Goal: Check status: Check status

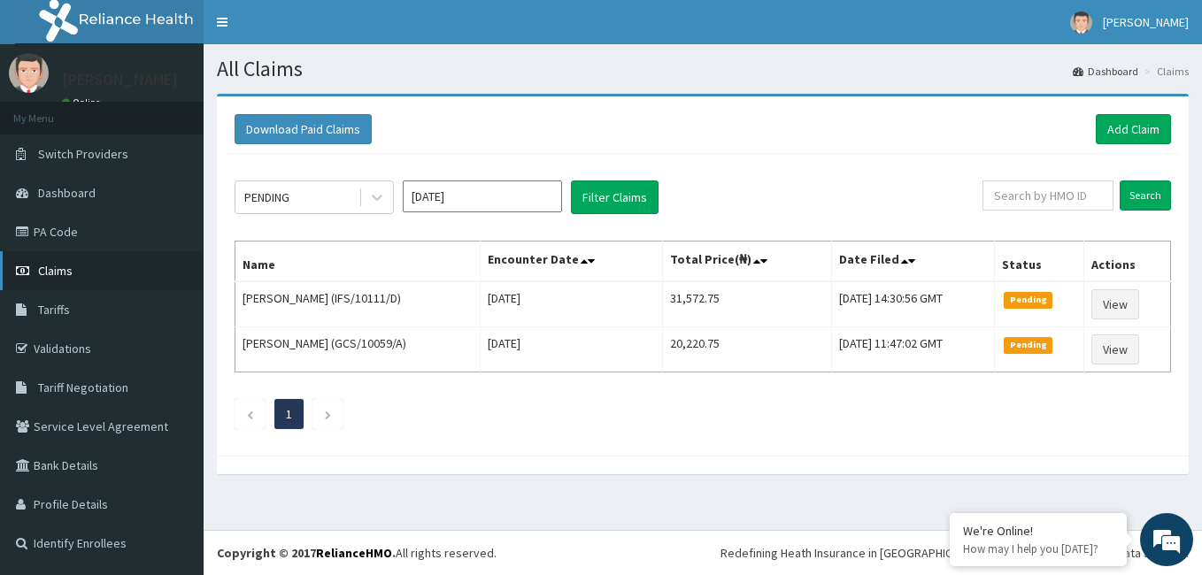
click at [66, 274] on span "Claims" at bounding box center [55, 271] width 35 height 16
click at [50, 347] on link "Validations" at bounding box center [102, 348] width 204 height 39
click at [388, 188] on div at bounding box center [377, 197] width 32 height 32
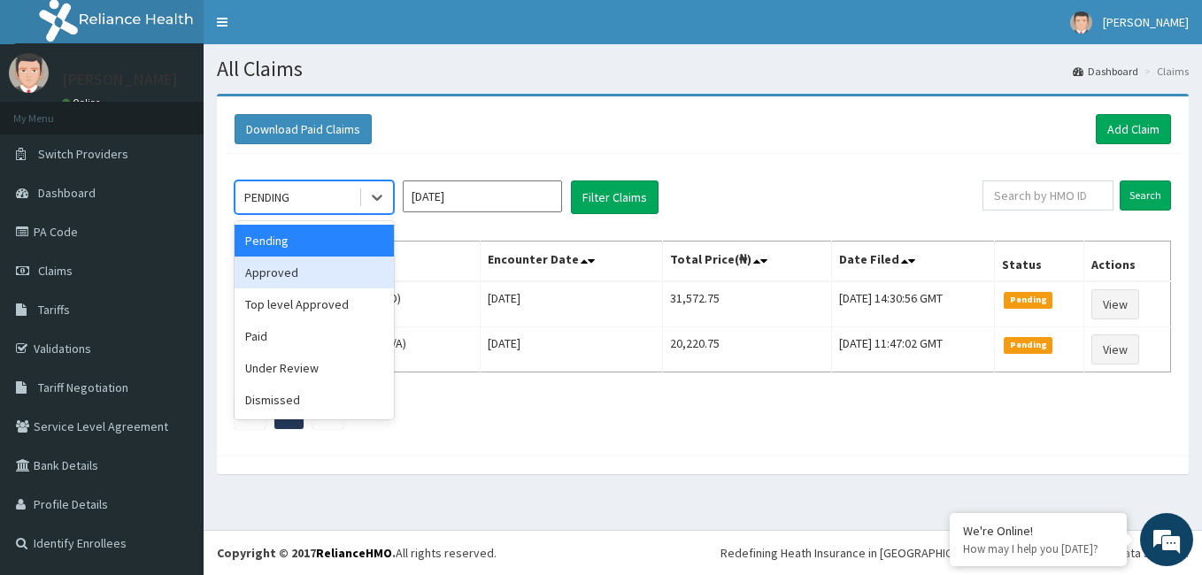
click at [261, 266] on div "Approved" at bounding box center [314, 273] width 159 height 32
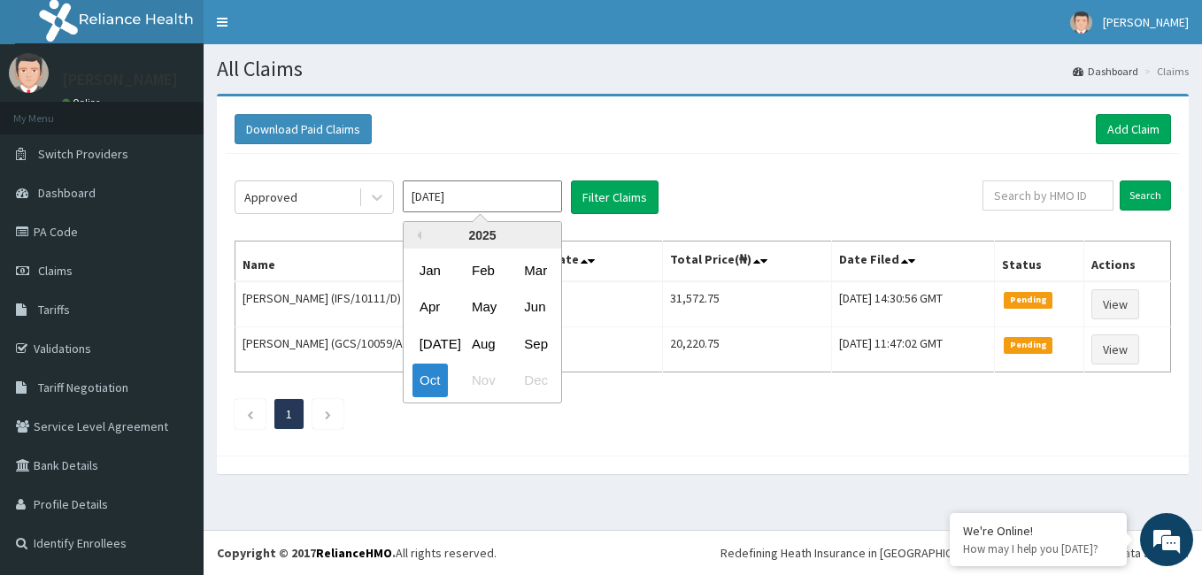
click at [535, 197] on input "[DATE]" at bounding box center [482, 197] width 159 height 32
click at [435, 274] on div "Jan" at bounding box center [430, 270] width 35 height 33
type input "[DATE]"
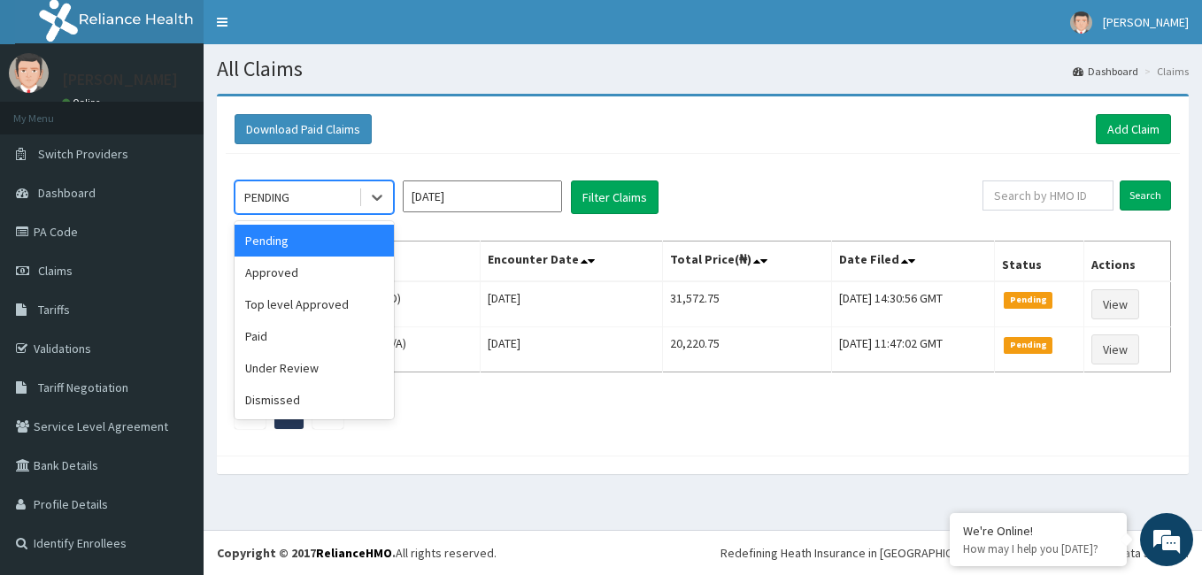
click at [488, 204] on input "Oct 2025" at bounding box center [482, 197] width 159 height 32
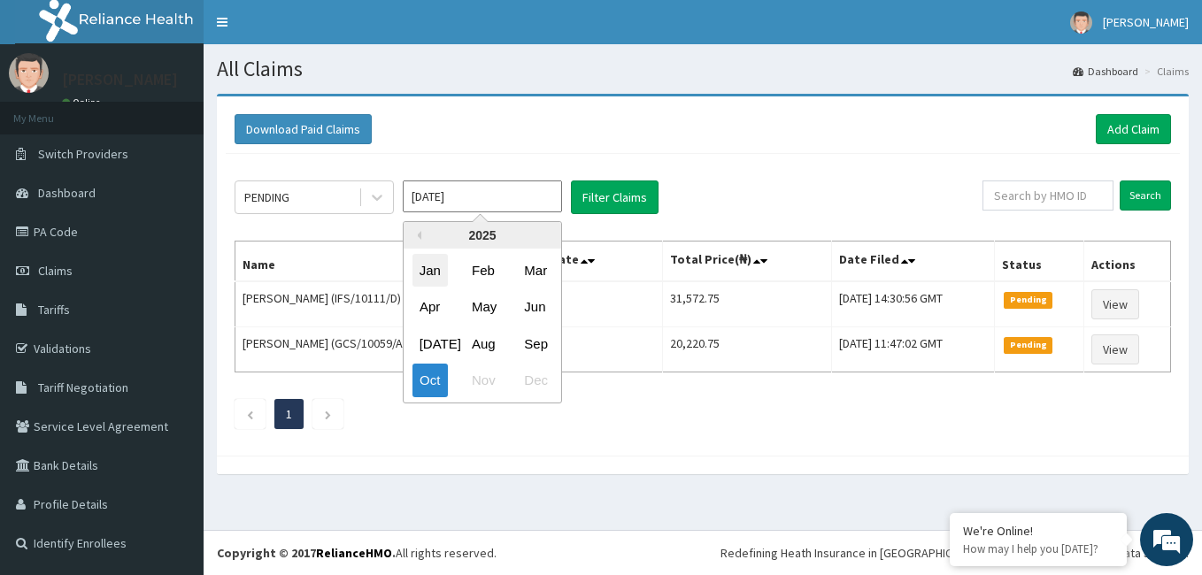
click at [428, 269] on div "Jan" at bounding box center [430, 270] width 35 height 33
type input "[DATE]"
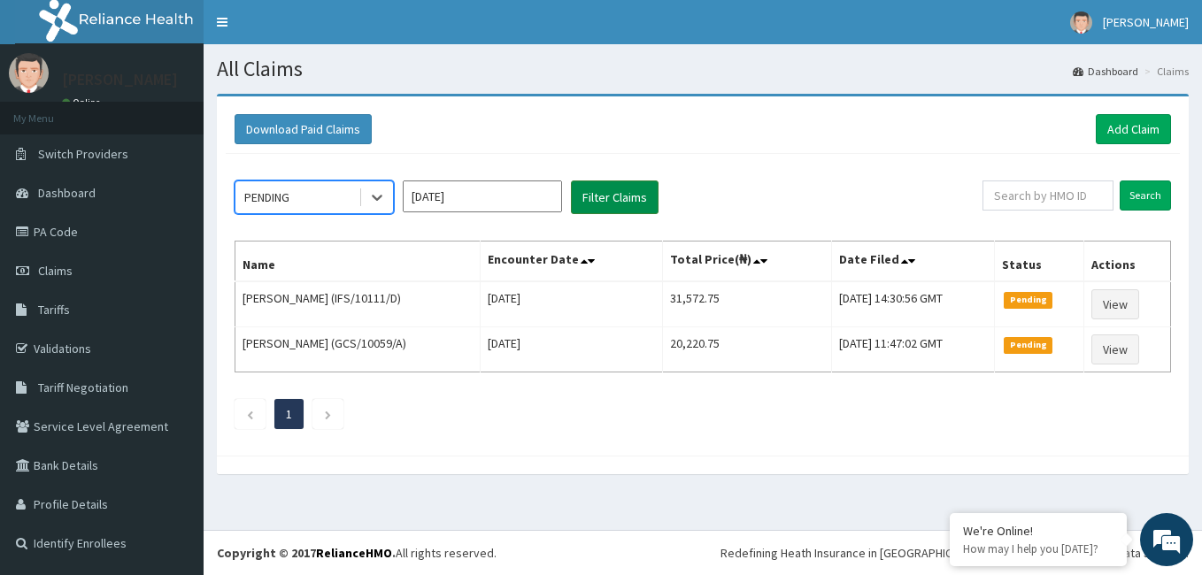
click at [607, 198] on button "Filter Claims" at bounding box center [615, 198] width 88 height 34
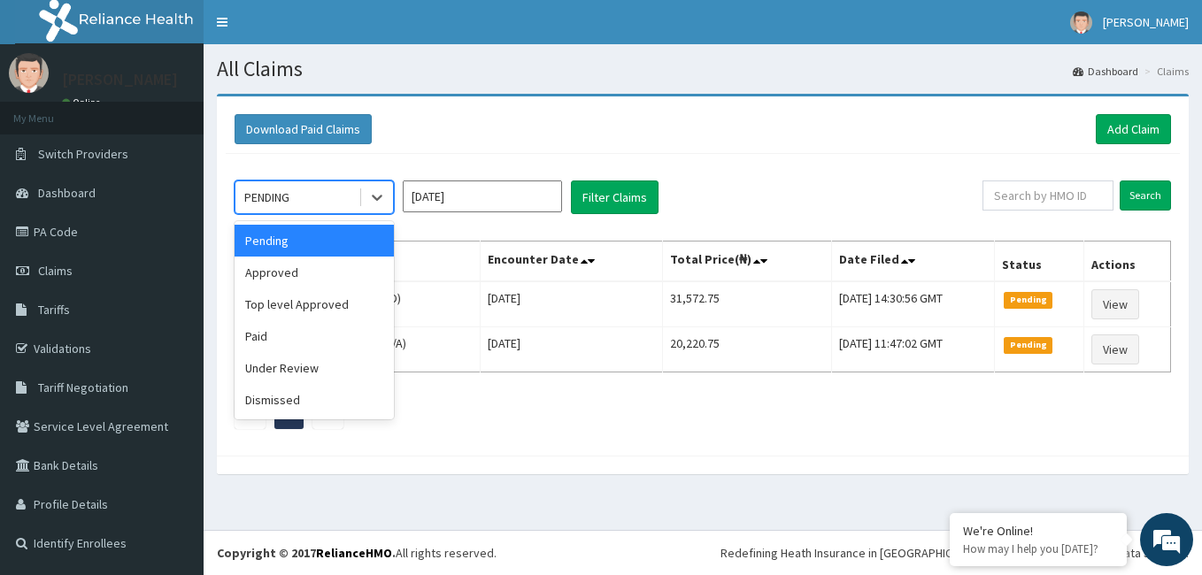
click at [274, 290] on div "Top level Approved" at bounding box center [314, 305] width 159 height 32
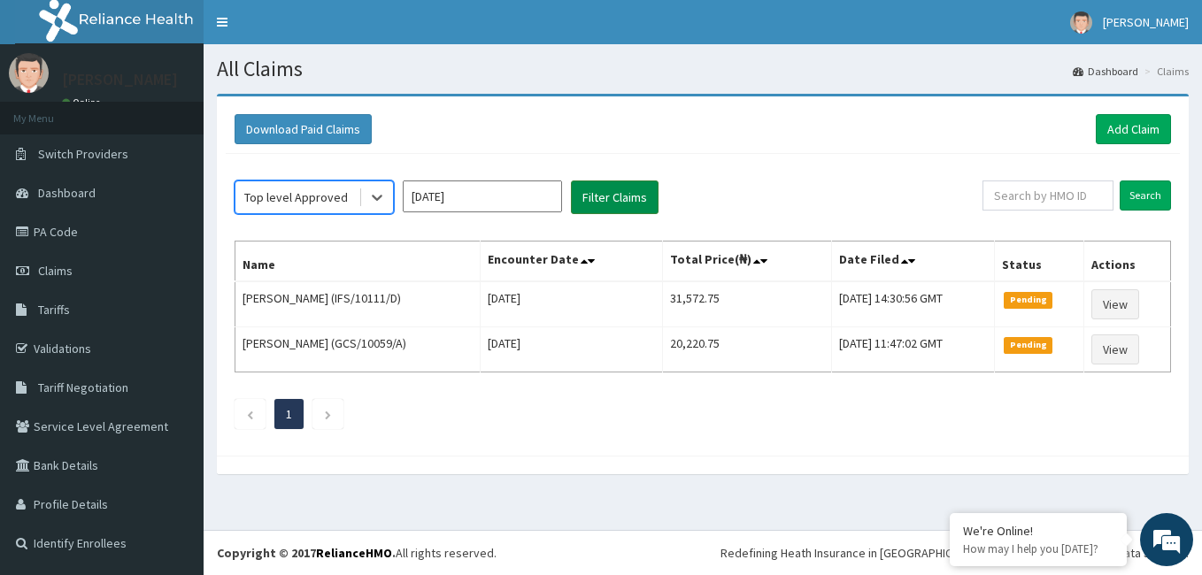
click at [595, 199] on button "Filter Claims" at bounding box center [615, 198] width 88 height 34
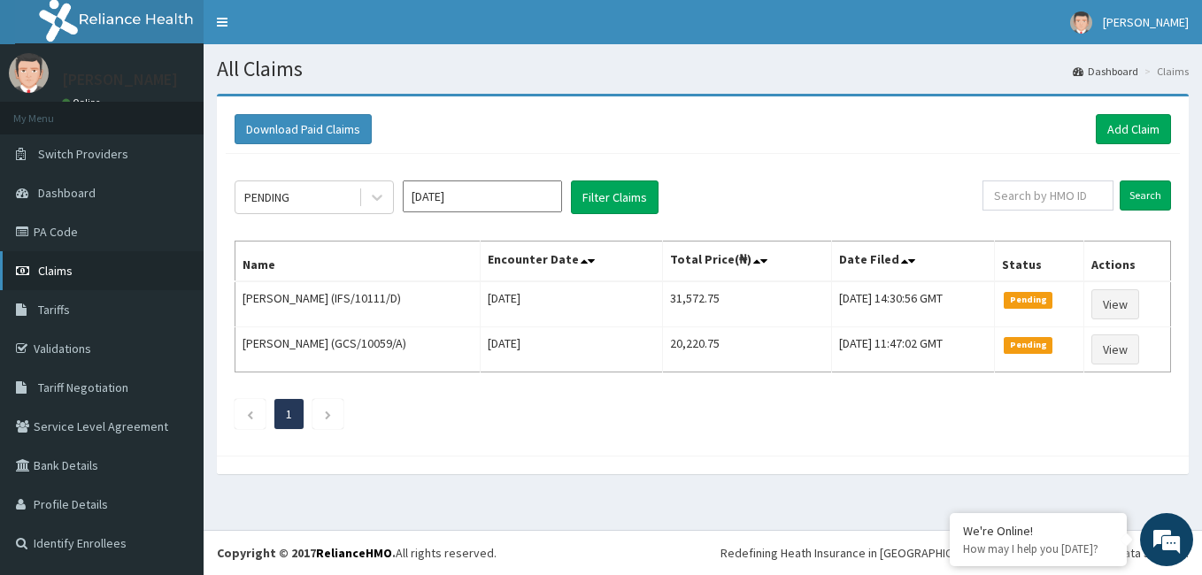
click at [63, 282] on link "Claims" at bounding box center [102, 270] width 204 height 39
click at [63, 266] on span "Claims" at bounding box center [55, 271] width 35 height 16
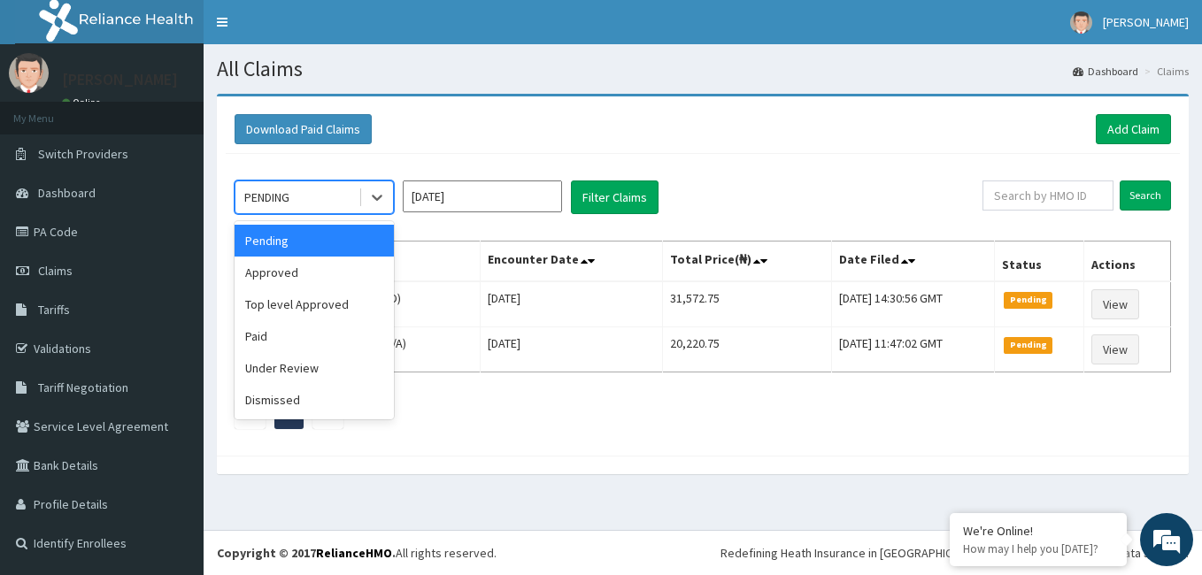
click at [350, 194] on div "PENDING" at bounding box center [296, 197] width 123 height 28
click at [297, 274] on div "Approved" at bounding box center [314, 273] width 159 height 32
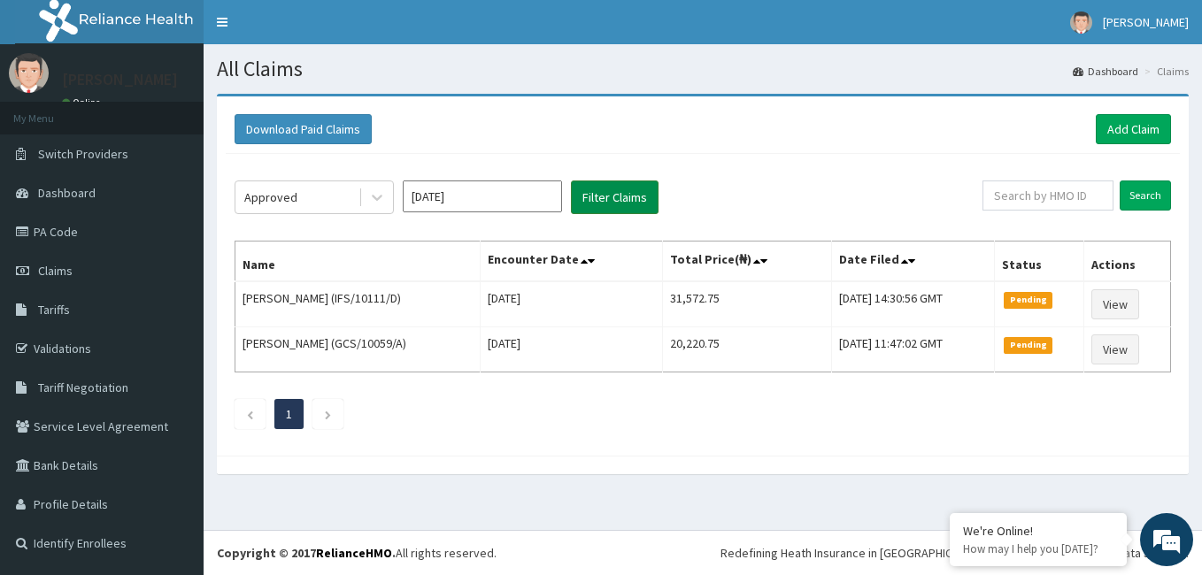
click at [612, 200] on button "Filter Claims" at bounding box center [615, 198] width 88 height 34
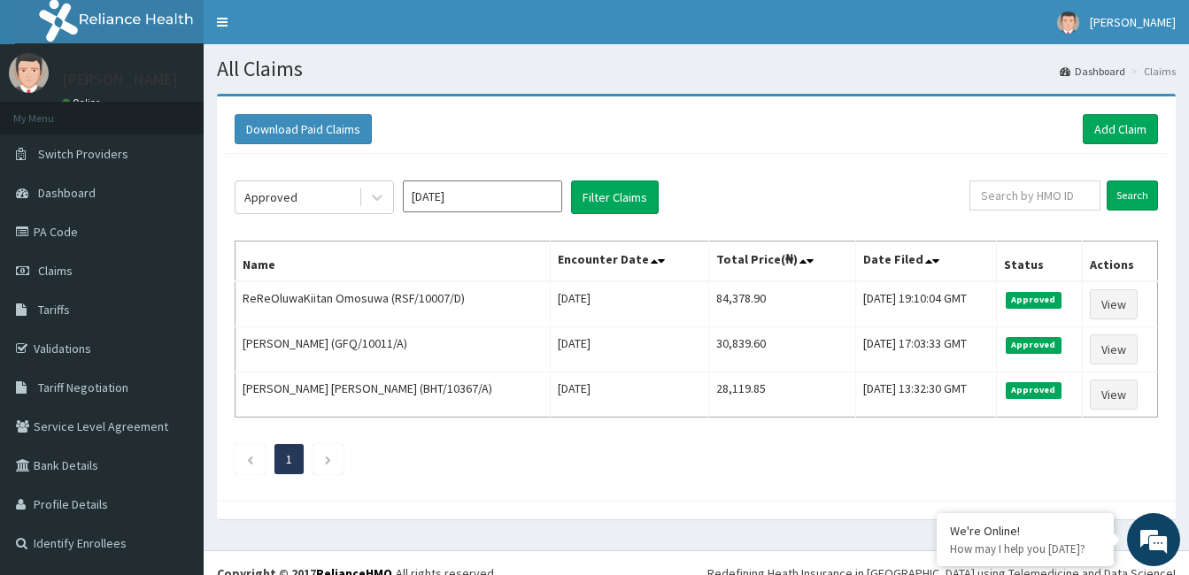
click at [436, 203] on input "[DATE]" at bounding box center [482, 197] width 159 height 32
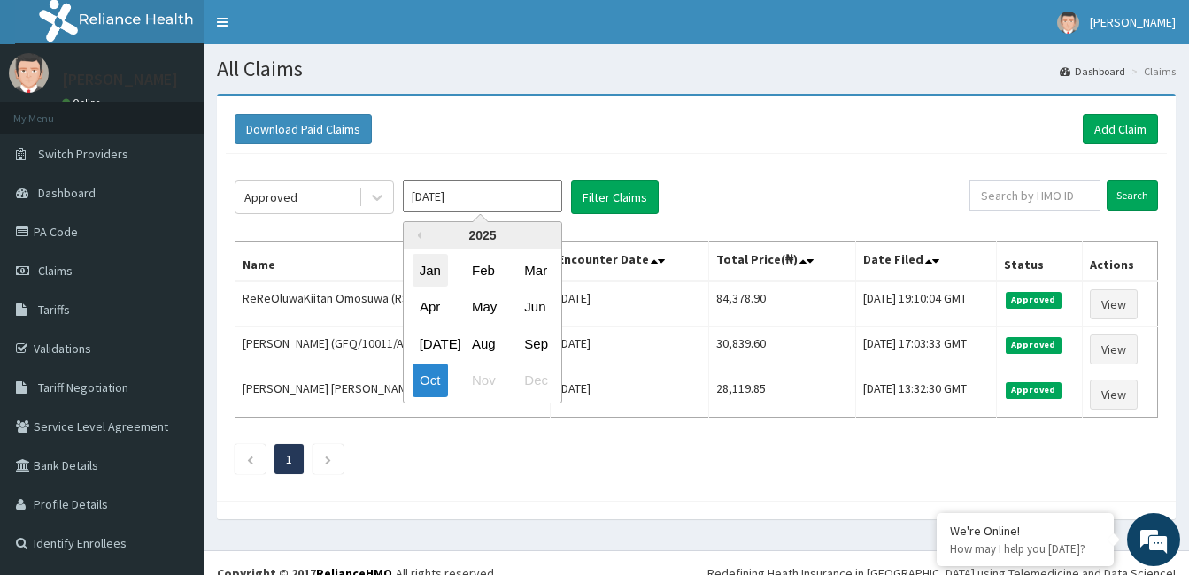
click at [415, 282] on div "Jan" at bounding box center [430, 270] width 35 height 33
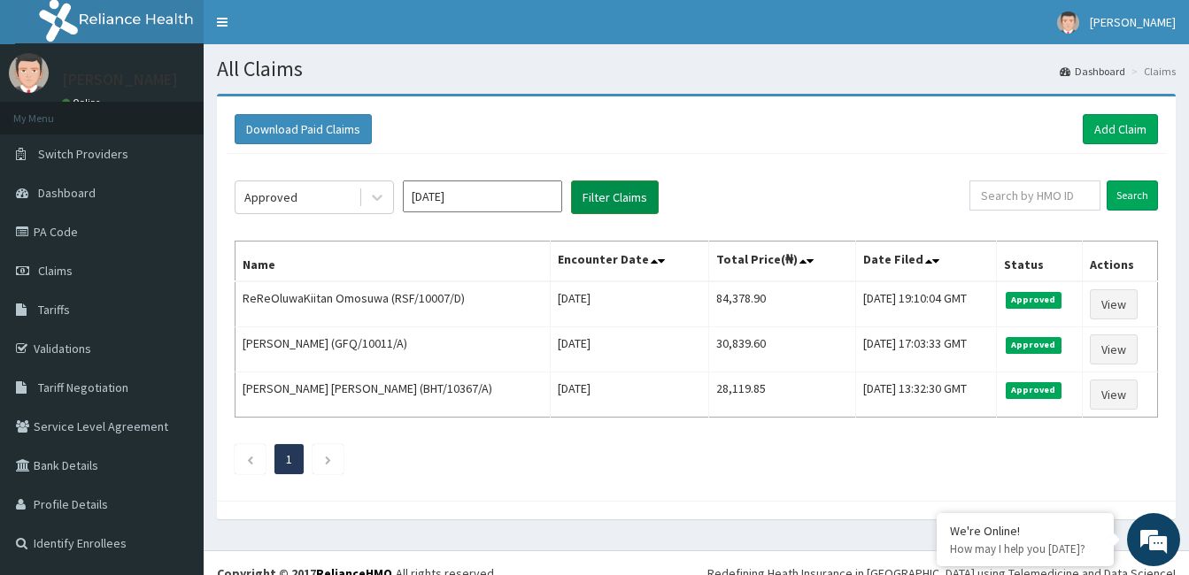
click at [613, 191] on button "Filter Claims" at bounding box center [615, 198] width 88 height 34
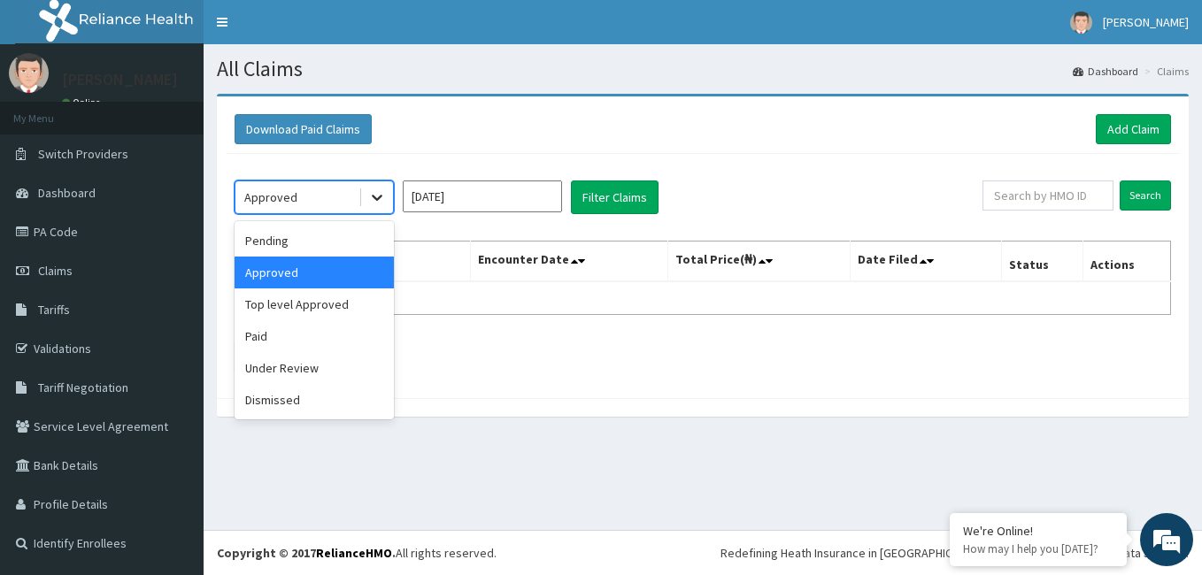
click at [378, 191] on icon at bounding box center [377, 198] width 18 height 18
click at [304, 250] on div "Pending" at bounding box center [314, 241] width 159 height 32
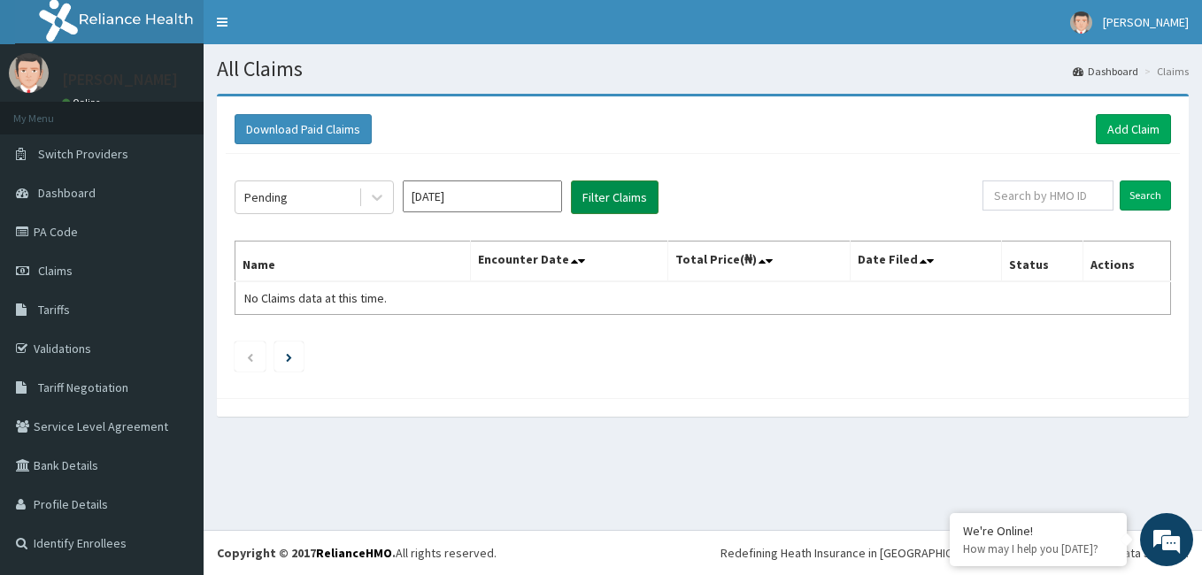
click at [598, 195] on button "Filter Claims" at bounding box center [615, 198] width 88 height 34
click at [311, 203] on div "Pending" at bounding box center [296, 197] width 123 height 28
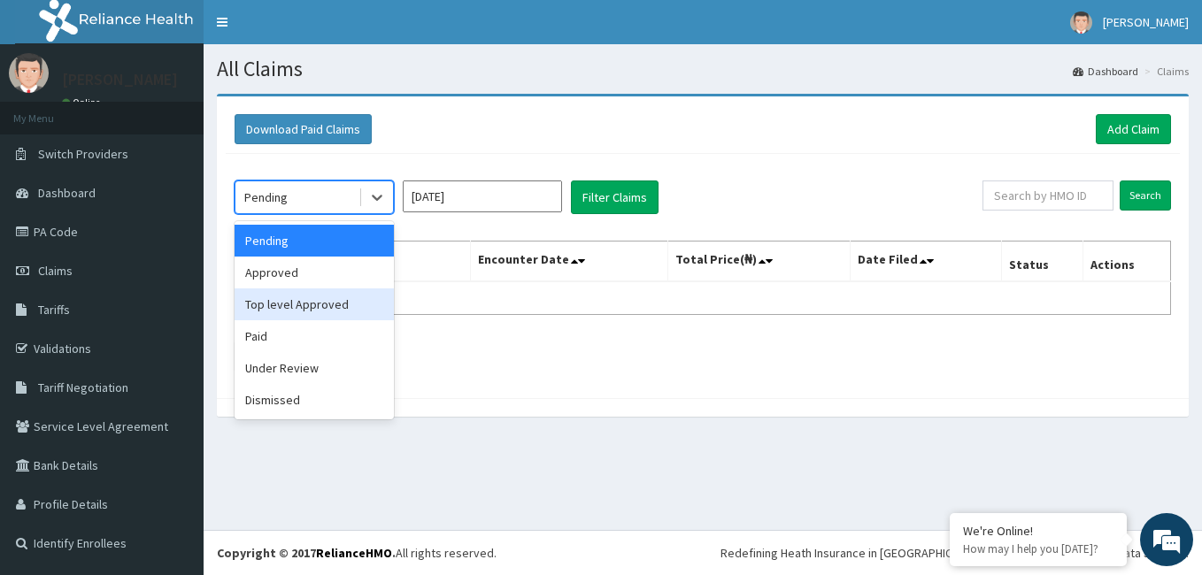
click at [292, 311] on div "Top level Approved" at bounding box center [314, 305] width 159 height 32
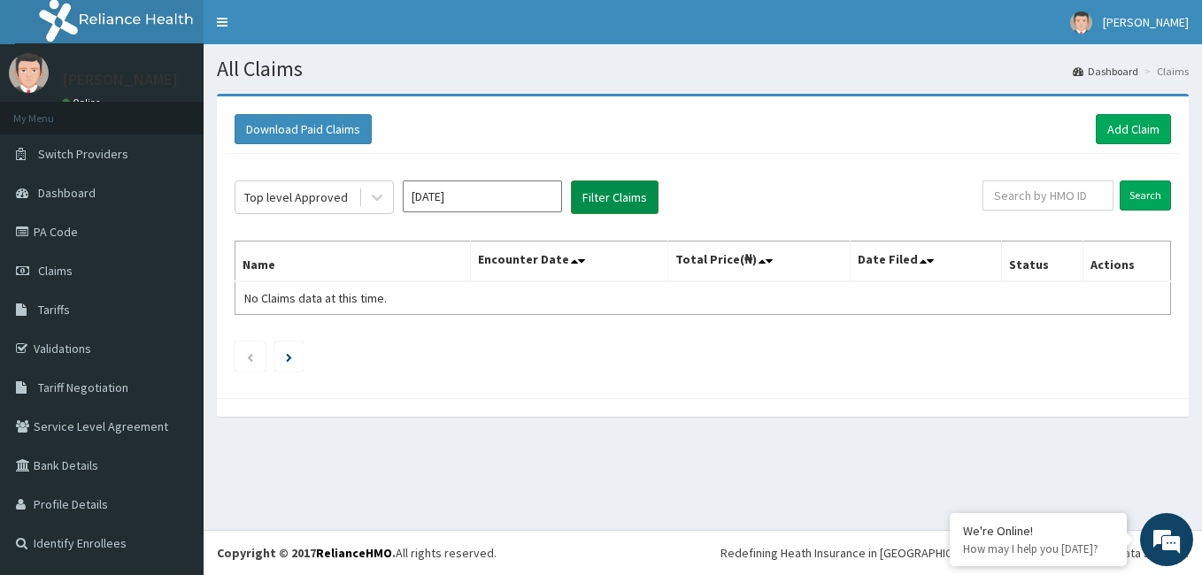
click at [630, 189] on button "Filter Claims" at bounding box center [615, 198] width 88 height 34
click at [328, 199] on div "Top level Approved" at bounding box center [296, 198] width 104 height 18
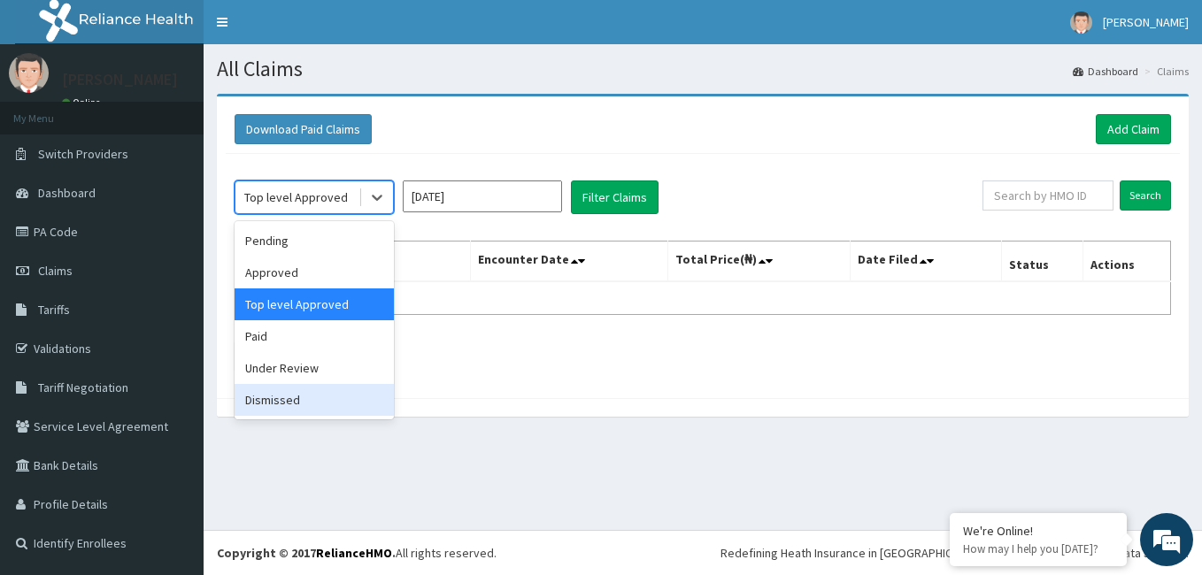
click at [289, 400] on div "Dismissed" at bounding box center [314, 400] width 159 height 32
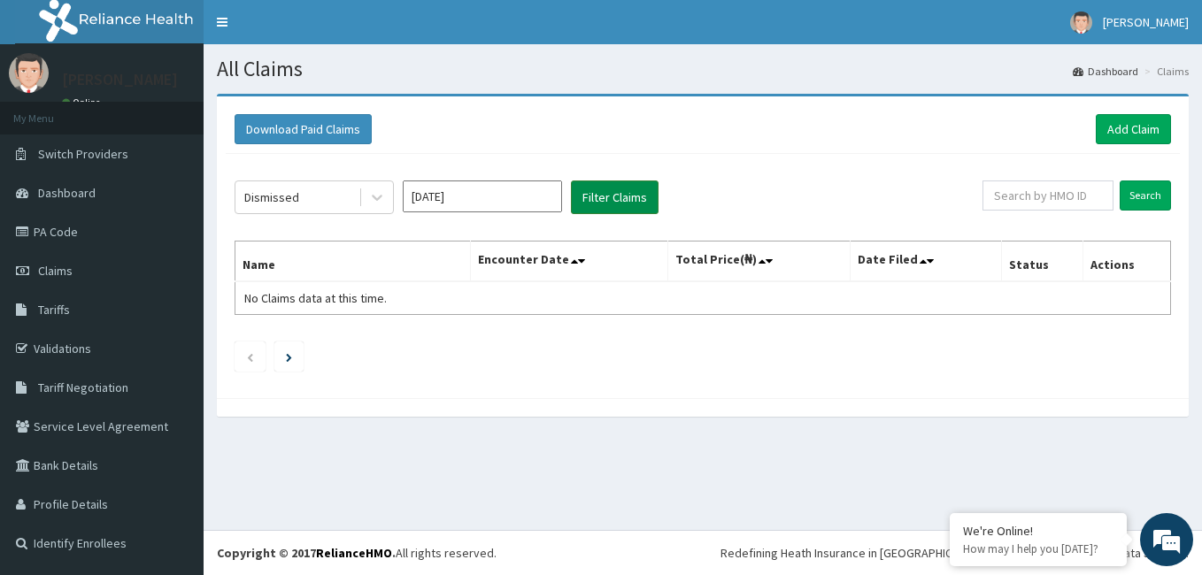
click at [627, 193] on button "Filter Claims" at bounding box center [615, 198] width 88 height 34
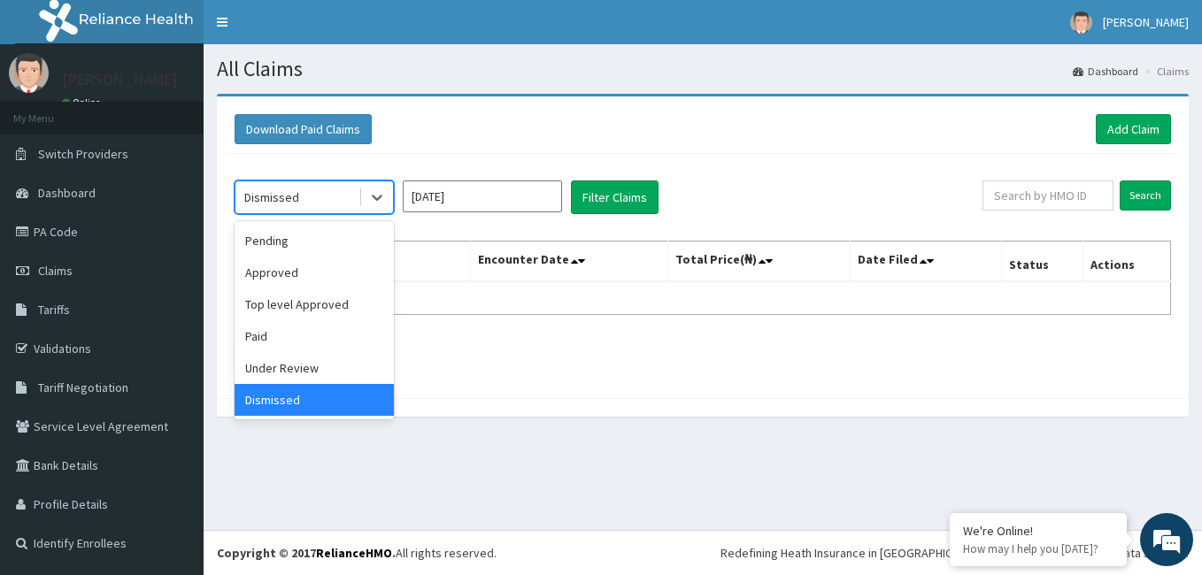
click at [349, 194] on div "Dismissed" at bounding box center [296, 197] width 123 height 28
click at [270, 367] on div "Under Review" at bounding box center [314, 368] width 159 height 32
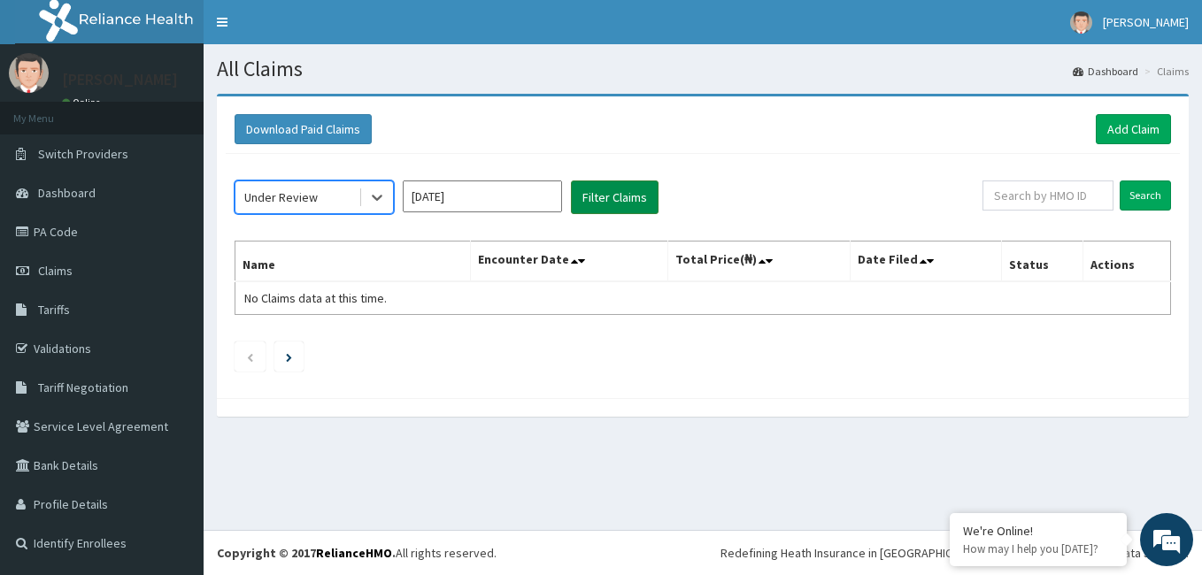
click at [614, 197] on button "Filter Claims" at bounding box center [615, 198] width 88 height 34
click at [328, 189] on div "Under Review" at bounding box center [296, 197] width 123 height 28
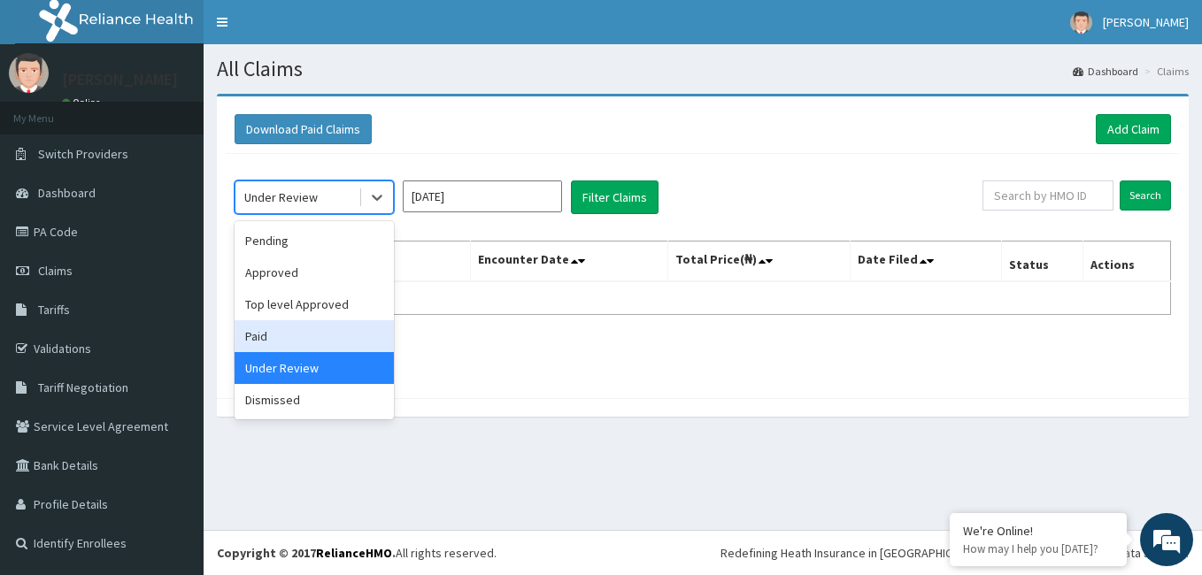
click at [266, 337] on div "Paid" at bounding box center [314, 336] width 159 height 32
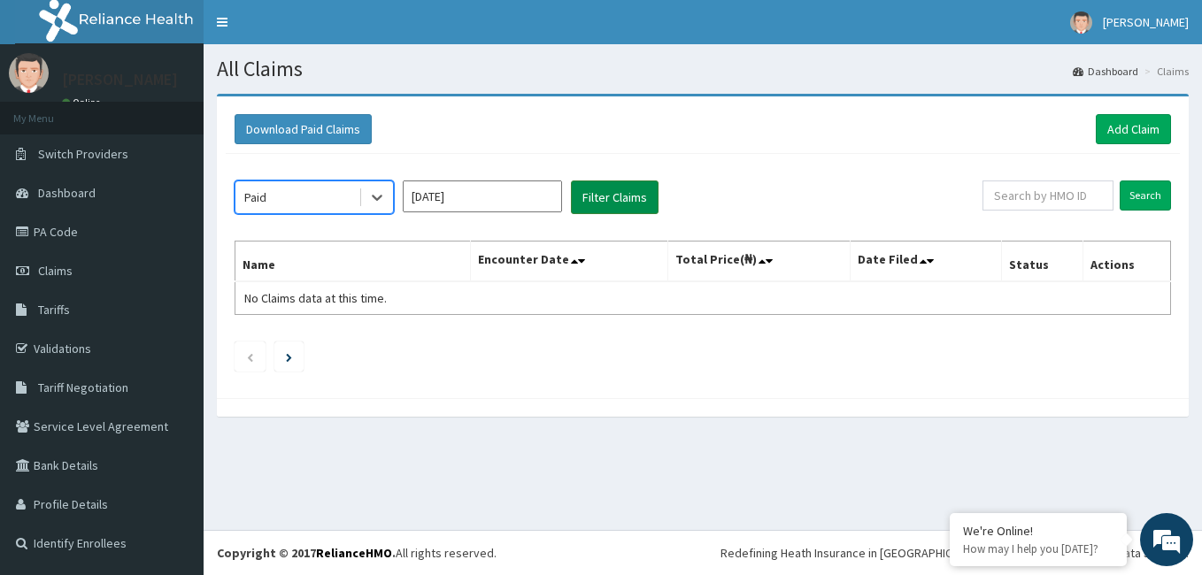
click at [602, 196] on button "Filter Claims" at bounding box center [615, 198] width 88 height 34
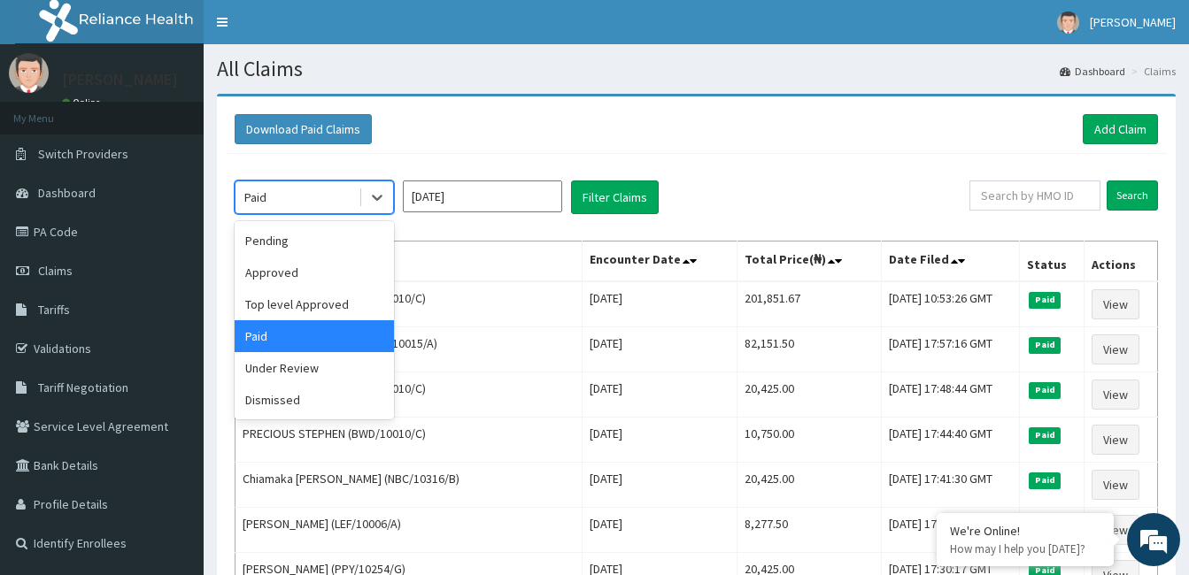
click at [314, 373] on div "Under Review" at bounding box center [314, 368] width 159 height 32
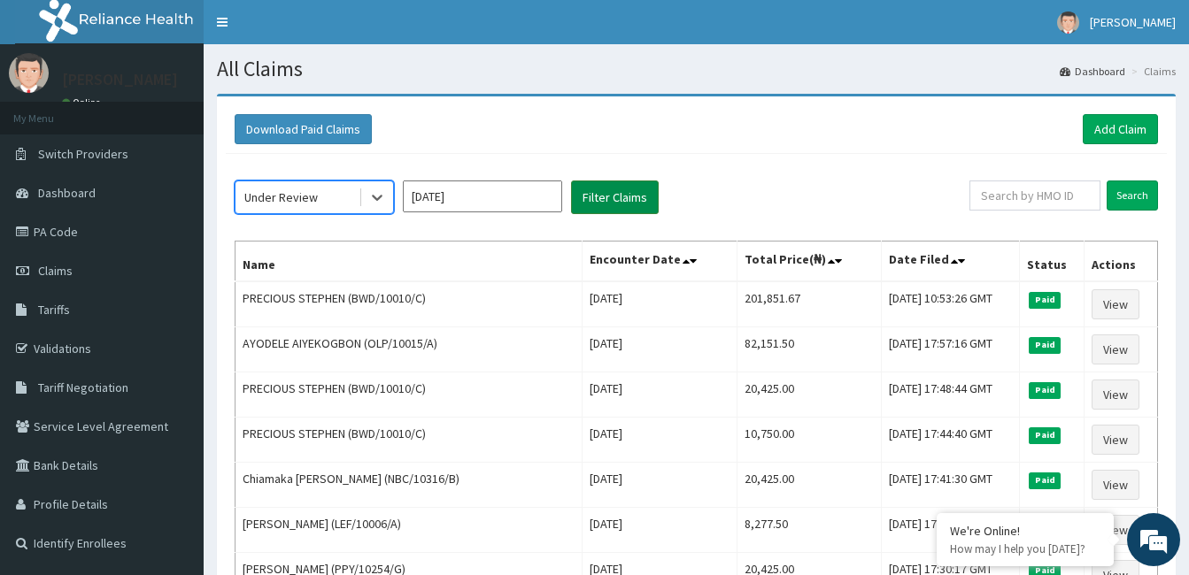
click at [615, 203] on button "Filter Claims" at bounding box center [615, 198] width 88 height 34
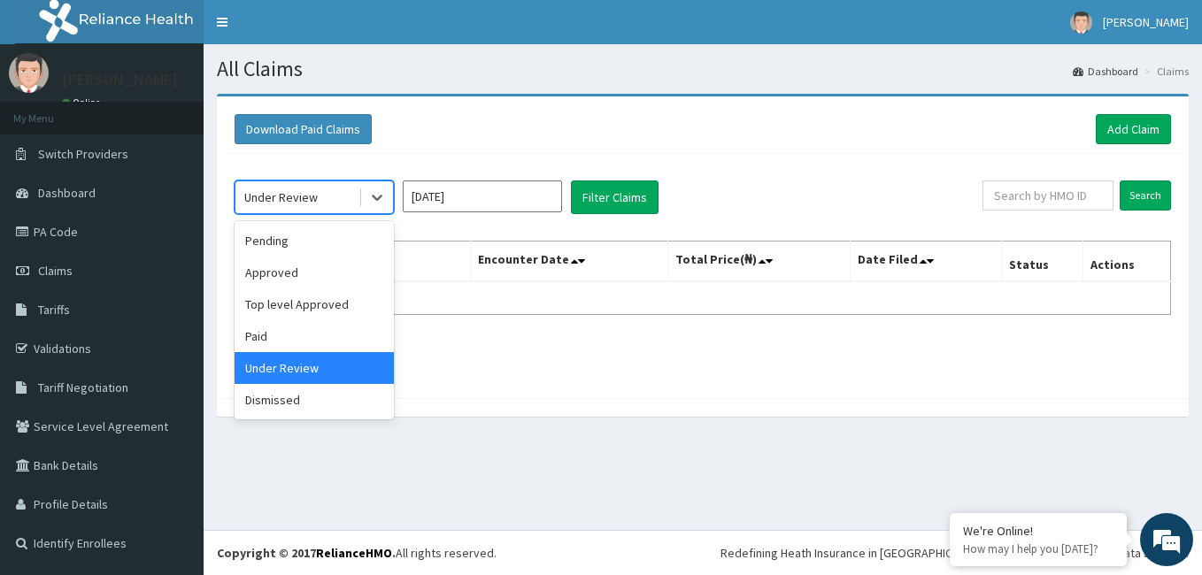
click at [327, 401] on div "Dismissed" at bounding box center [314, 400] width 159 height 32
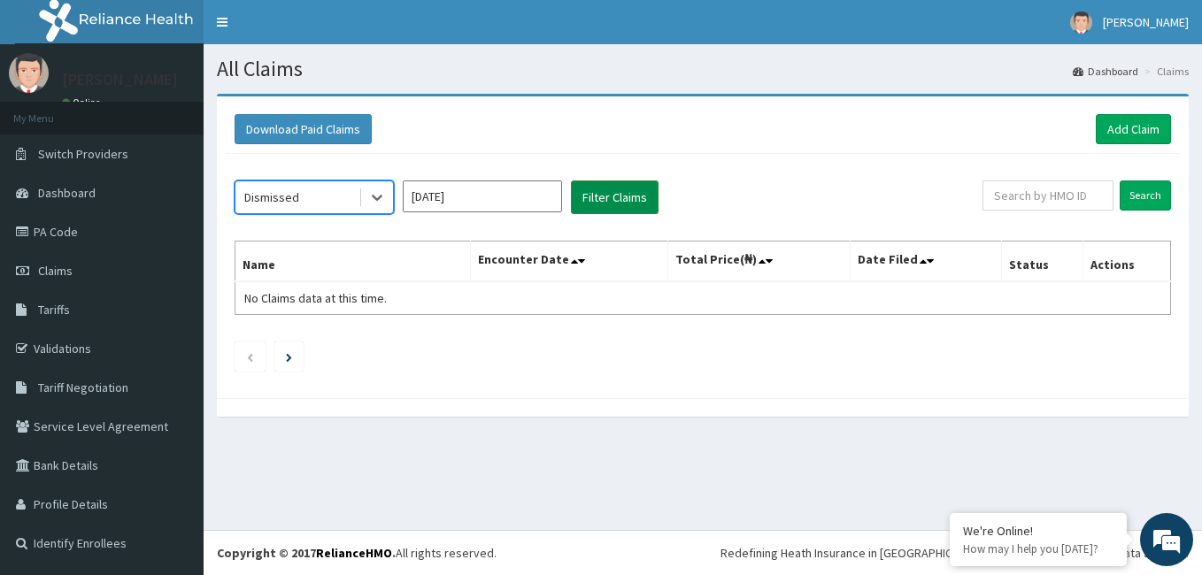
click at [608, 201] on button "Filter Claims" at bounding box center [615, 198] width 88 height 34
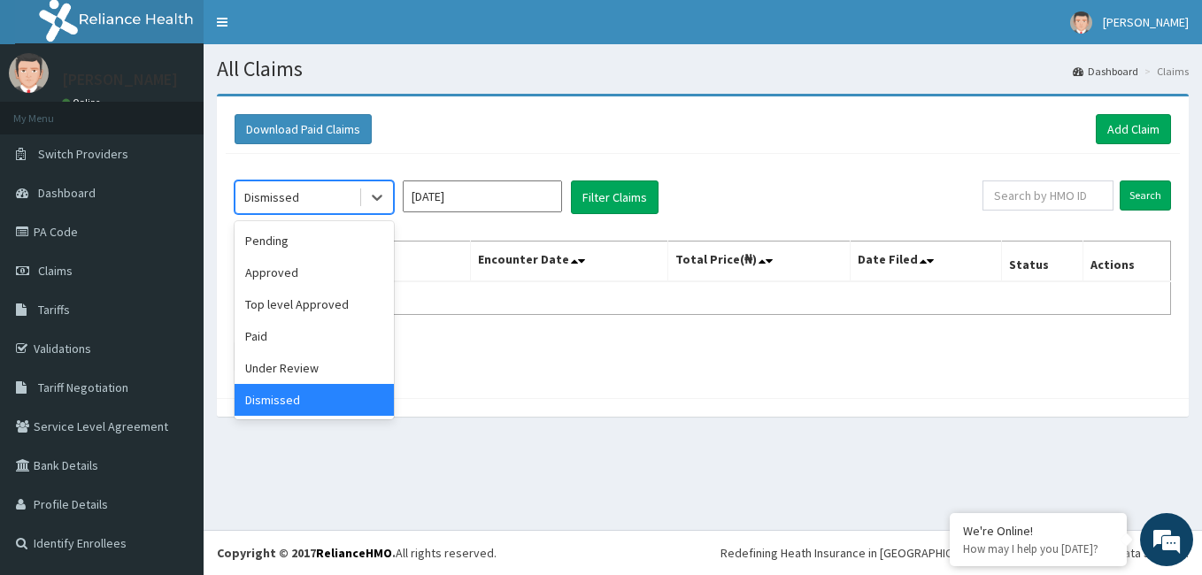
click at [317, 274] on div "Approved" at bounding box center [314, 273] width 159 height 32
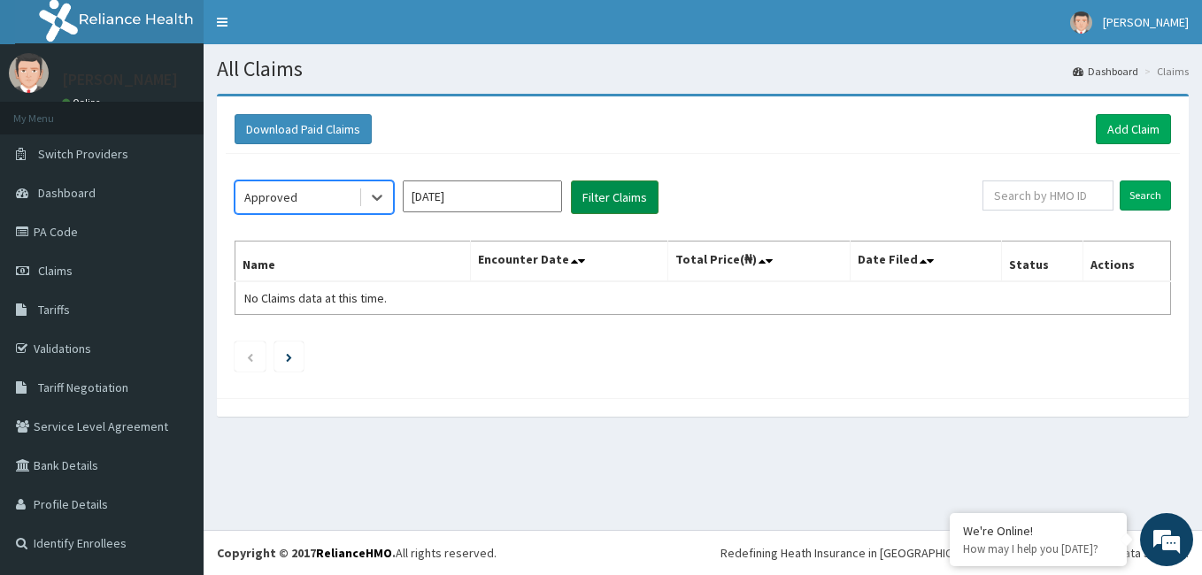
click at [604, 195] on button "Filter Claims" at bounding box center [615, 198] width 88 height 34
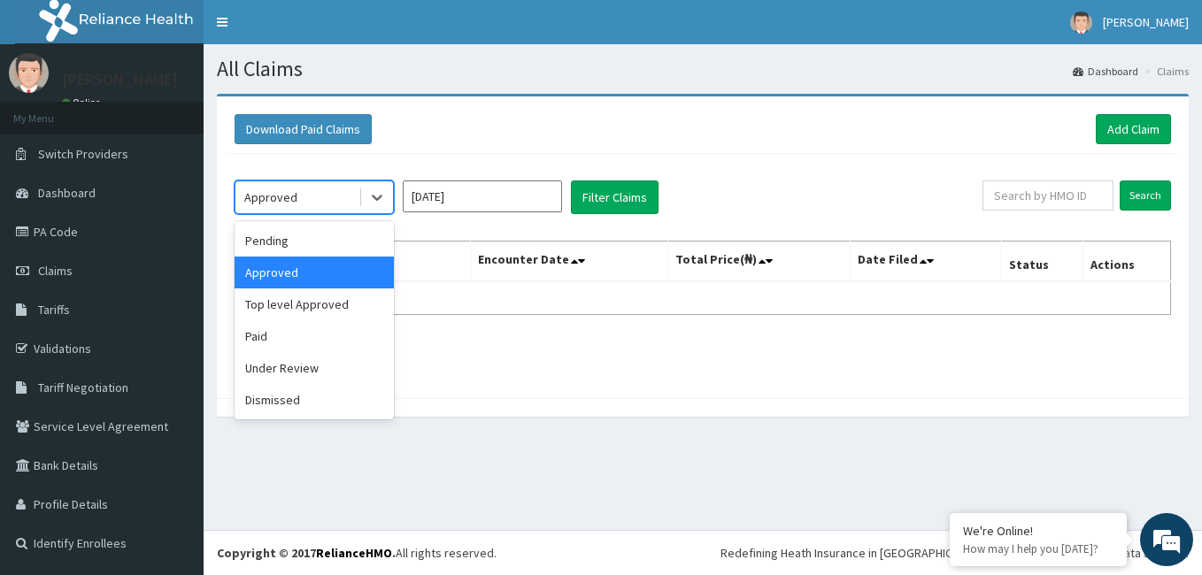
click at [304, 335] on div "Paid" at bounding box center [314, 336] width 159 height 32
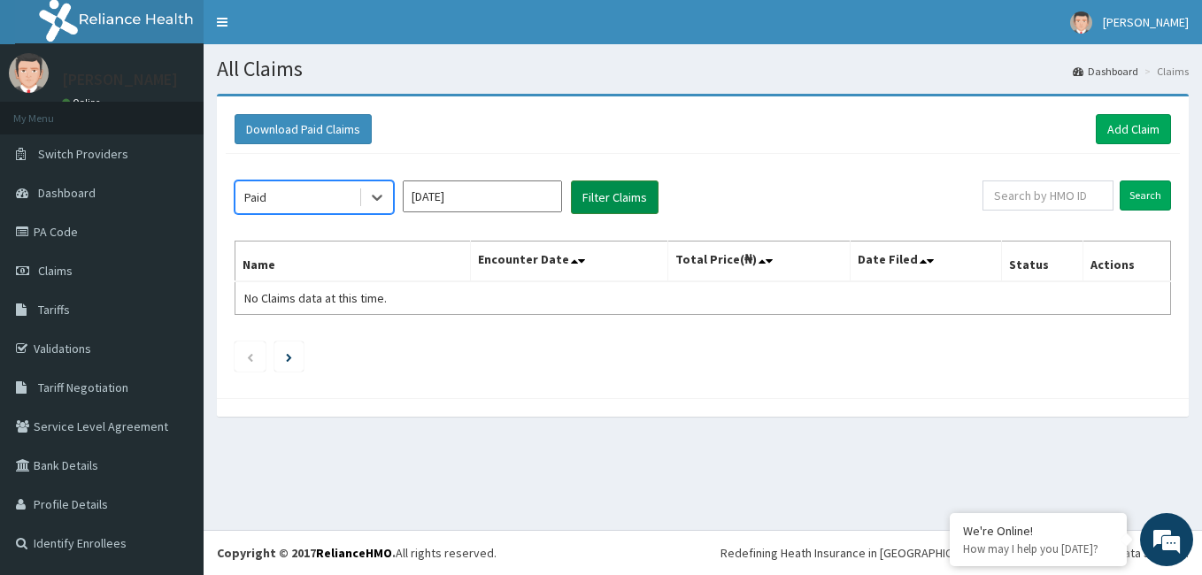
click at [621, 197] on button "Filter Claims" at bounding box center [615, 198] width 88 height 34
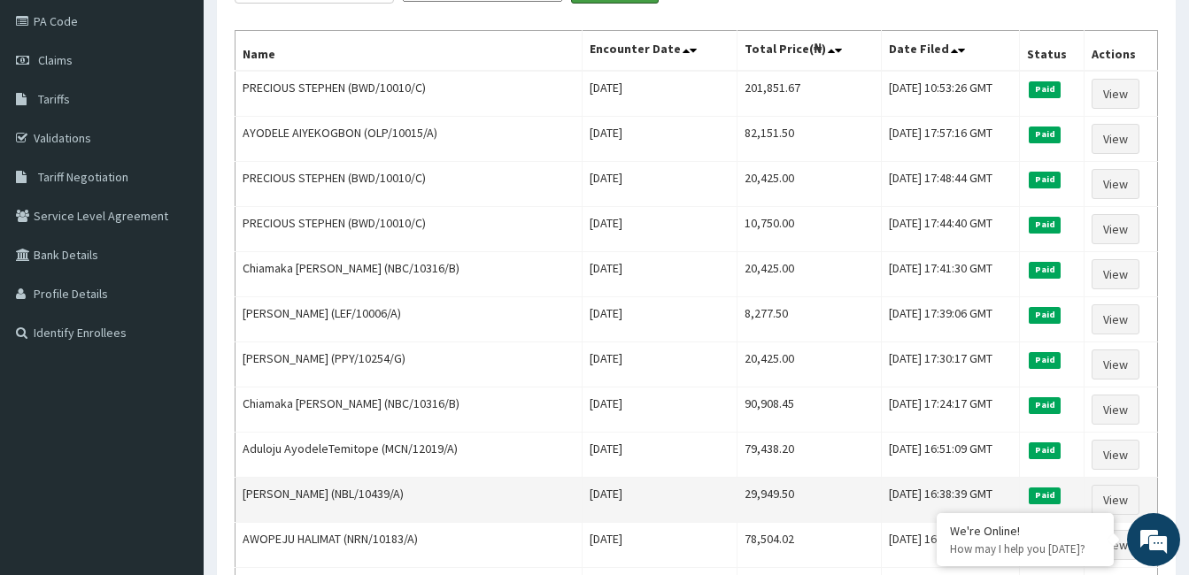
scroll to position [210, 0]
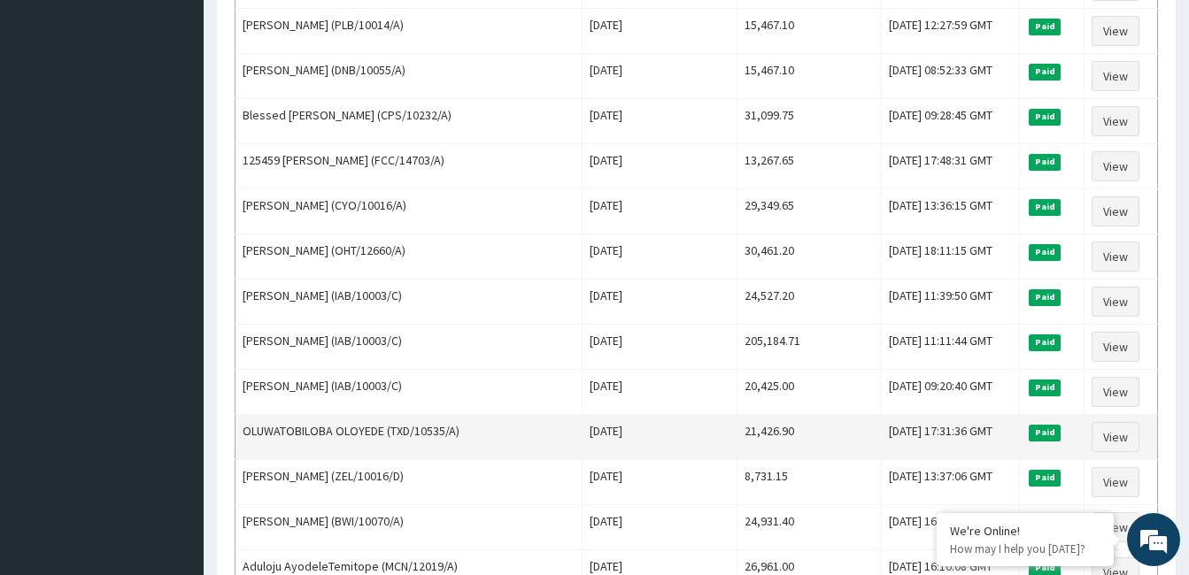
click at [492, 428] on td "OLUWATOBILOBA OLOYEDE (TXD/10535/A)" at bounding box center [408, 437] width 347 height 45
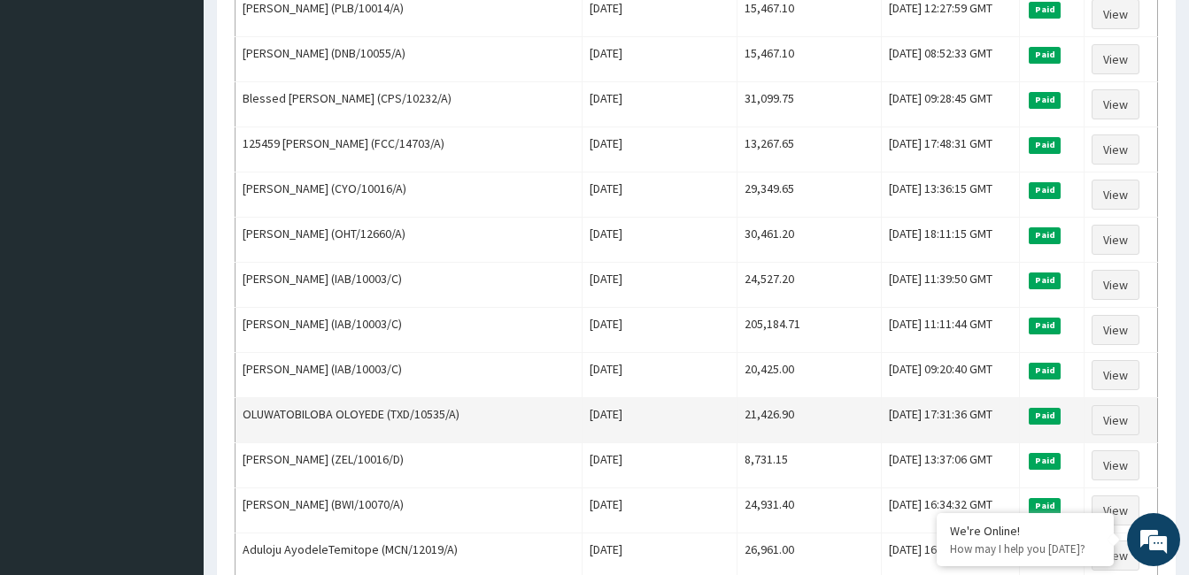
scroll to position [1008, 0]
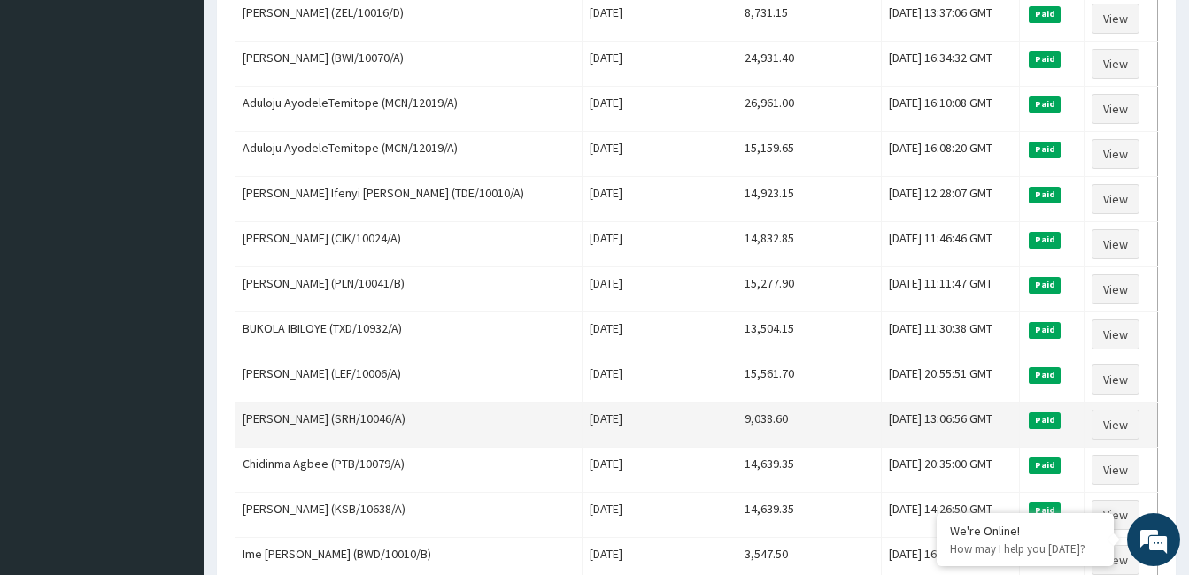
click at [481, 445] on td "[PERSON_NAME] (SRH/10046/A)" at bounding box center [408, 425] width 347 height 45
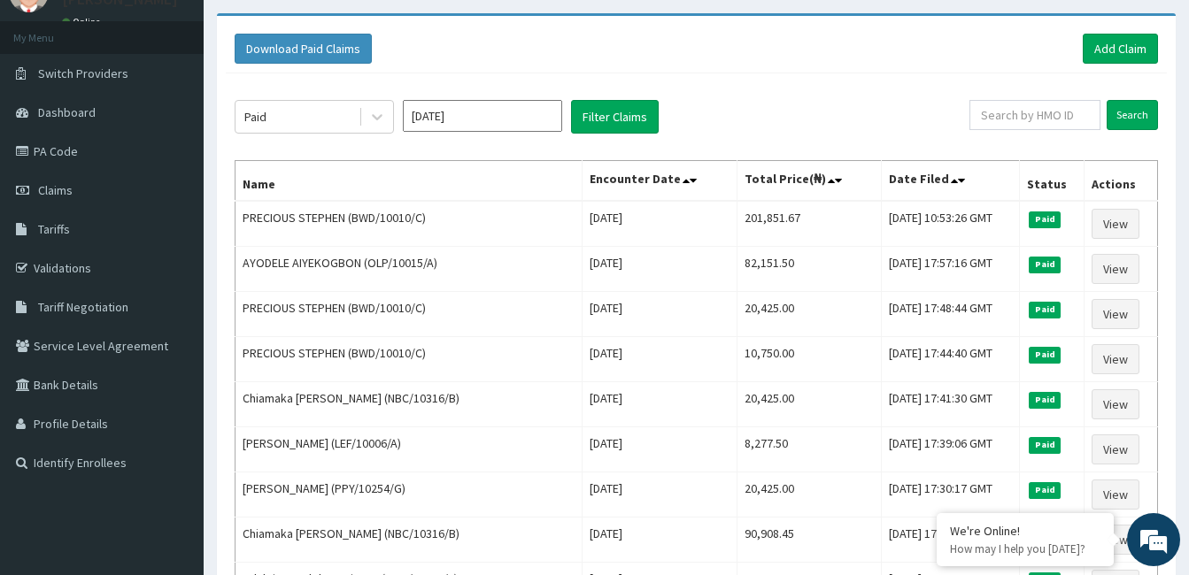
scroll to position [0, 0]
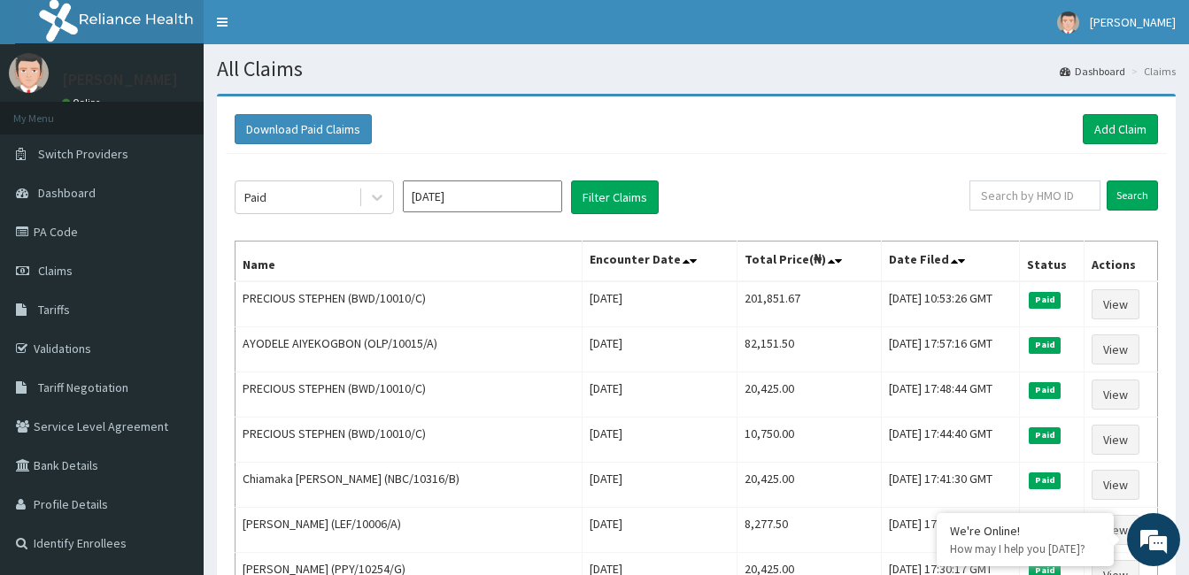
click at [504, 207] on input "Jan 2025" at bounding box center [482, 197] width 159 height 32
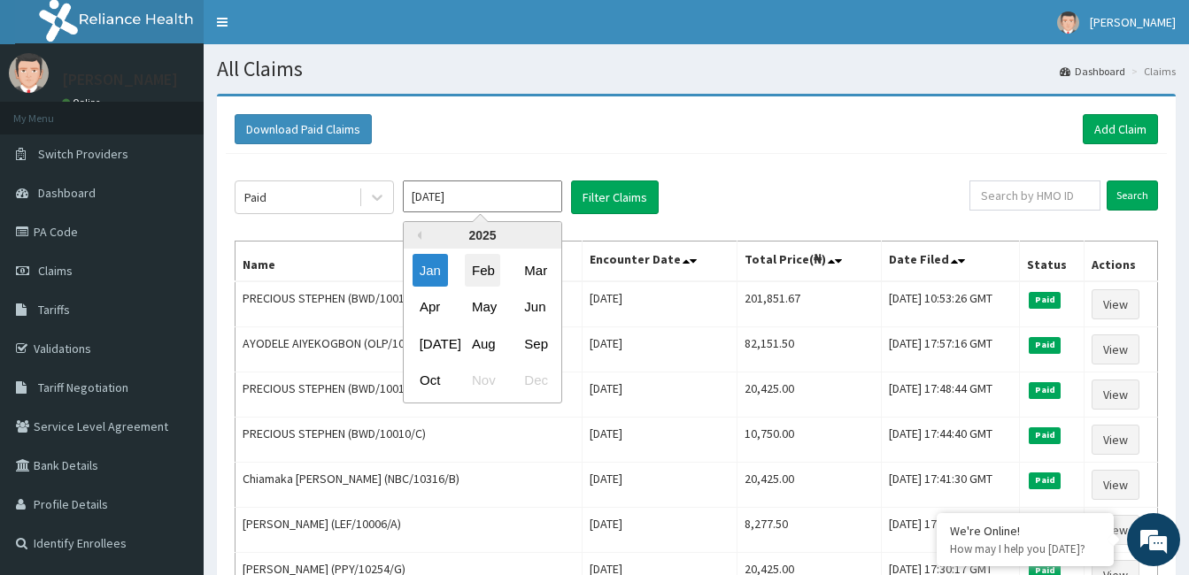
click at [478, 269] on div "Feb" at bounding box center [482, 270] width 35 height 33
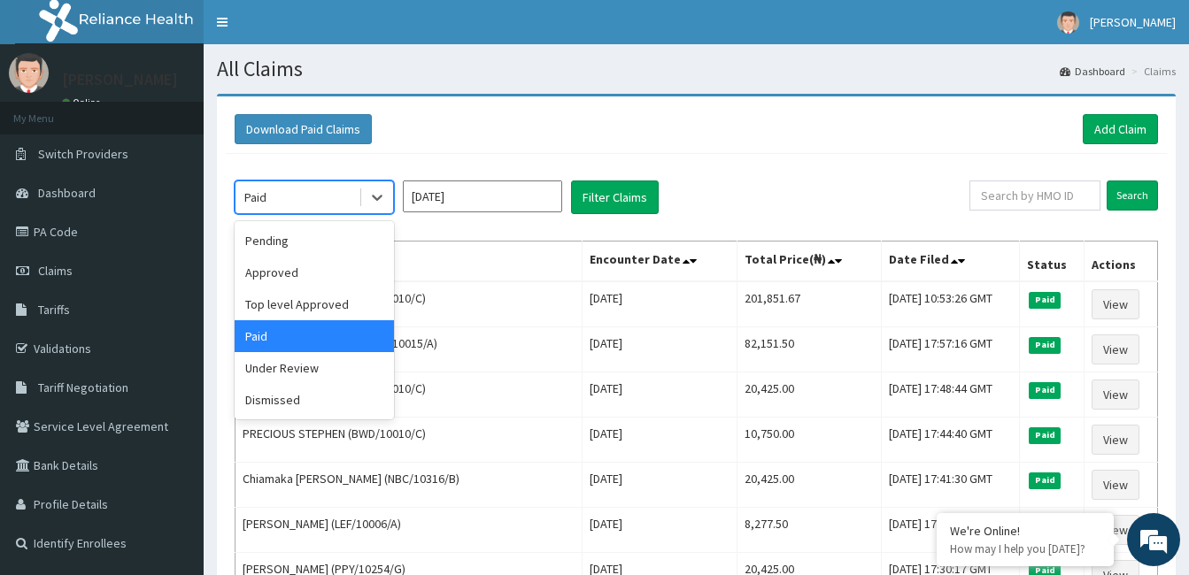
click at [313, 188] on div "Paid" at bounding box center [296, 197] width 123 height 28
click at [281, 242] on div "Pending" at bounding box center [314, 241] width 159 height 32
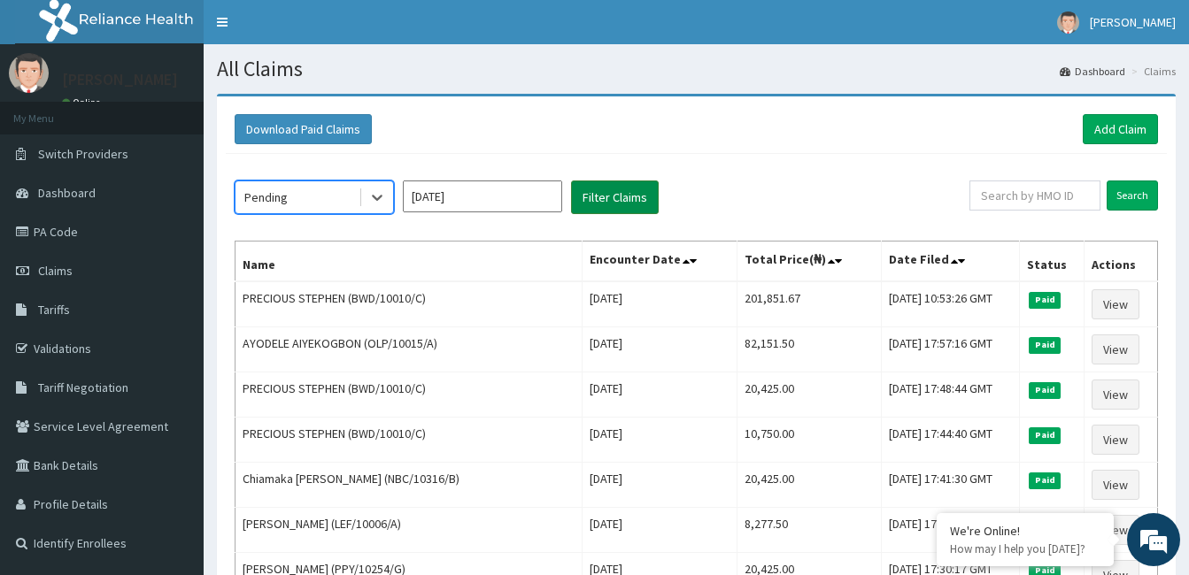
click at [614, 189] on button "Filter Claims" at bounding box center [615, 198] width 88 height 34
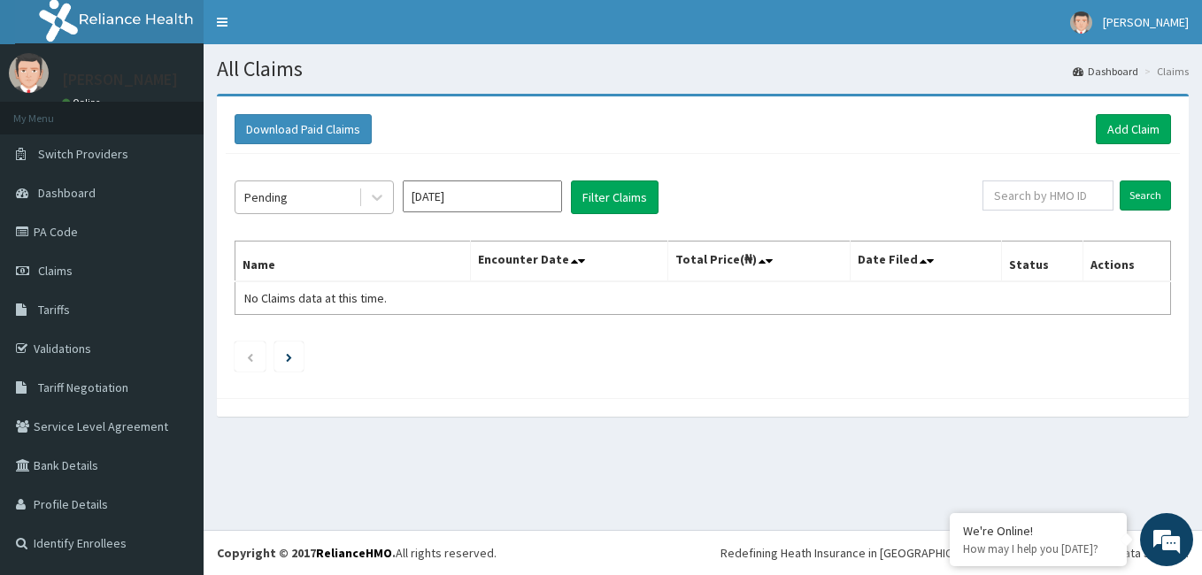
click at [339, 195] on div "Pending" at bounding box center [296, 197] width 123 height 28
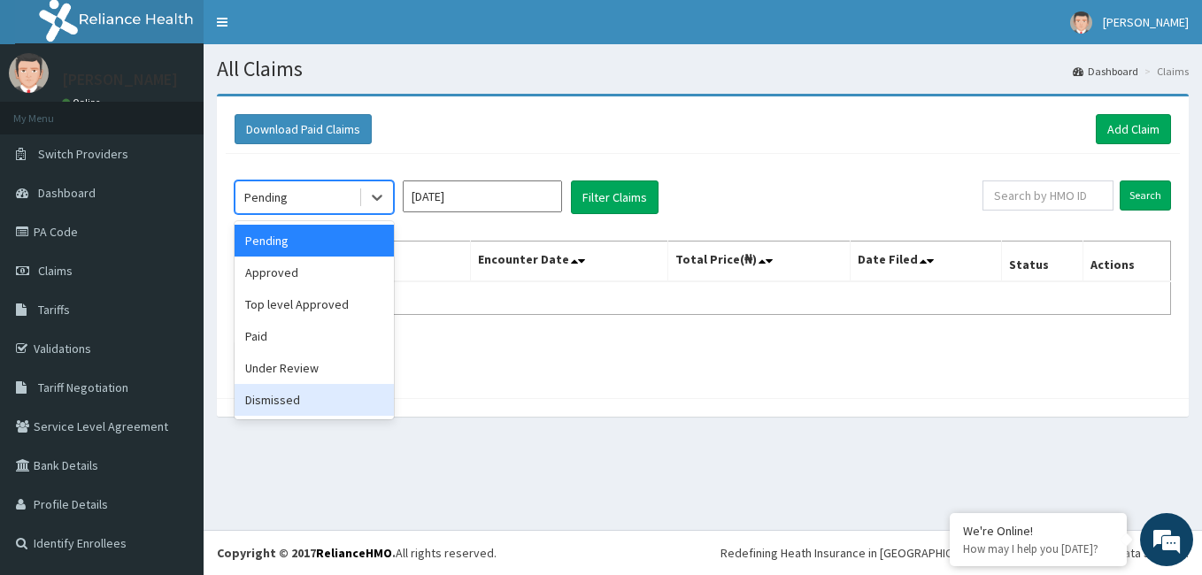
click at [282, 398] on div "Dismissed" at bounding box center [314, 400] width 159 height 32
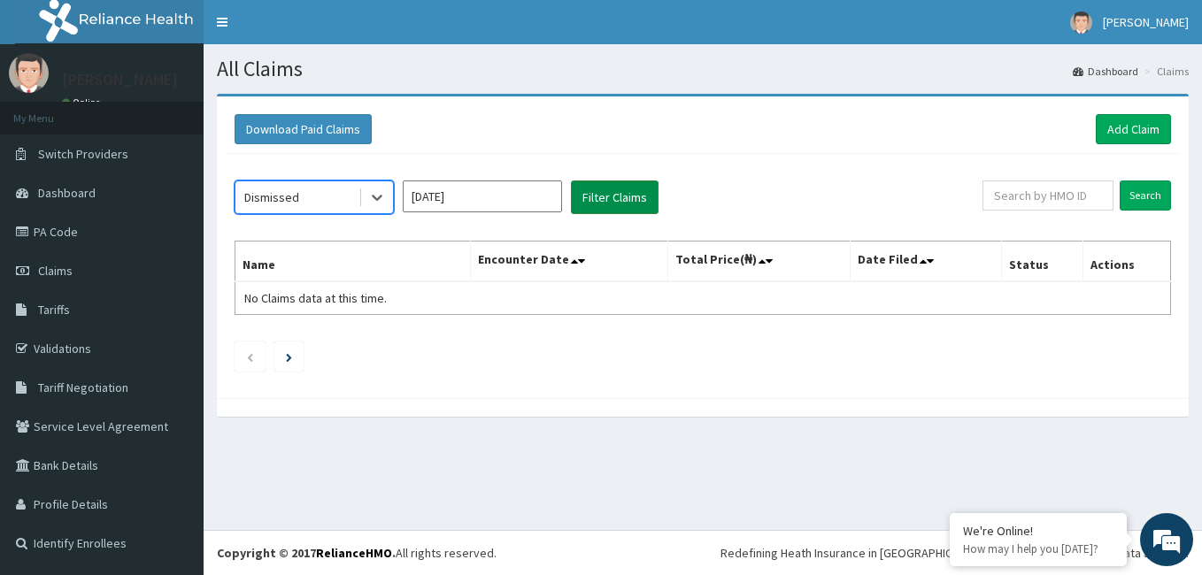
click at [617, 195] on button "Filter Claims" at bounding box center [615, 198] width 88 height 34
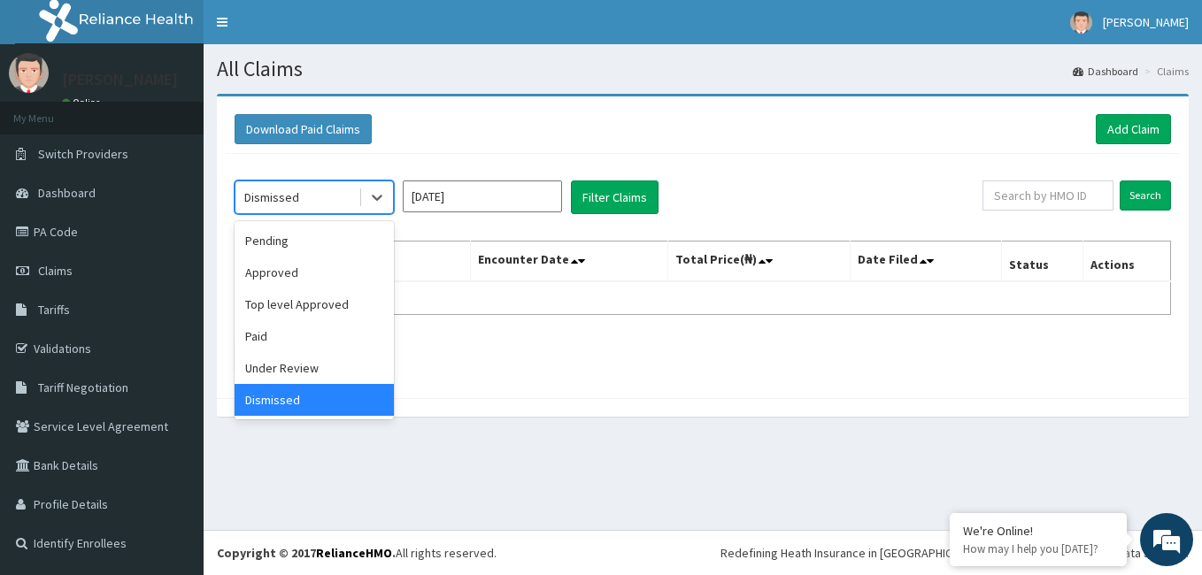
click at [309, 202] on div "Dismissed" at bounding box center [296, 197] width 123 height 28
click at [276, 373] on div "Under Review" at bounding box center [314, 368] width 159 height 32
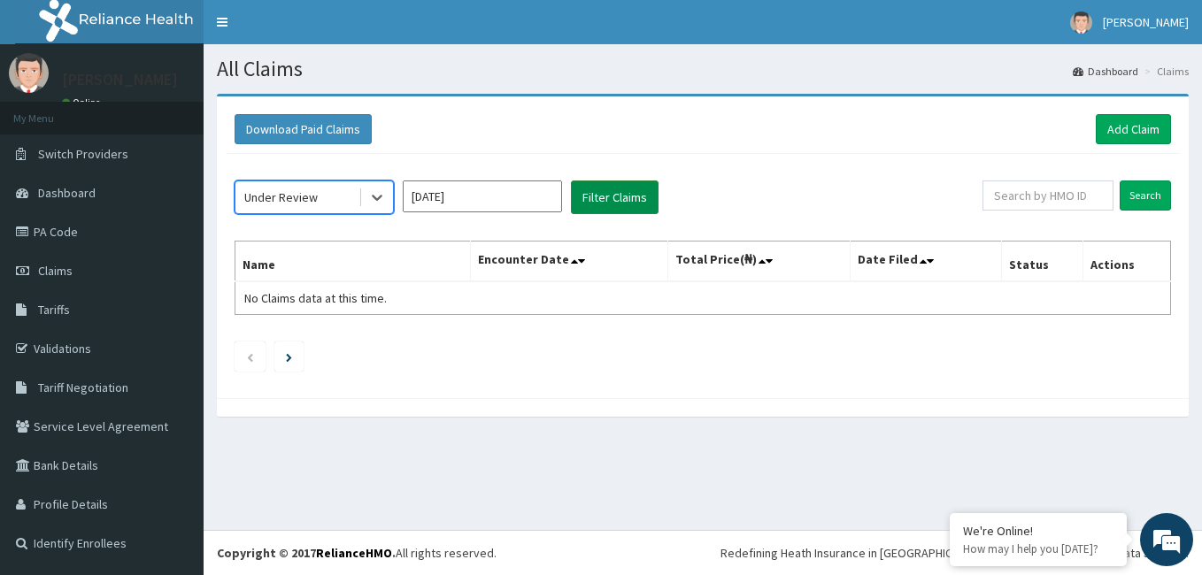
click at [620, 195] on button "Filter Claims" at bounding box center [615, 198] width 88 height 34
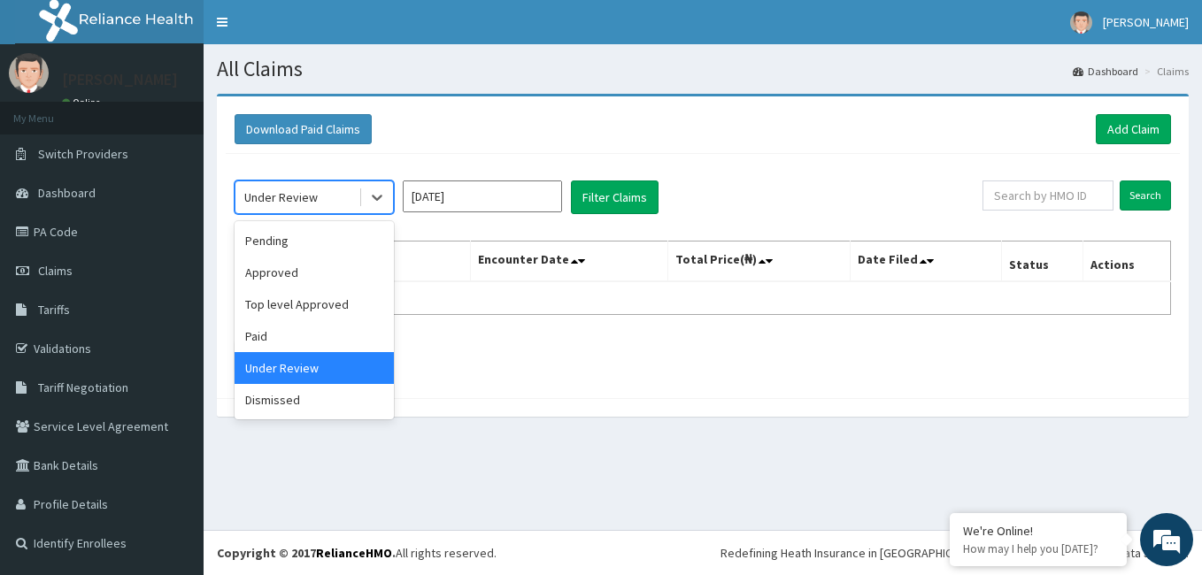
click at [343, 193] on div "Under Review" at bounding box center [296, 197] width 123 height 28
click at [313, 278] on div "Approved" at bounding box center [314, 273] width 159 height 32
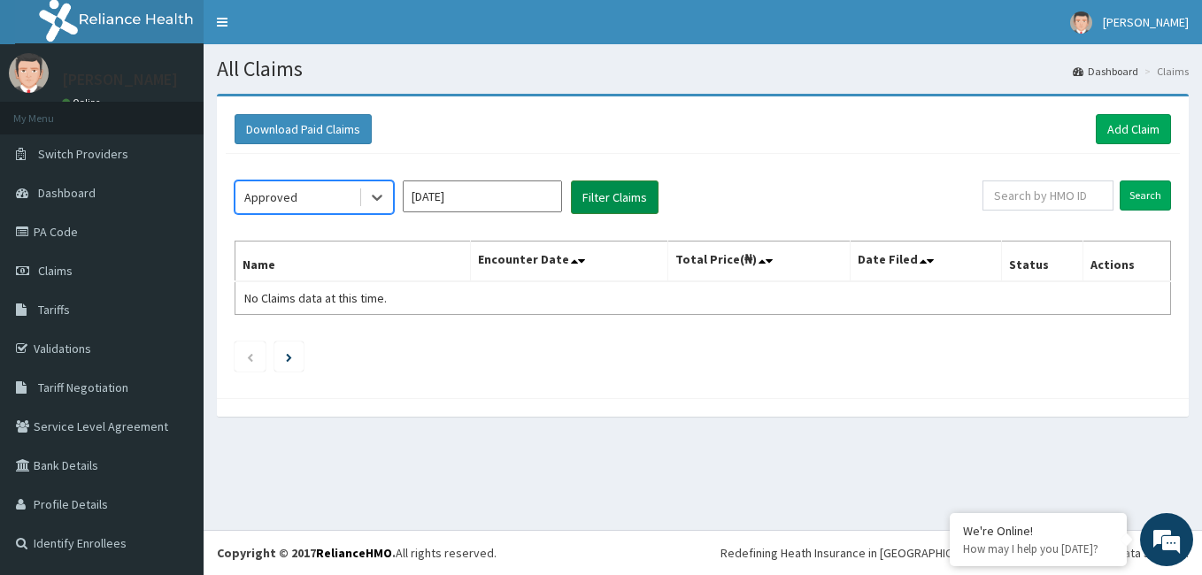
click at [615, 197] on button "Filter Claims" at bounding box center [615, 198] width 88 height 34
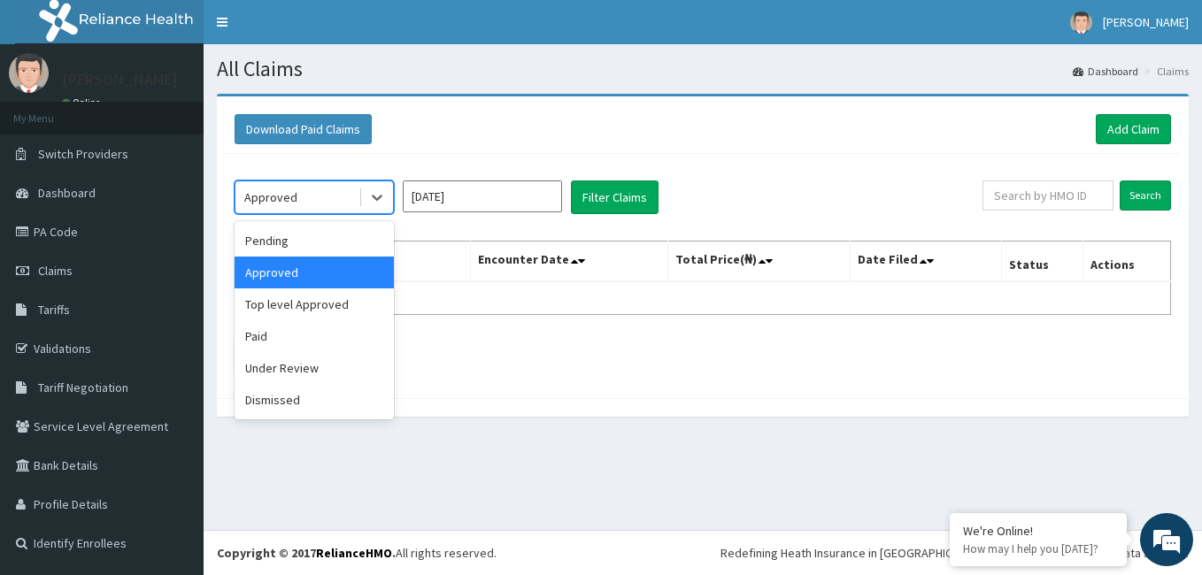
click at [260, 198] on div "Approved" at bounding box center [270, 198] width 53 height 18
click at [287, 305] on div "Top level Approved" at bounding box center [314, 305] width 159 height 32
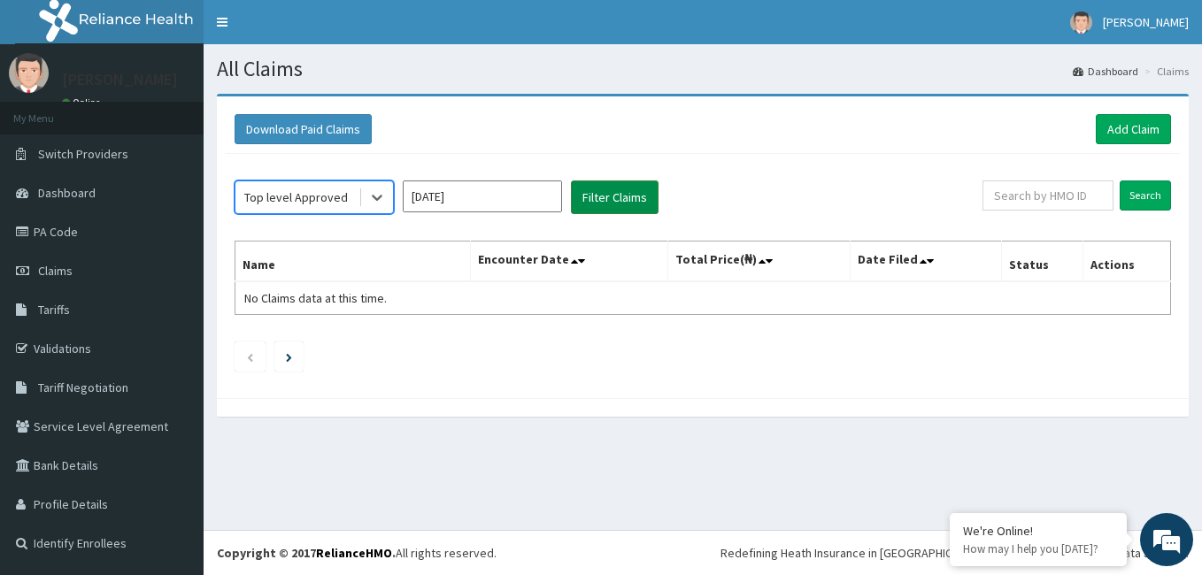
click at [619, 201] on button "Filter Claims" at bounding box center [615, 198] width 88 height 34
click at [301, 200] on div "Top level Approved" at bounding box center [296, 198] width 104 height 18
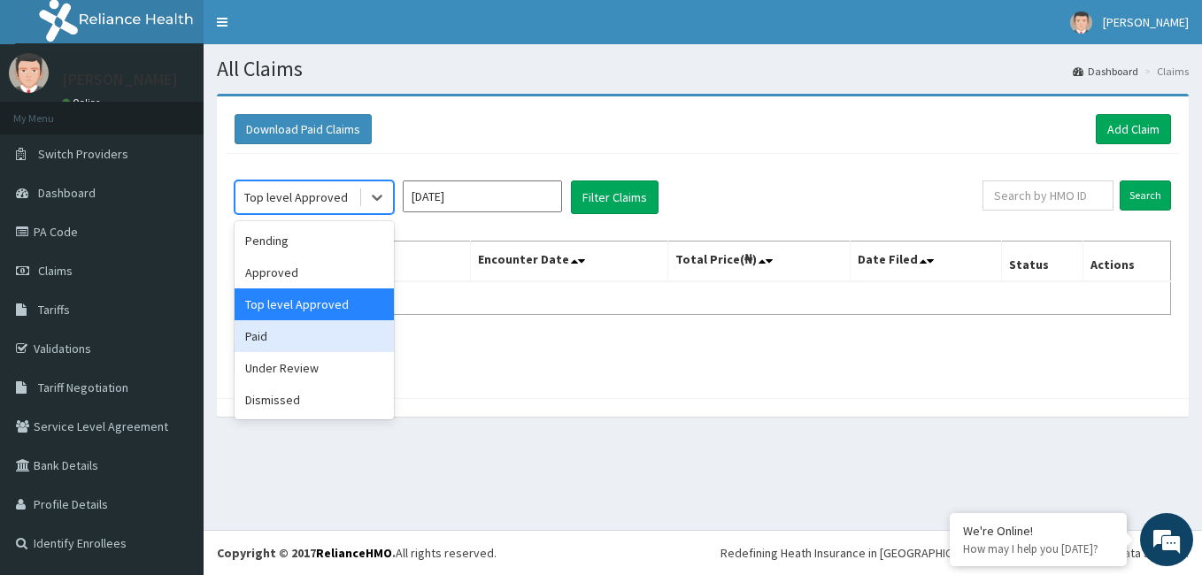
click at [266, 340] on div "Paid" at bounding box center [314, 336] width 159 height 32
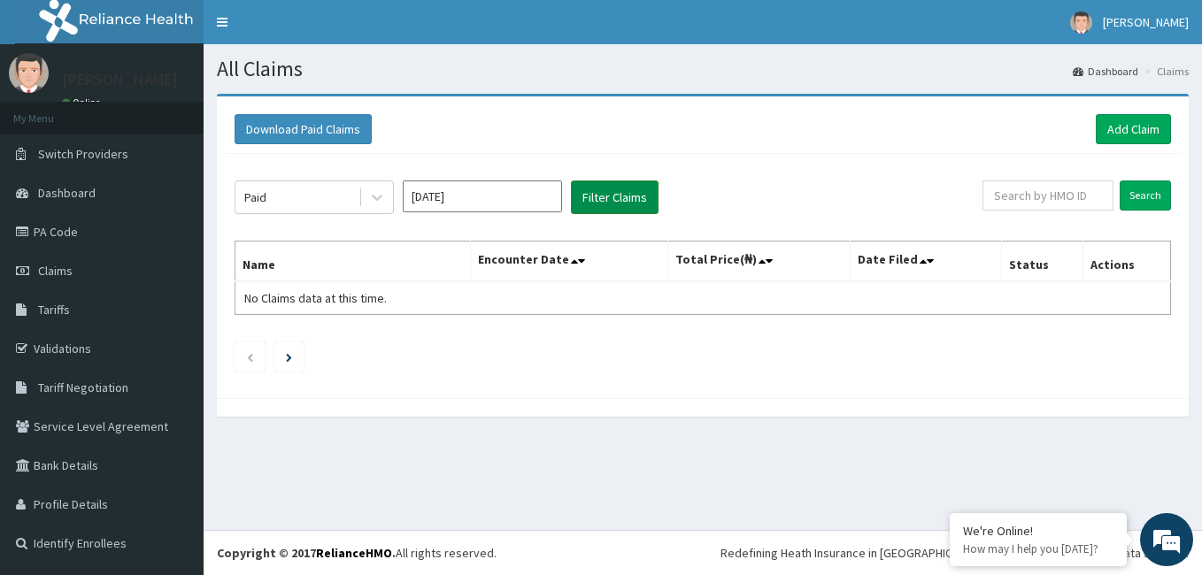
click at [602, 205] on button "Filter Claims" at bounding box center [615, 198] width 88 height 34
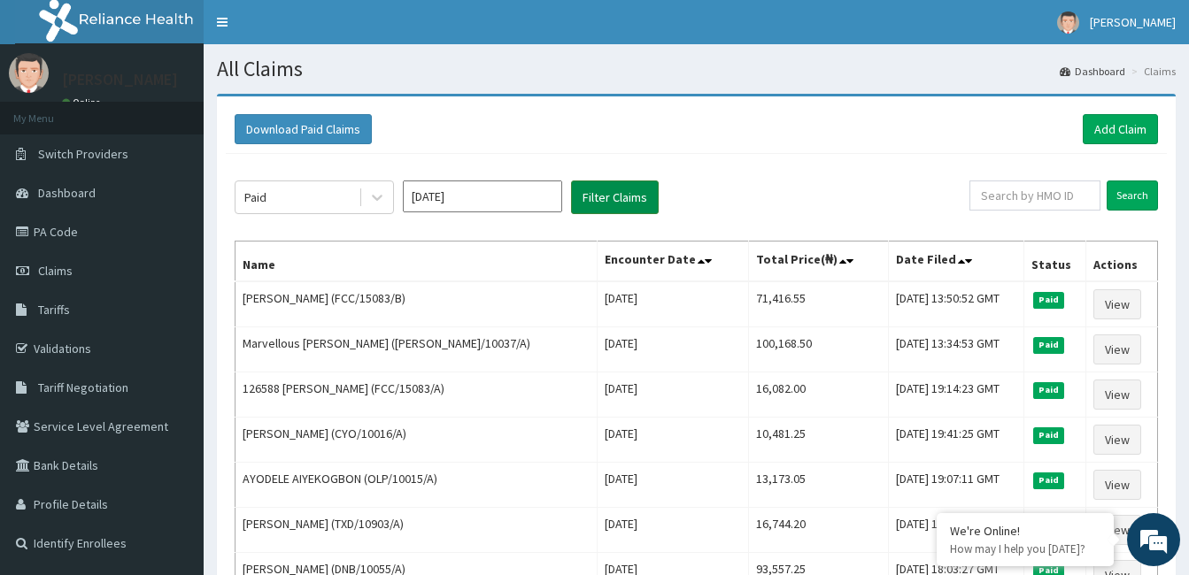
click at [632, 195] on button "Filter Claims" at bounding box center [615, 198] width 88 height 34
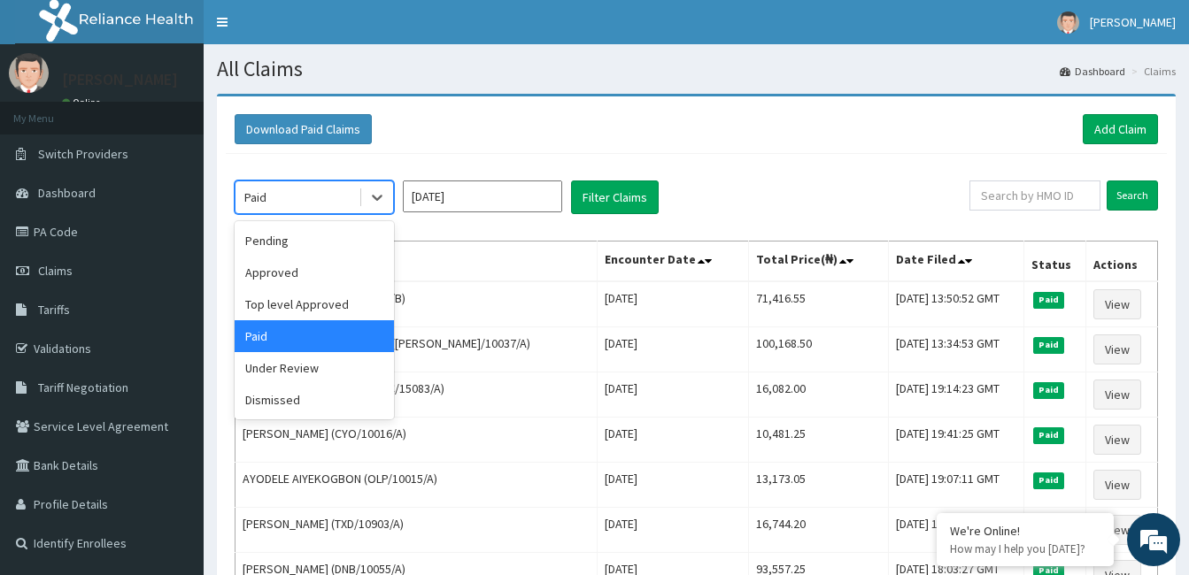
click at [311, 371] on div "Under Review" at bounding box center [314, 368] width 159 height 32
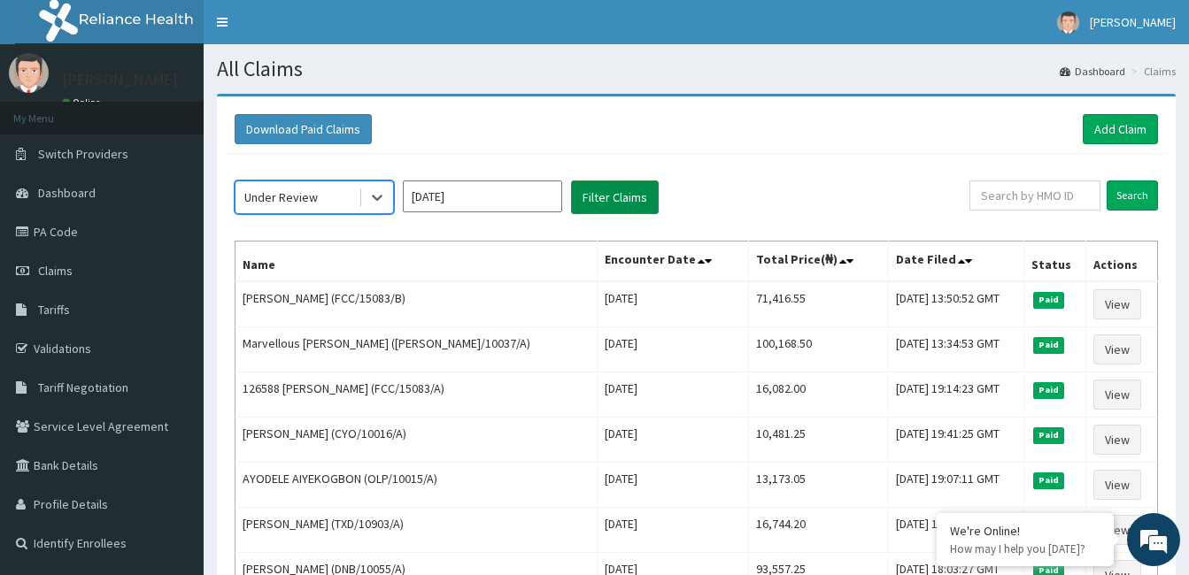
click at [636, 189] on button "Filter Claims" at bounding box center [615, 198] width 88 height 34
click at [614, 204] on button "Filter Claims" at bounding box center [615, 198] width 88 height 34
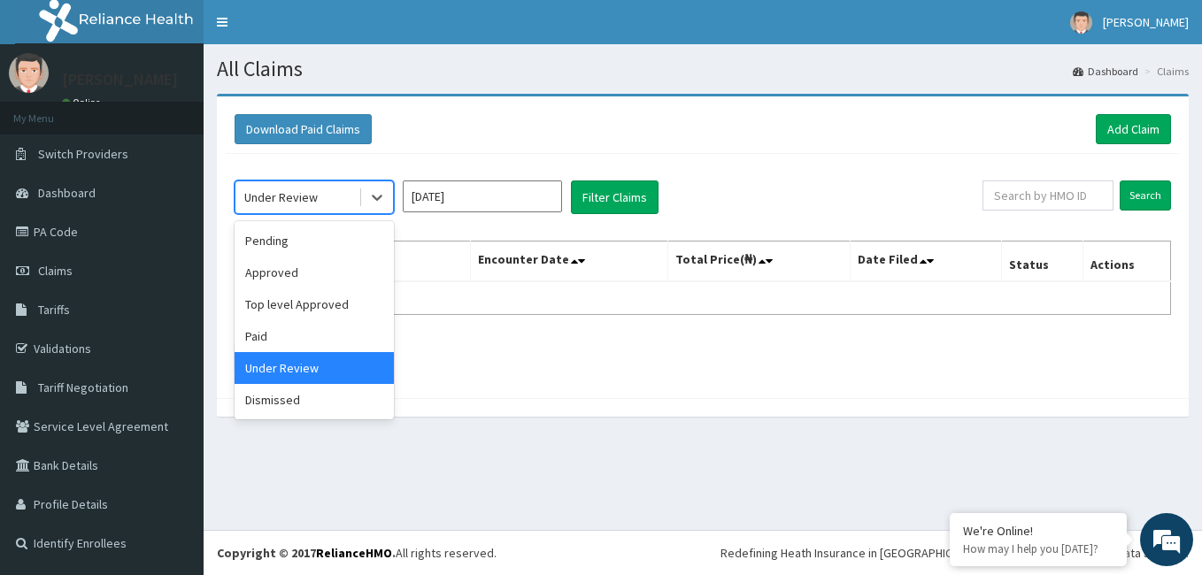
click at [302, 400] on div "Dismissed" at bounding box center [314, 400] width 159 height 32
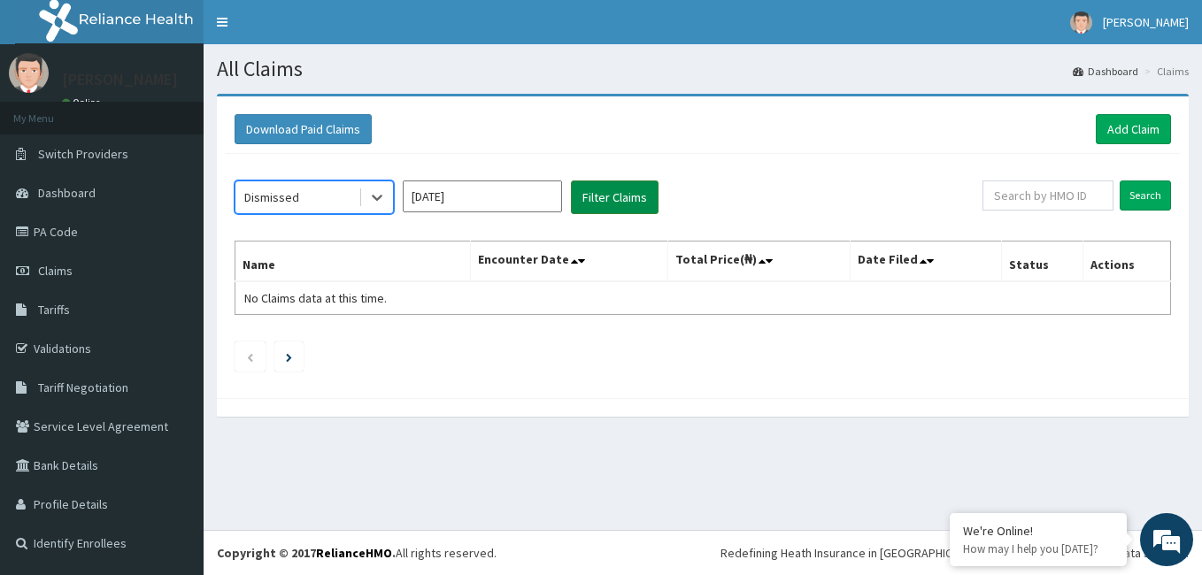
click at [598, 197] on button "Filter Claims" at bounding box center [615, 198] width 88 height 34
click at [616, 205] on button "Filter Claims" at bounding box center [615, 198] width 88 height 34
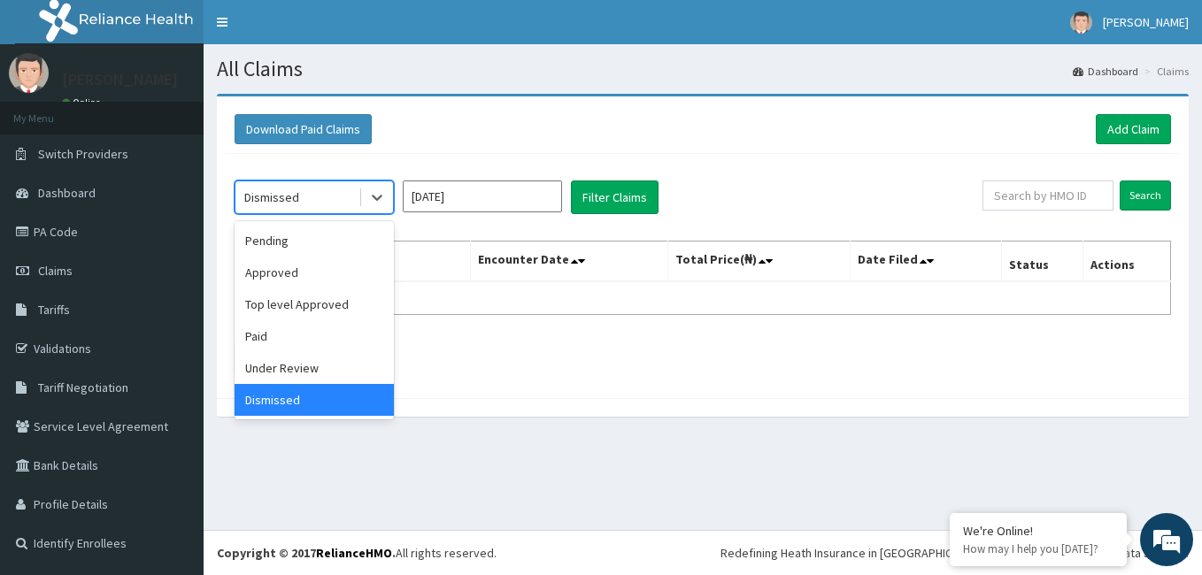
click at [307, 276] on div "Approved" at bounding box center [314, 273] width 159 height 32
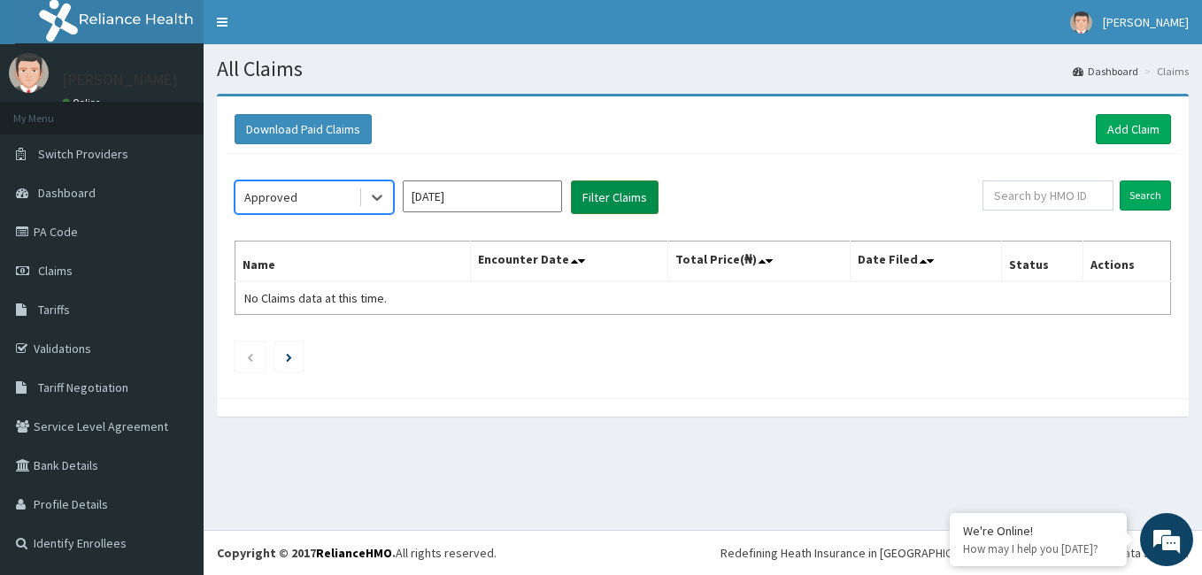
click at [612, 184] on button "Filter Claims" at bounding box center [615, 198] width 88 height 34
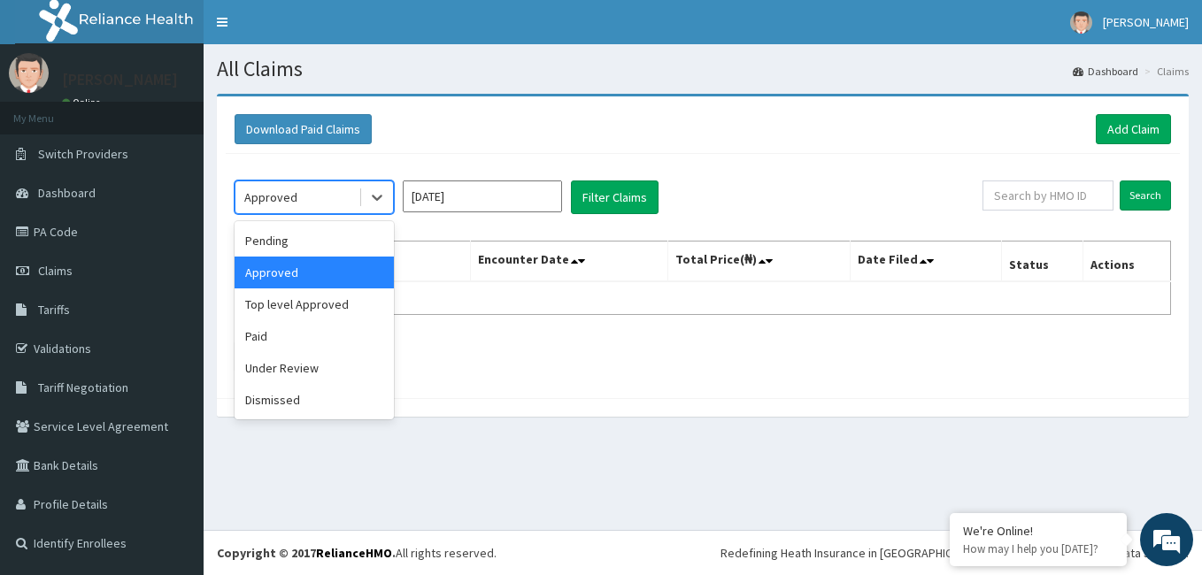
click at [314, 243] on div "Pending" at bounding box center [314, 241] width 159 height 32
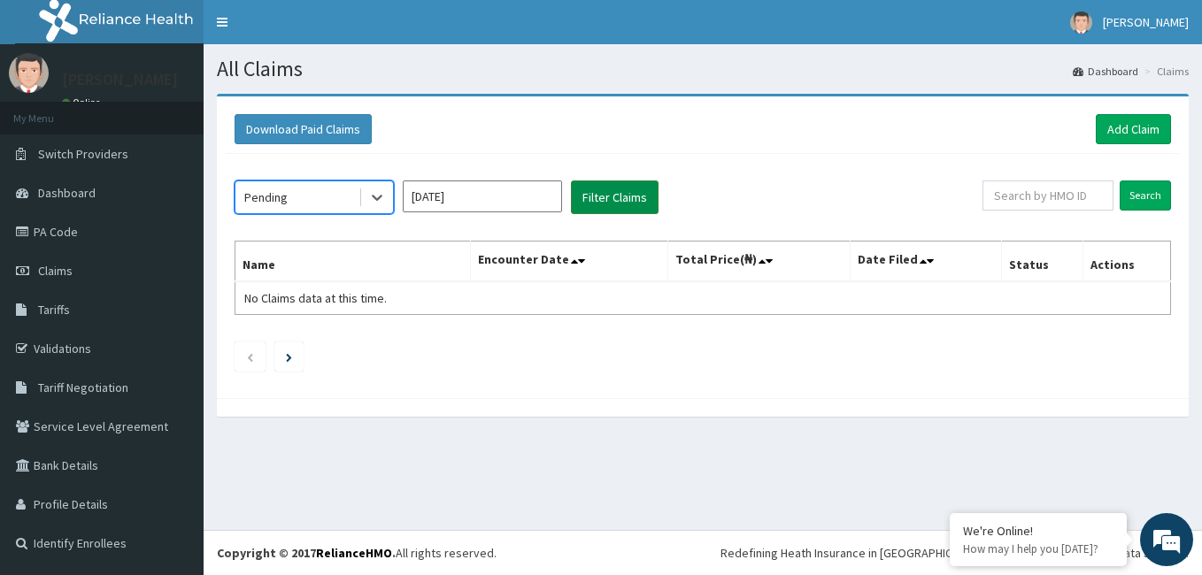
click at [600, 198] on button "Filter Claims" at bounding box center [615, 198] width 88 height 34
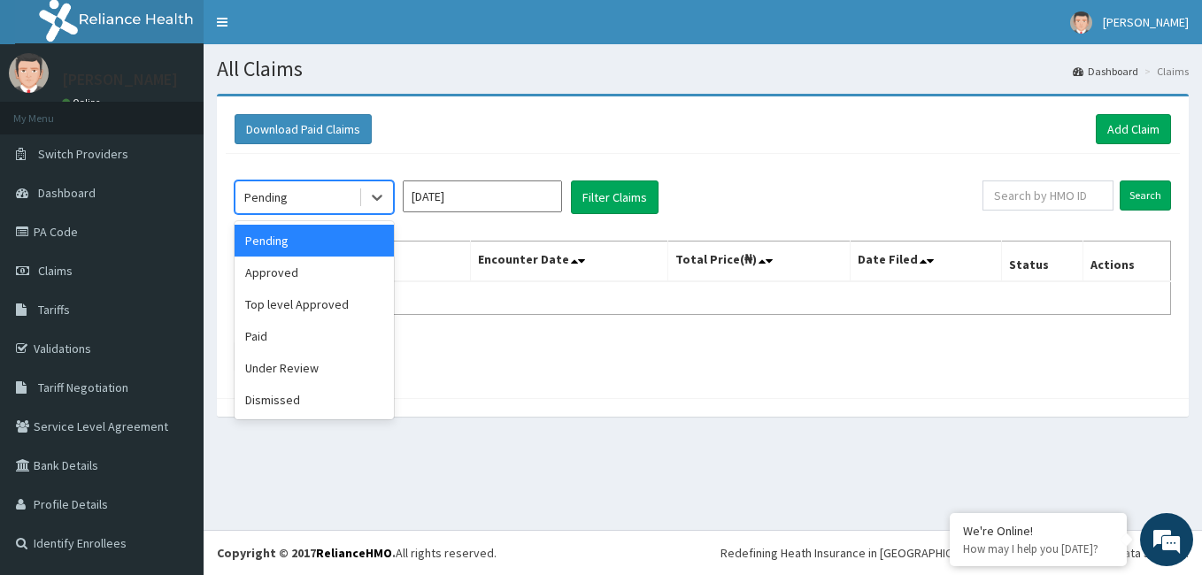
click at [493, 202] on input "Feb 2025" at bounding box center [482, 197] width 159 height 32
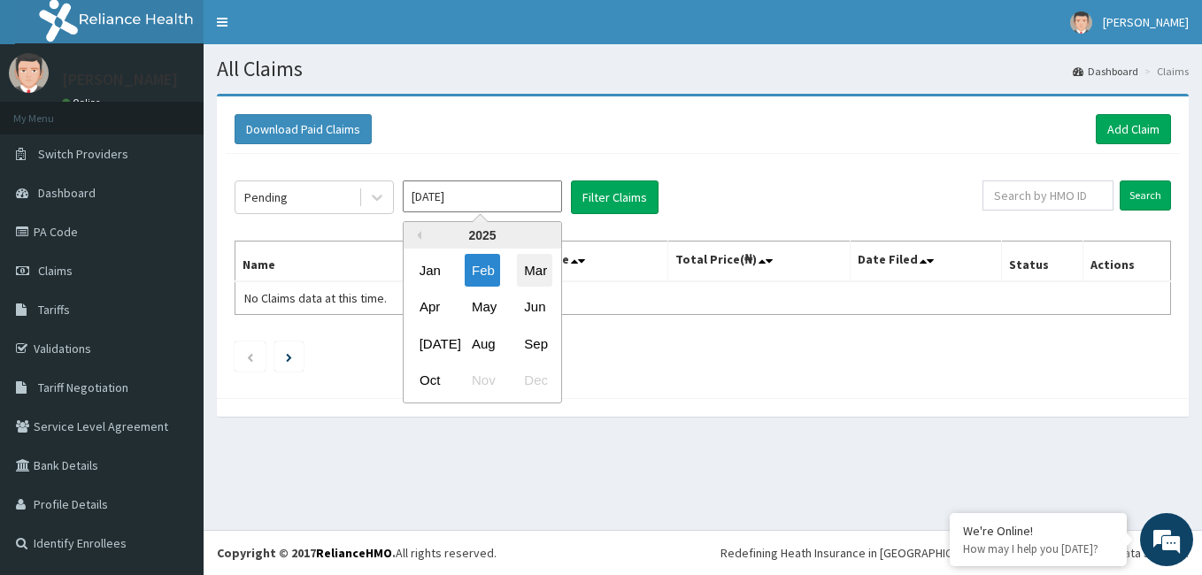
click at [538, 274] on div "Mar" at bounding box center [534, 270] width 35 height 33
type input "Mar 2025"
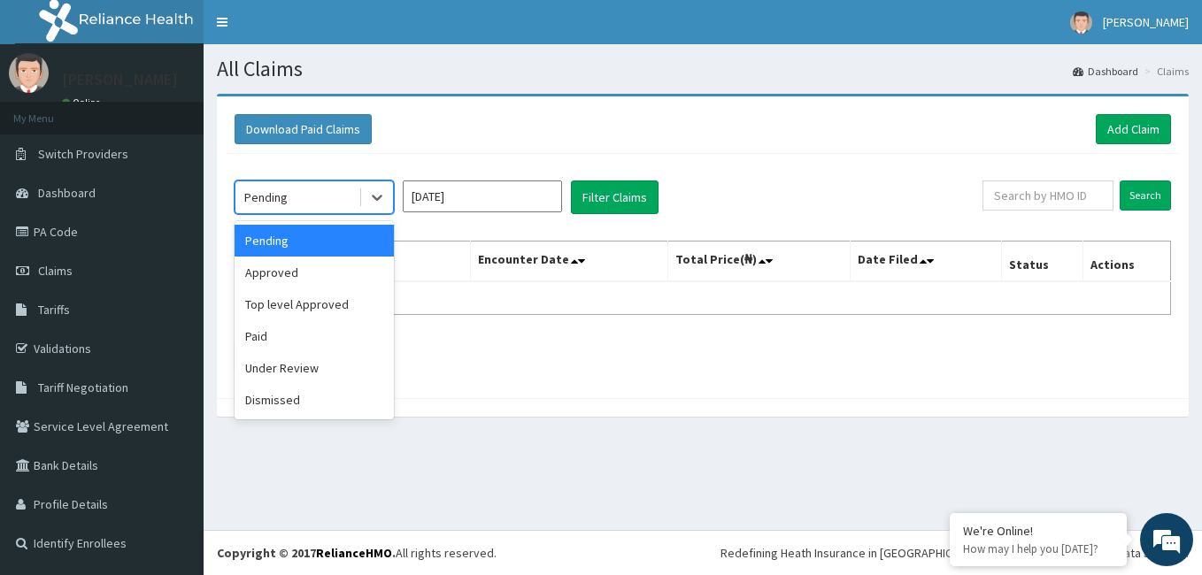
click at [289, 333] on div "Paid" at bounding box center [314, 336] width 159 height 32
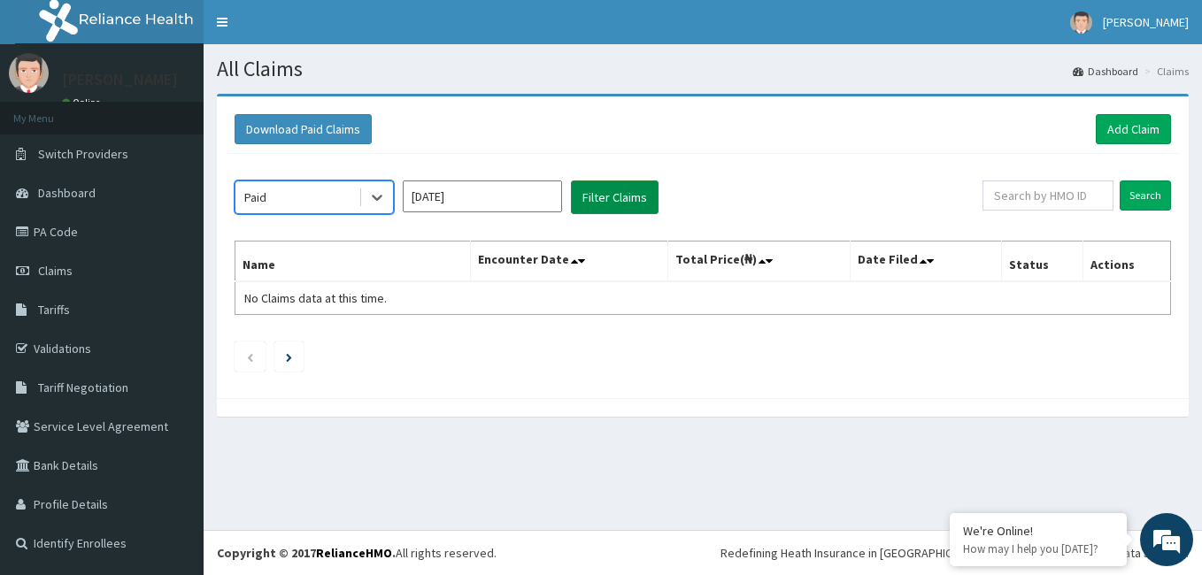
click at [617, 197] on button "Filter Claims" at bounding box center [615, 198] width 88 height 34
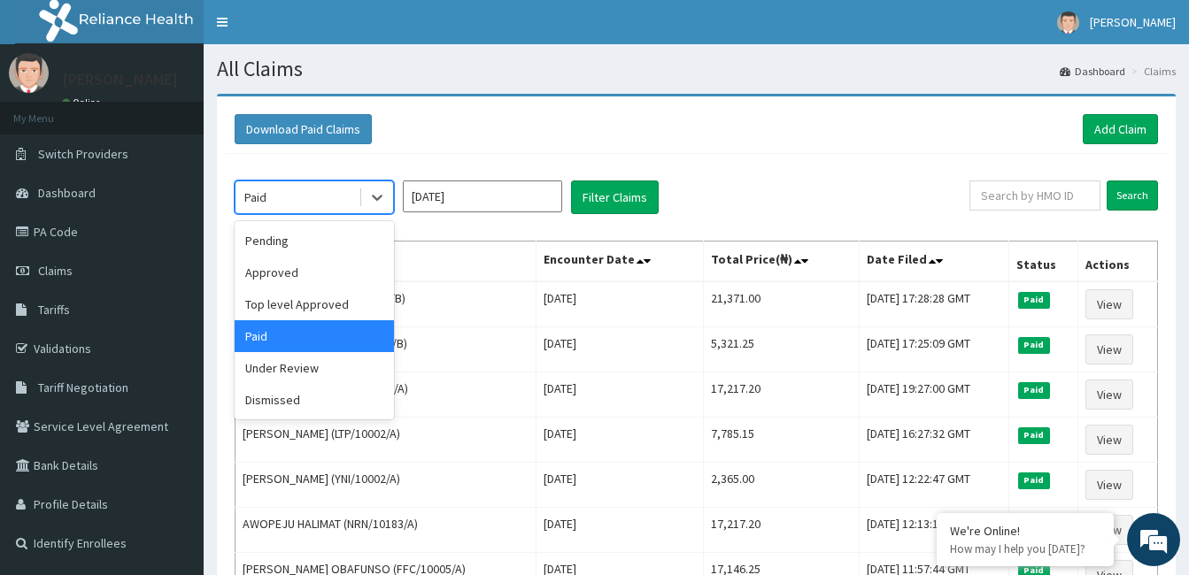
click at [310, 241] on div "Pending" at bounding box center [314, 241] width 159 height 32
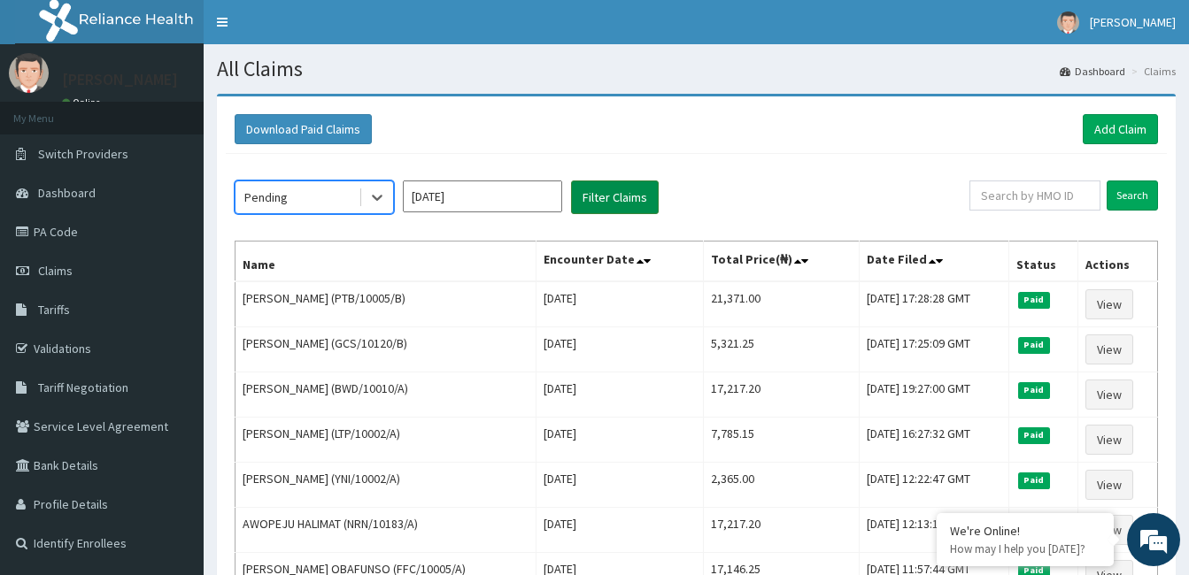
click at [592, 194] on button "Filter Claims" at bounding box center [615, 198] width 88 height 34
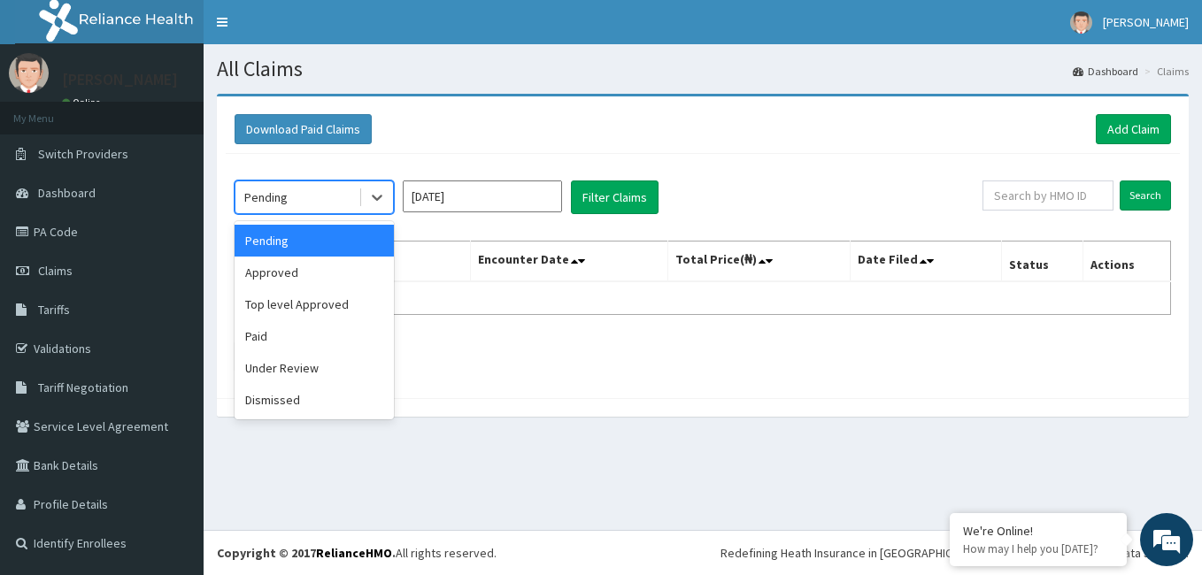
click at [338, 264] on div "Approved" at bounding box center [314, 273] width 159 height 32
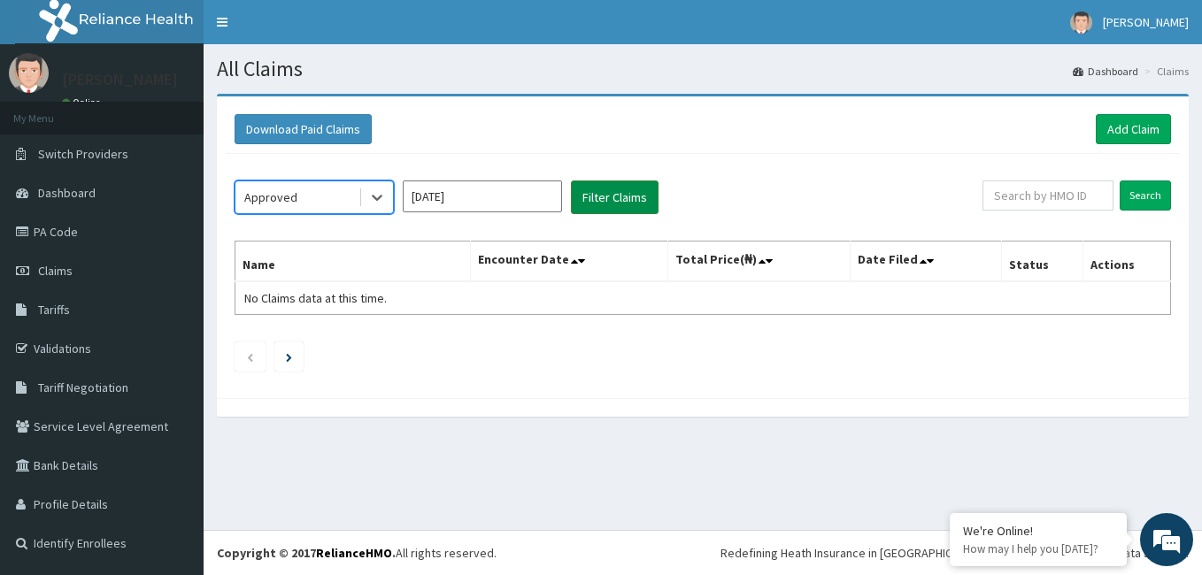
click at [606, 193] on button "Filter Claims" at bounding box center [615, 198] width 88 height 34
click at [617, 205] on button "Filter Claims" at bounding box center [615, 198] width 88 height 34
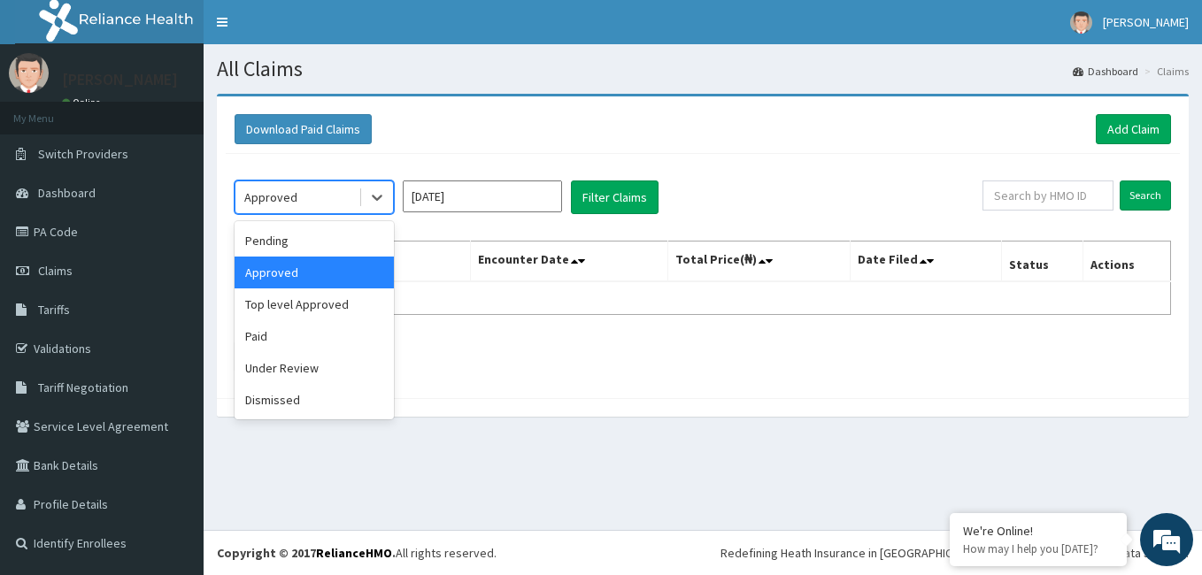
click at [323, 306] on div "Top level Approved" at bounding box center [314, 305] width 159 height 32
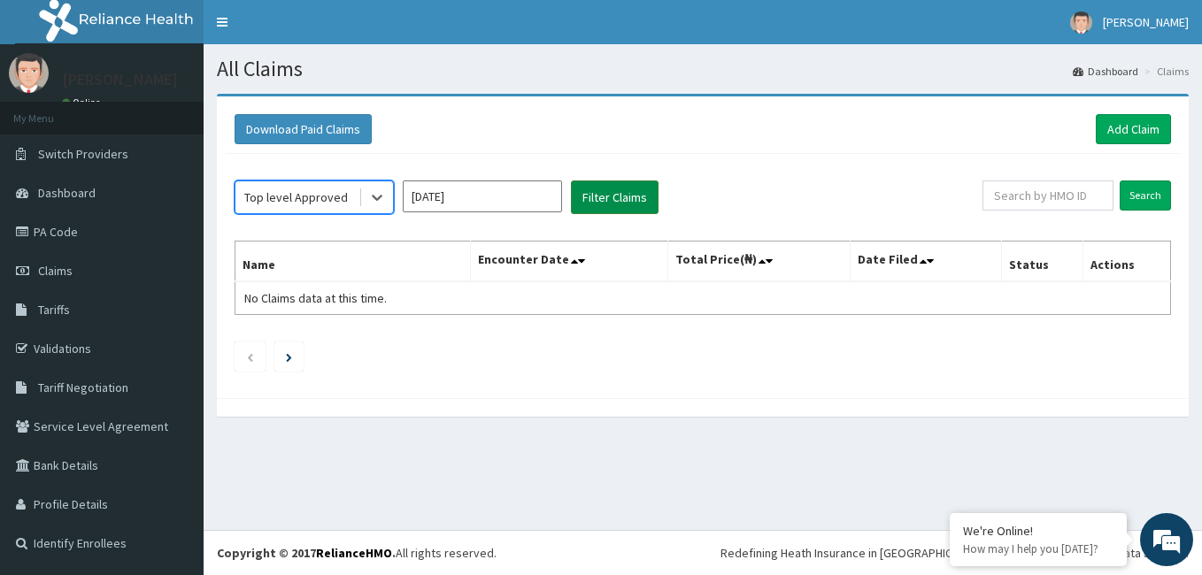
click at [583, 201] on button "Filter Claims" at bounding box center [615, 198] width 88 height 34
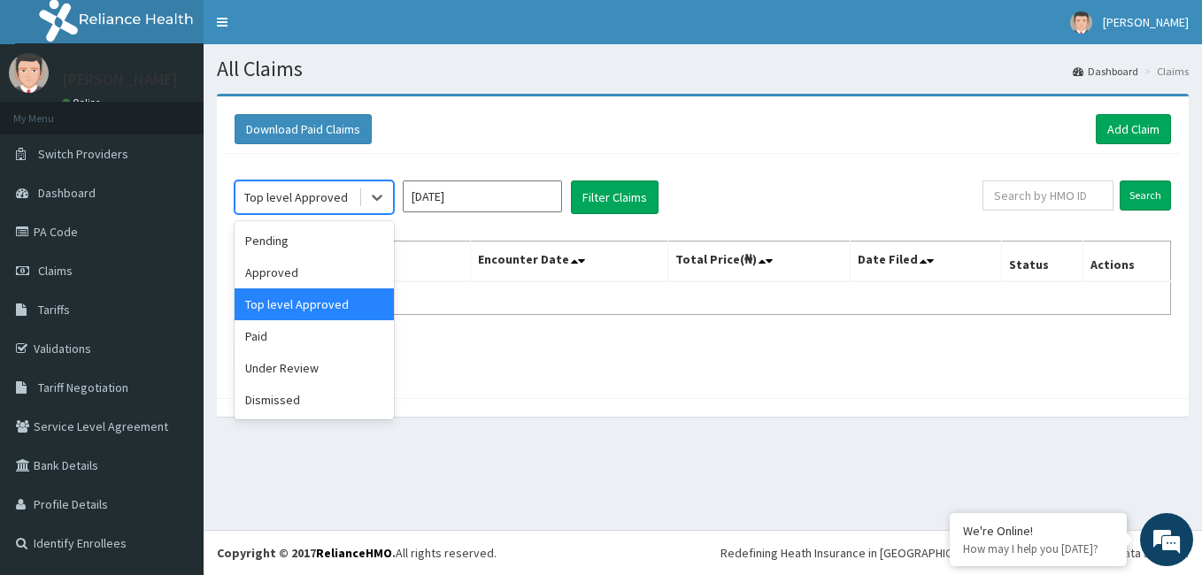
click at [313, 369] on div "Under Review" at bounding box center [314, 368] width 159 height 32
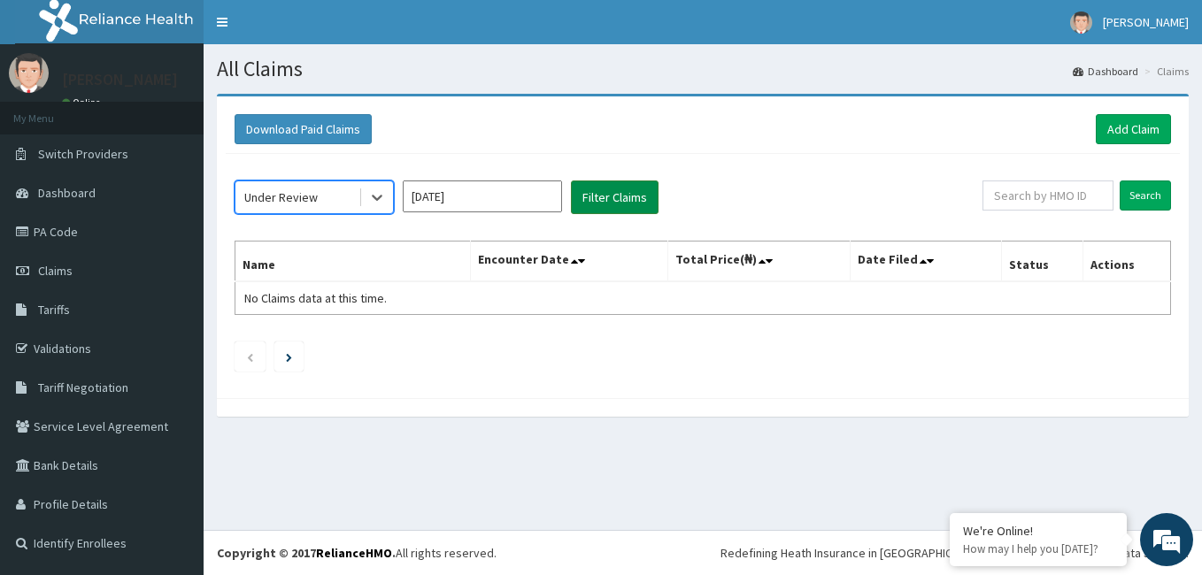
click at [604, 196] on button "Filter Claims" at bounding box center [615, 198] width 88 height 34
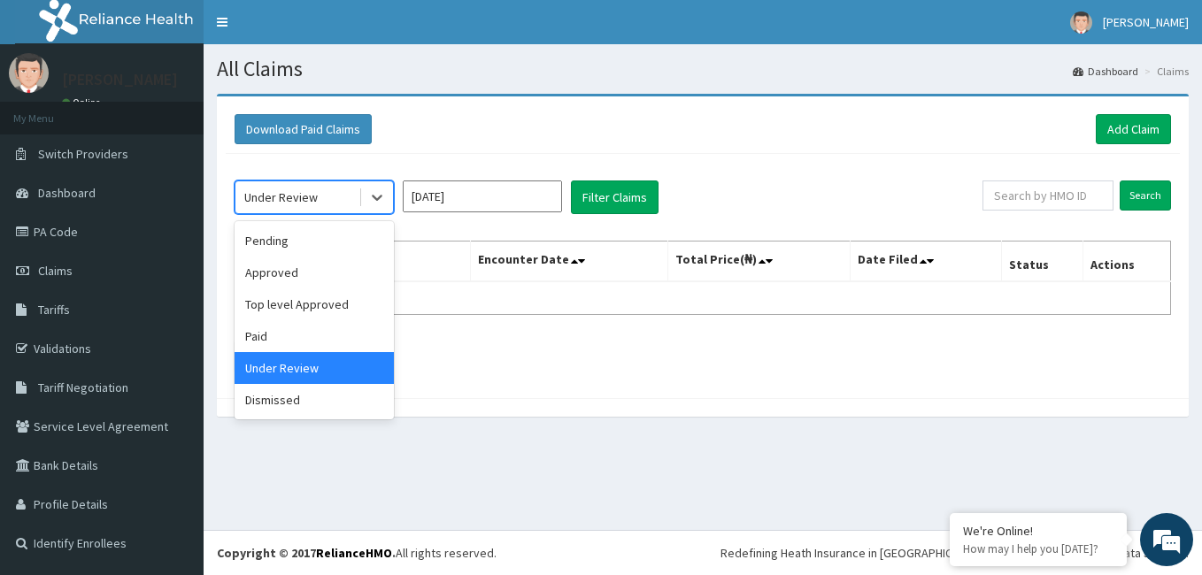
click at [309, 405] on div "Dismissed" at bounding box center [314, 400] width 159 height 32
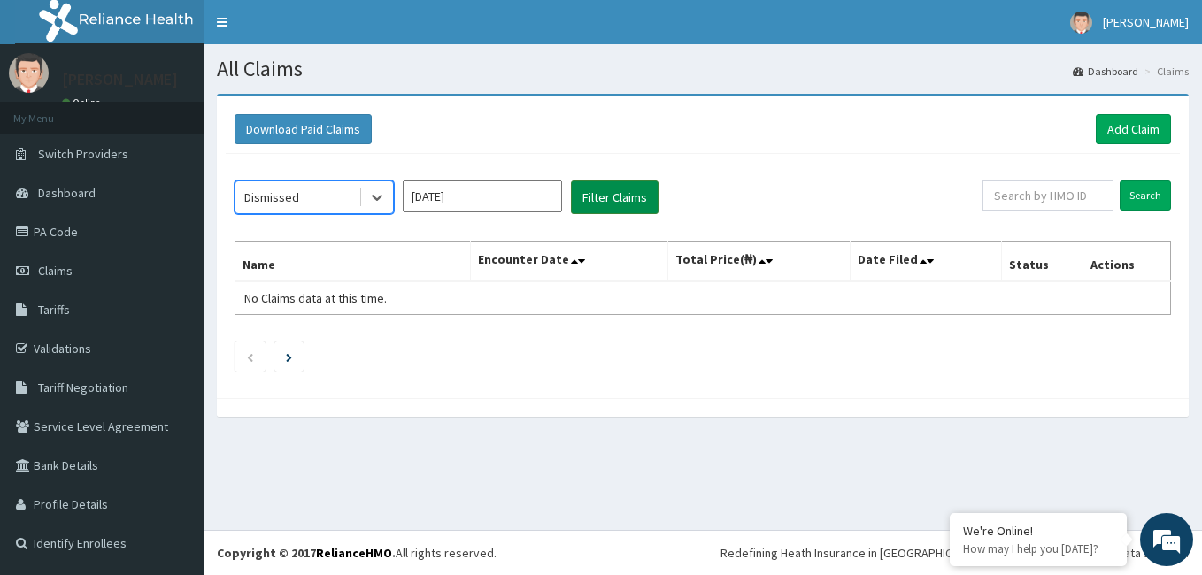
click at [602, 205] on button "Filter Claims" at bounding box center [615, 198] width 88 height 34
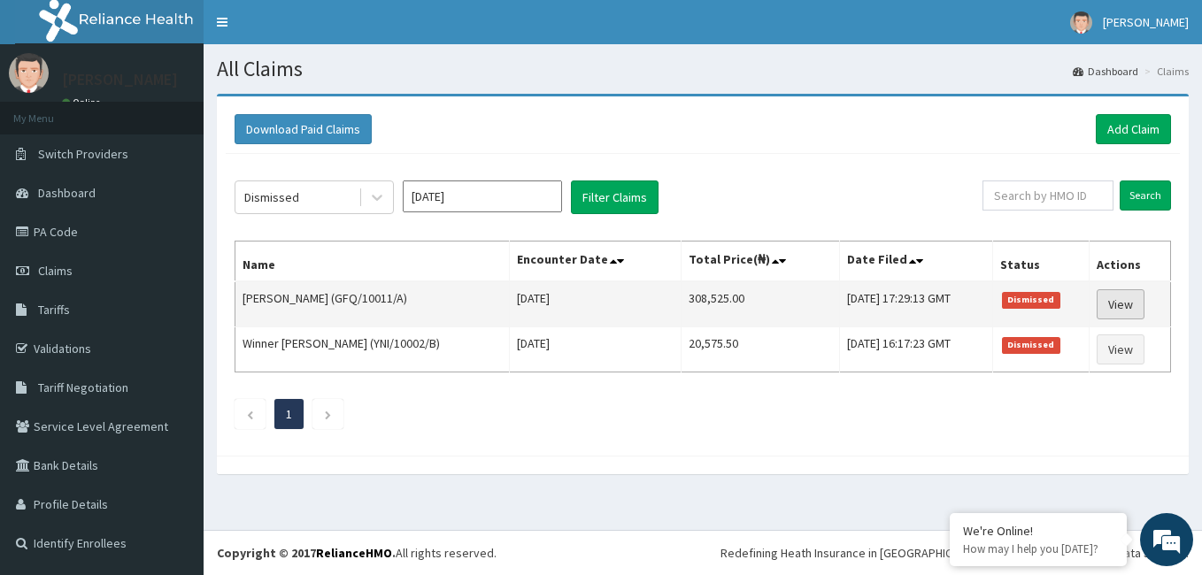
click at [1127, 313] on link "View" at bounding box center [1121, 305] width 48 height 30
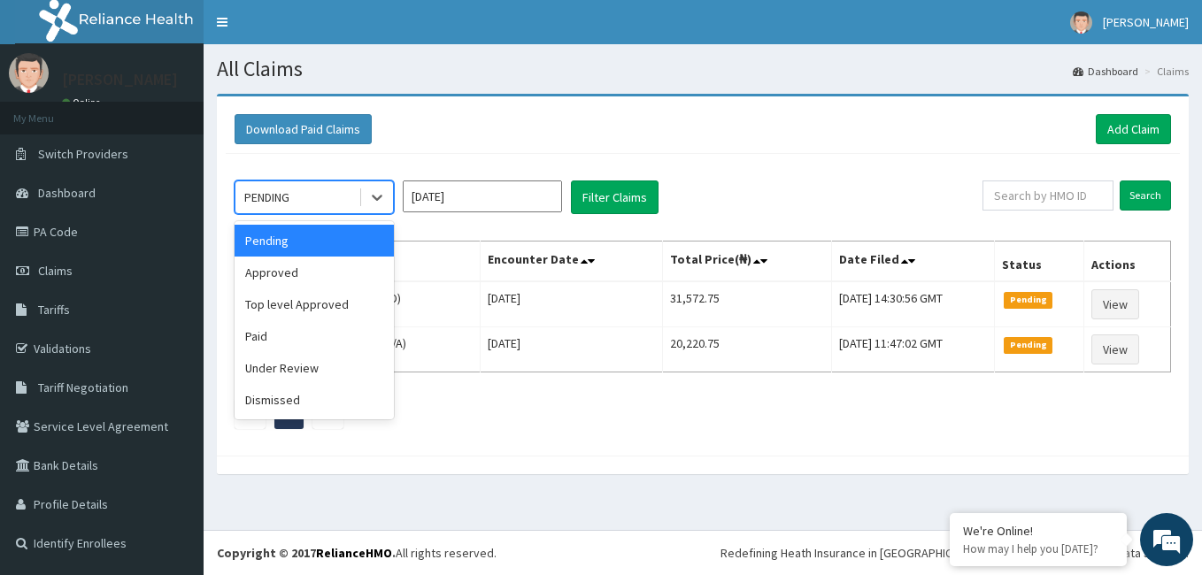
click at [307, 337] on div "Paid" at bounding box center [314, 336] width 159 height 32
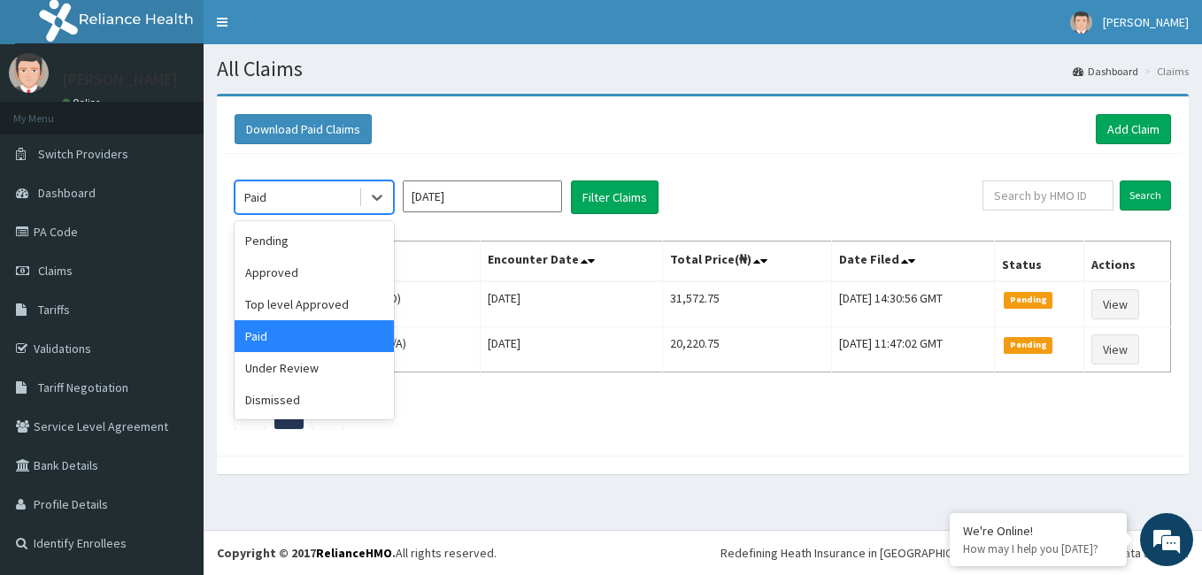
click at [300, 405] on div "Dismissed" at bounding box center [314, 400] width 159 height 32
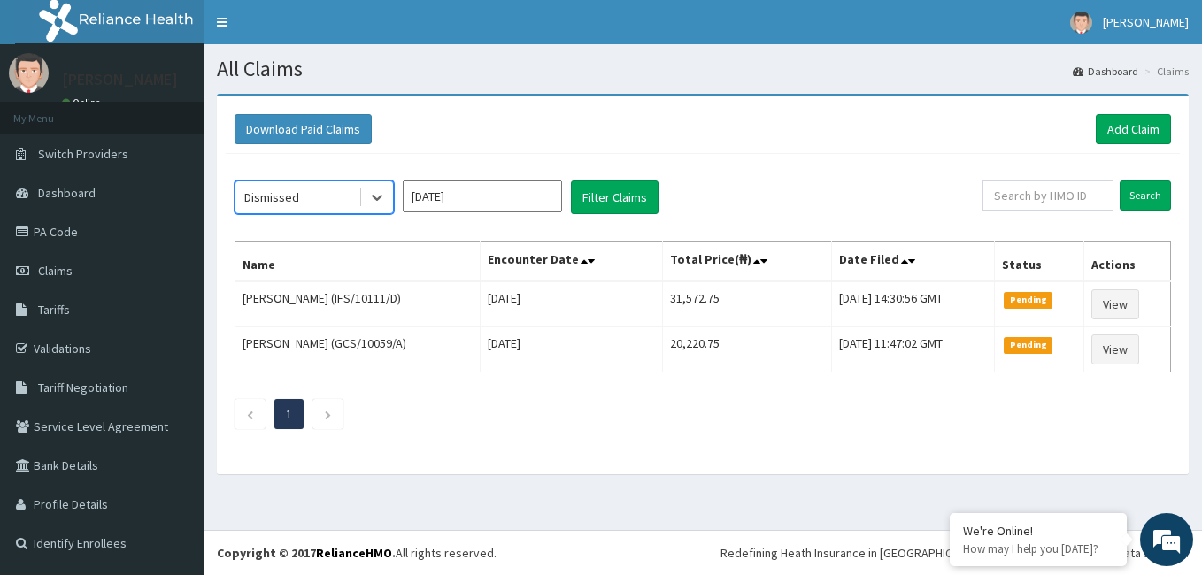
click at [528, 197] on input "[DATE]" at bounding box center [482, 197] width 159 height 32
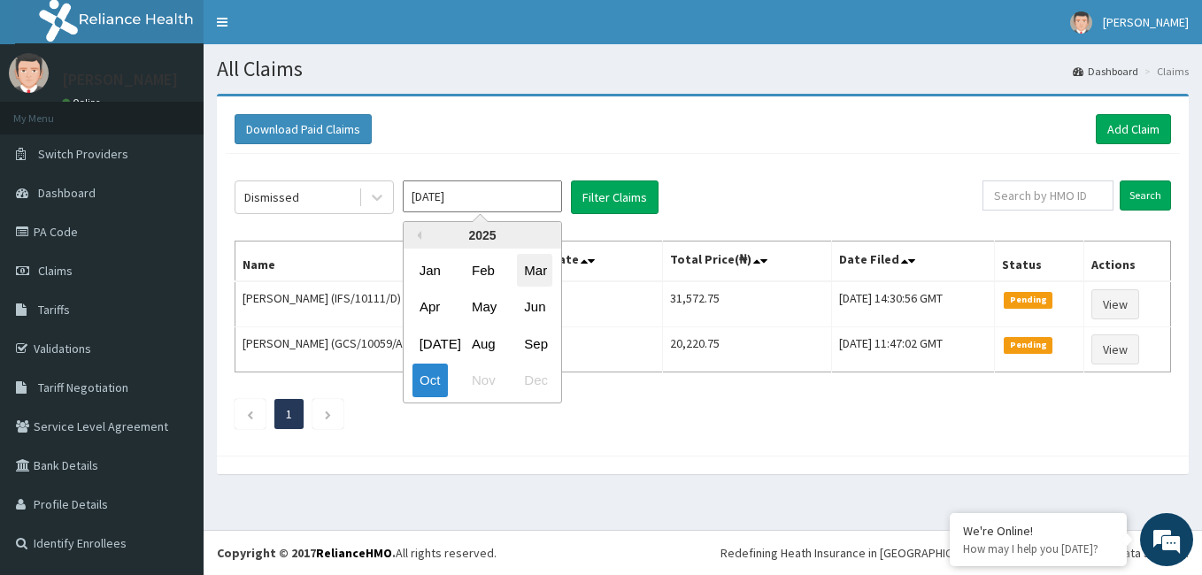
click at [540, 278] on div "Mar" at bounding box center [534, 270] width 35 height 33
type input "[DATE]"
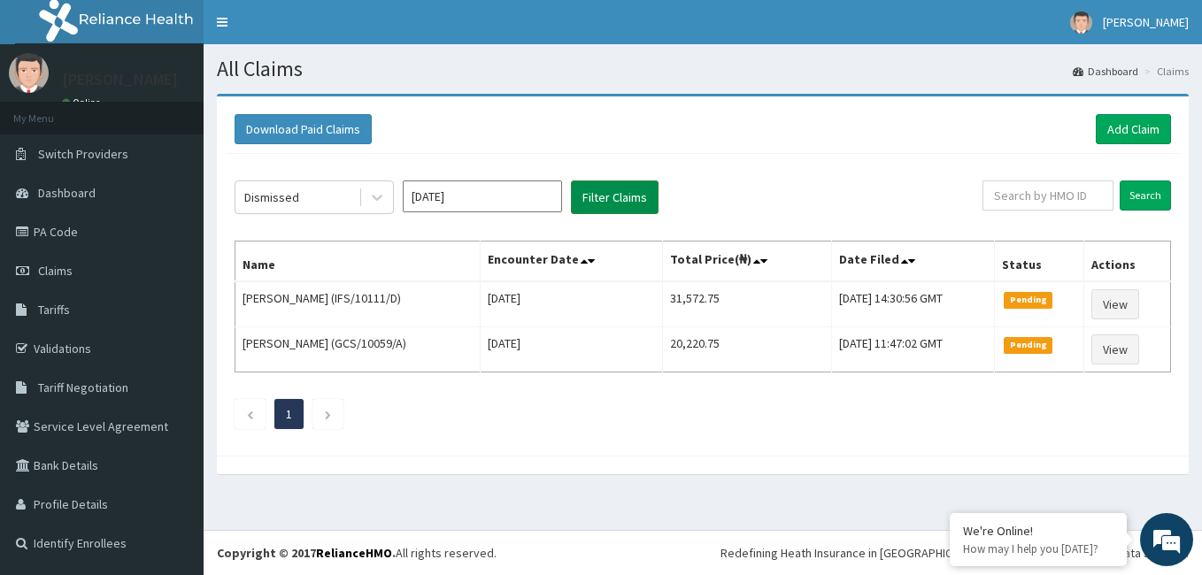
click at [622, 207] on button "Filter Claims" at bounding box center [615, 198] width 88 height 34
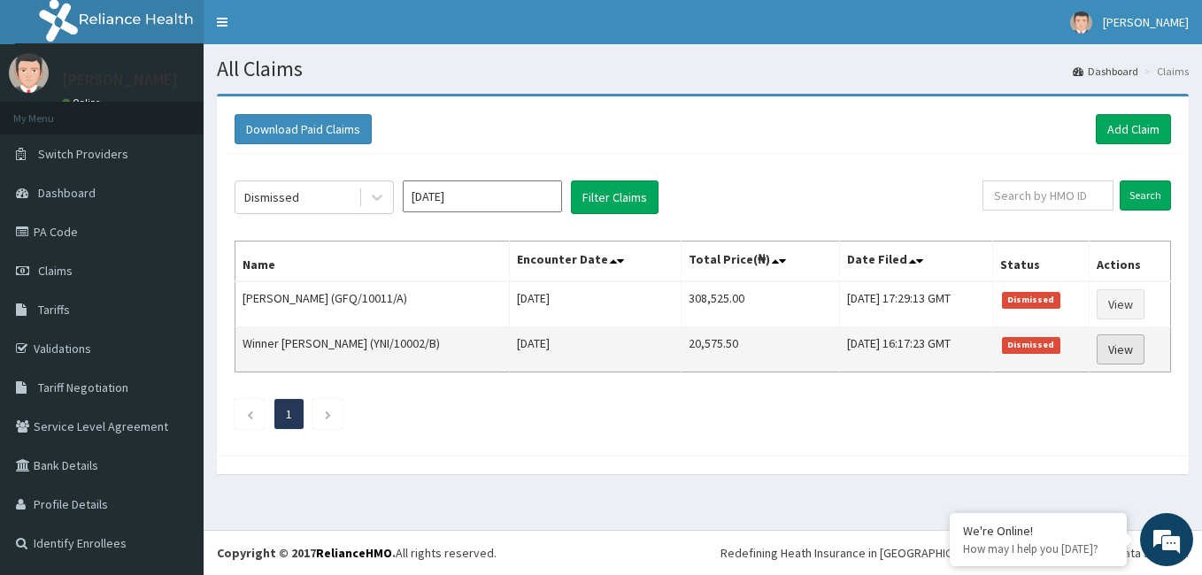
click at [1111, 355] on link "View" at bounding box center [1121, 350] width 48 height 30
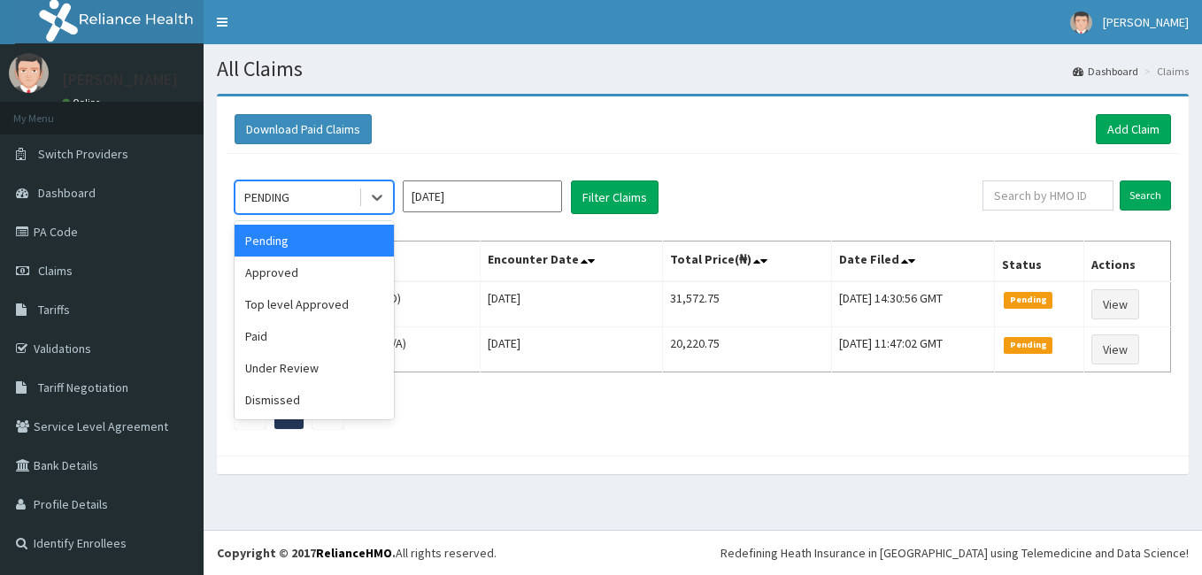
click at [303, 403] on div "Dismissed" at bounding box center [314, 400] width 159 height 32
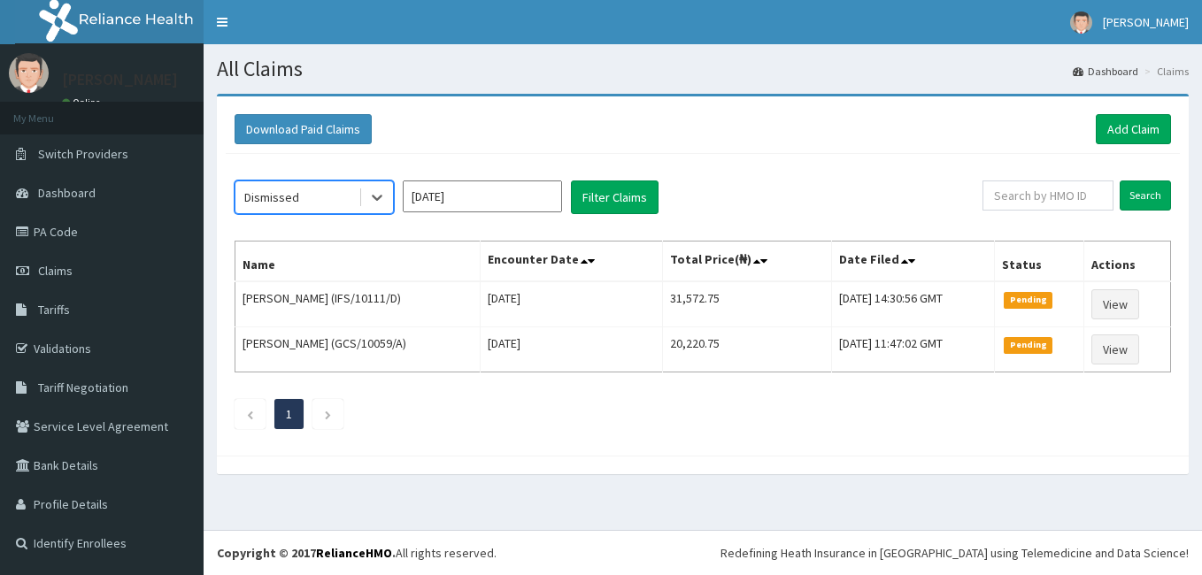
click at [525, 201] on input "[DATE]" at bounding box center [482, 197] width 159 height 32
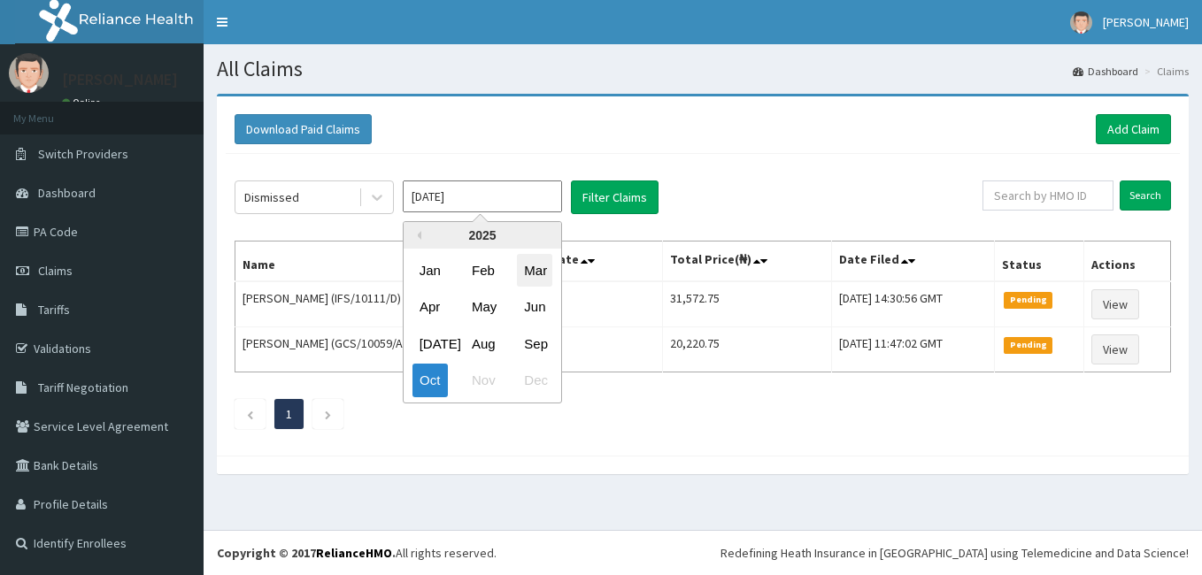
click at [538, 273] on div "Mar" at bounding box center [534, 270] width 35 height 33
type input "[DATE]"
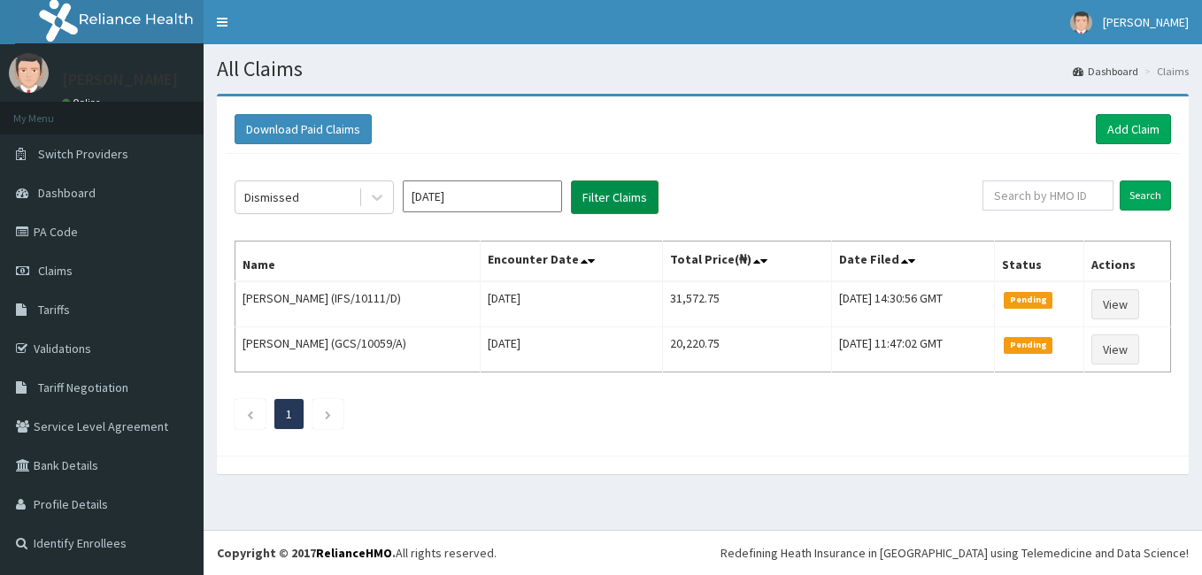
click at [617, 197] on button "Filter Claims" at bounding box center [615, 198] width 88 height 34
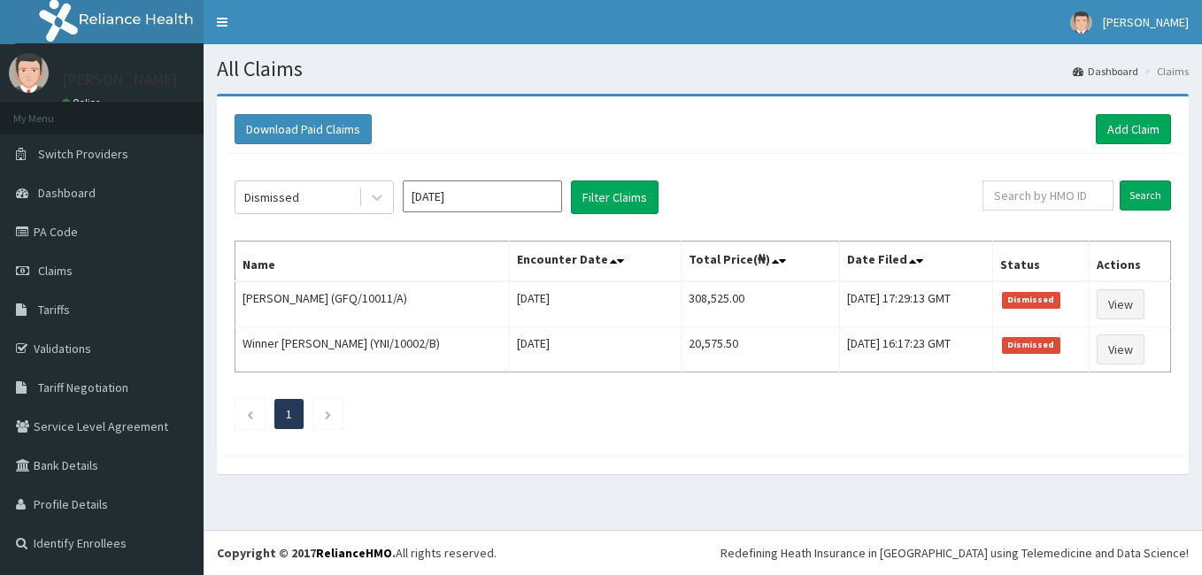
click at [540, 197] on input "[DATE]" at bounding box center [482, 197] width 159 height 32
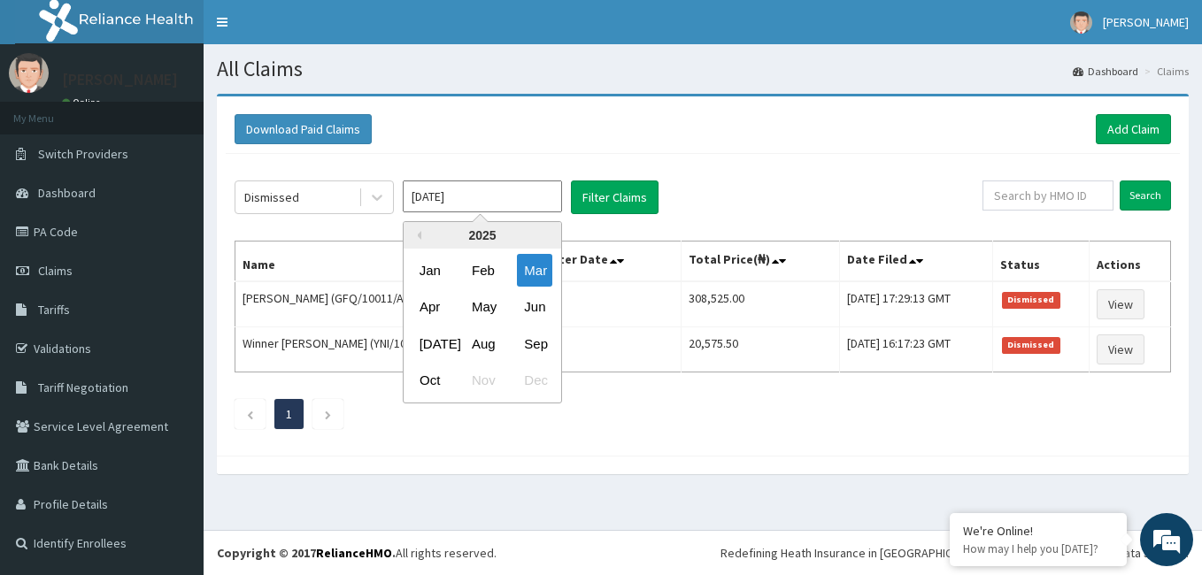
click at [508, 192] on input "[DATE]" at bounding box center [482, 197] width 159 height 32
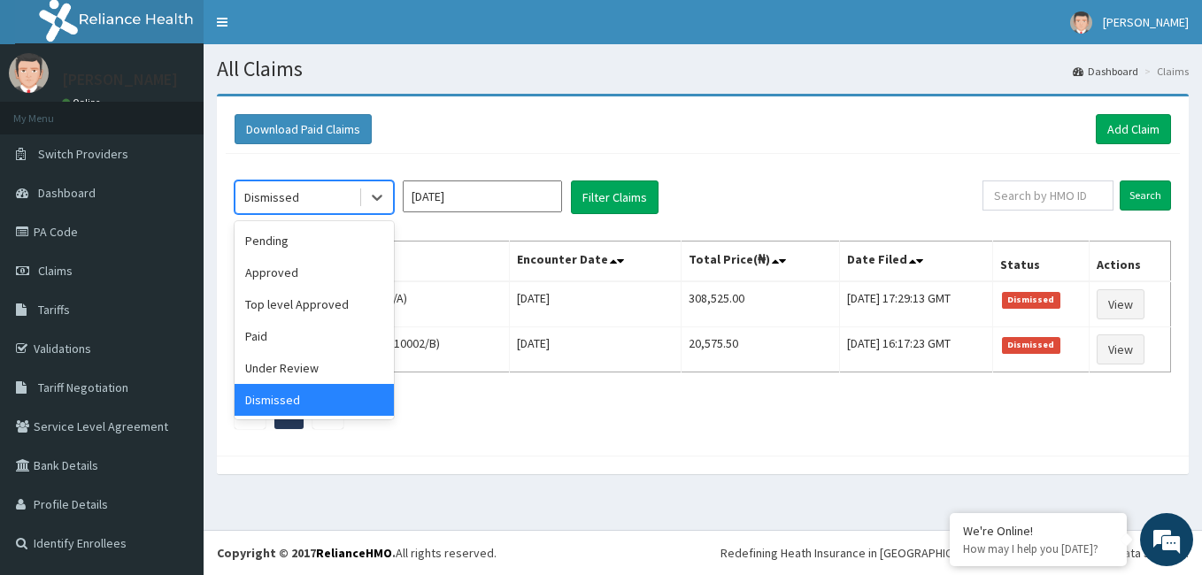
click at [301, 341] on div "Paid" at bounding box center [314, 336] width 159 height 32
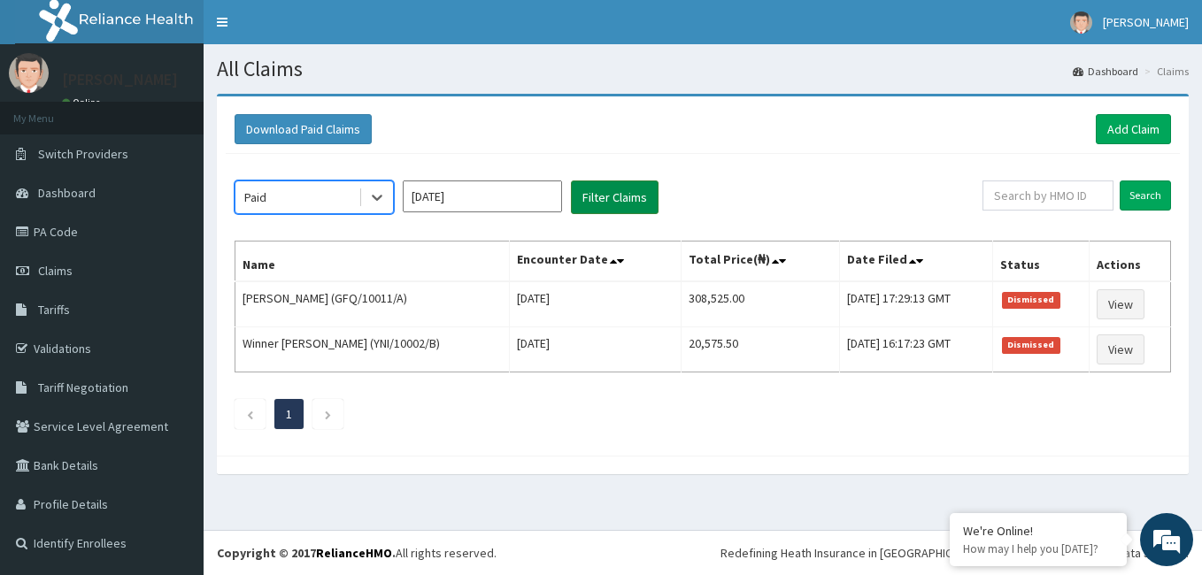
click at [631, 205] on button "Filter Claims" at bounding box center [615, 198] width 88 height 34
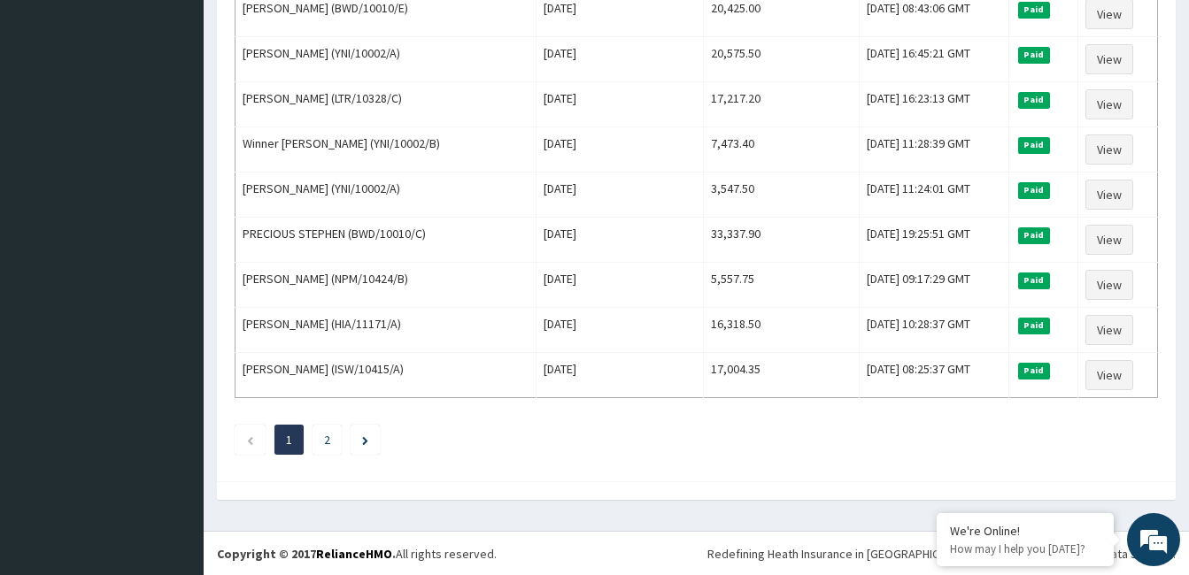
scroll to position [2143, 0]
click at [325, 438] on link "2" at bounding box center [327, 439] width 6 height 16
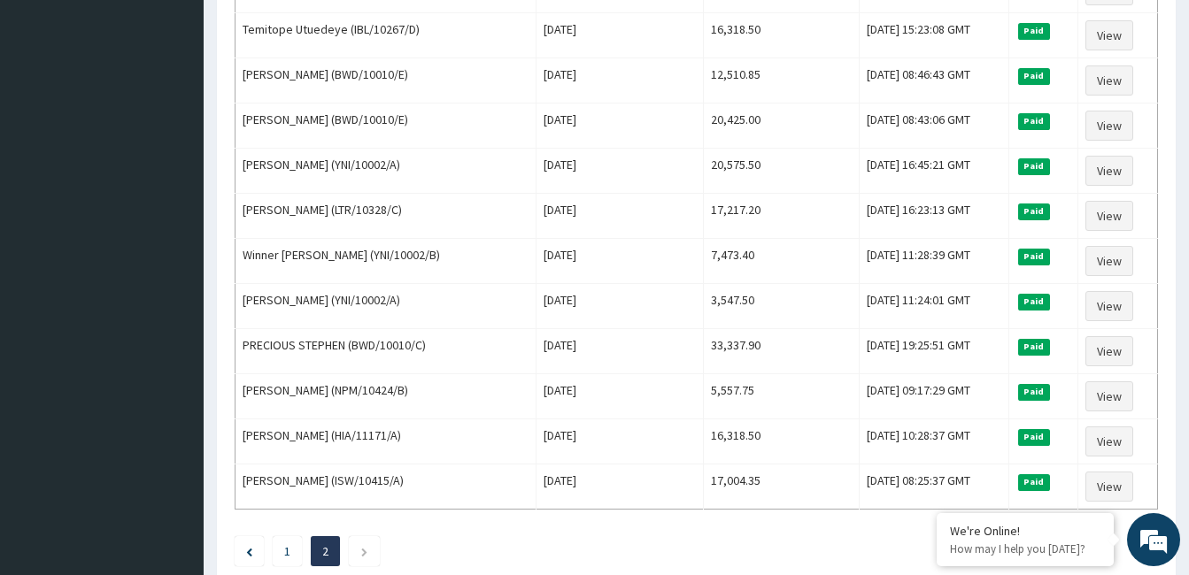
scroll to position [2119, 0]
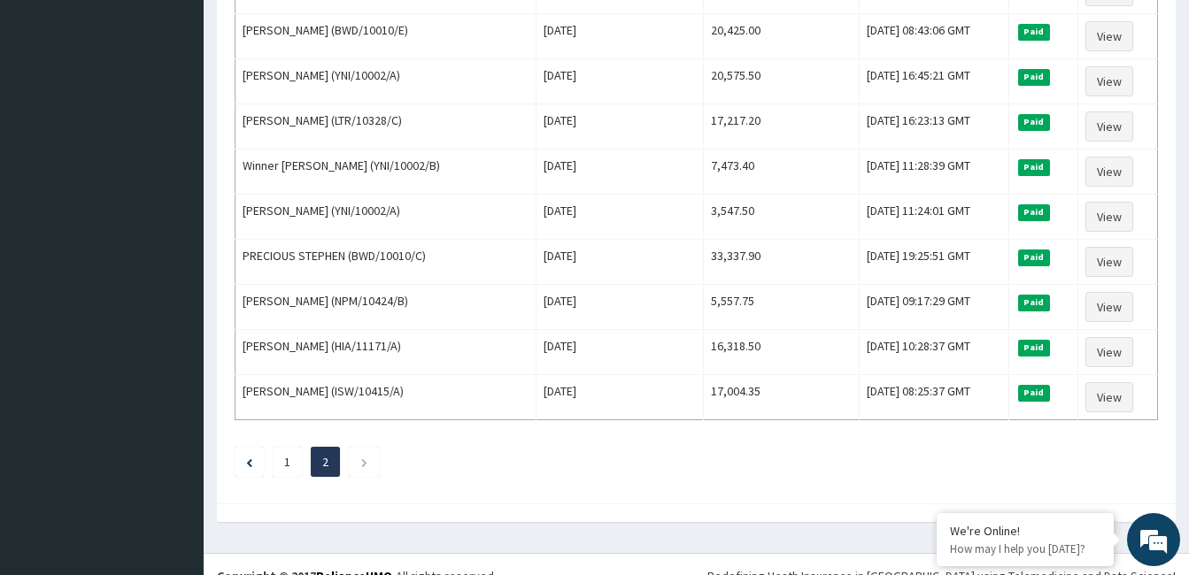
click at [324, 462] on link "2" at bounding box center [325, 462] width 6 height 16
click at [286, 466] on link "1" at bounding box center [287, 462] width 6 height 16
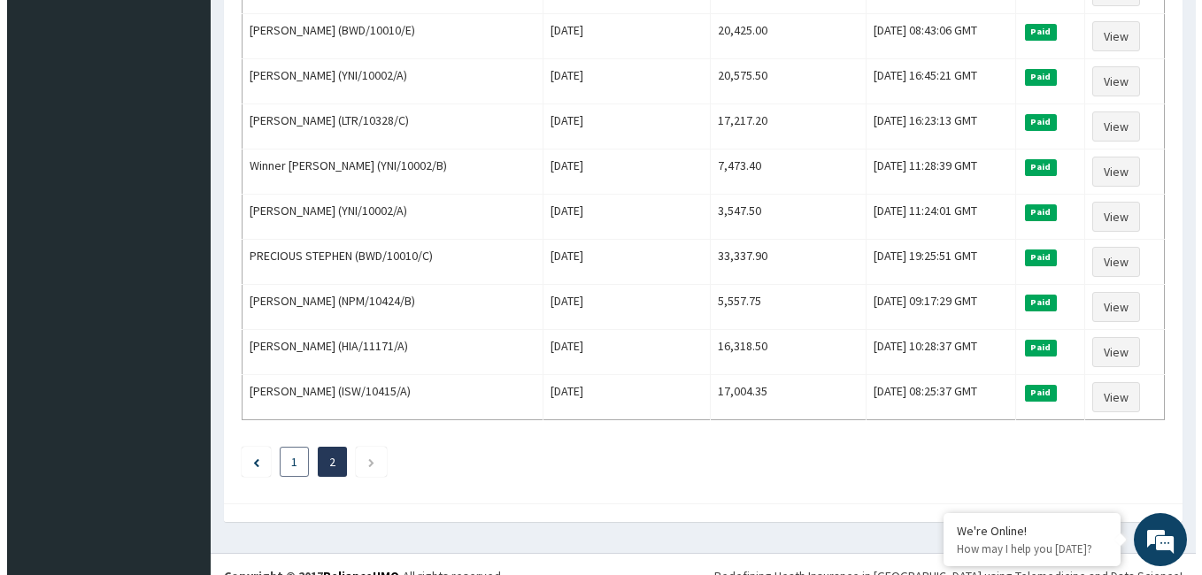
scroll to position [0, 0]
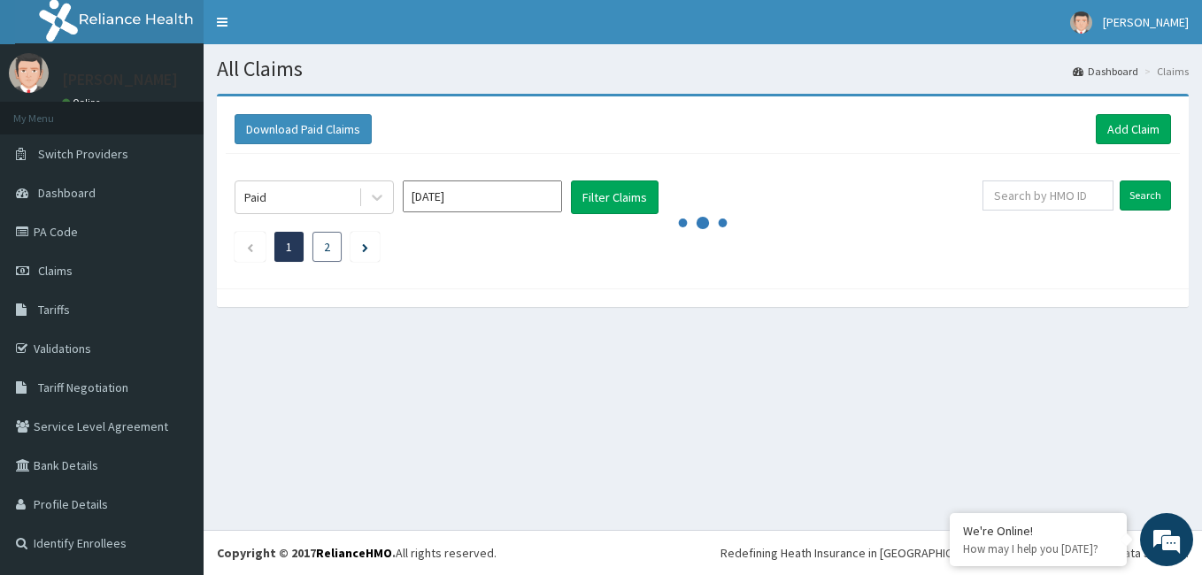
click at [328, 250] on link "2" at bounding box center [327, 247] width 6 height 16
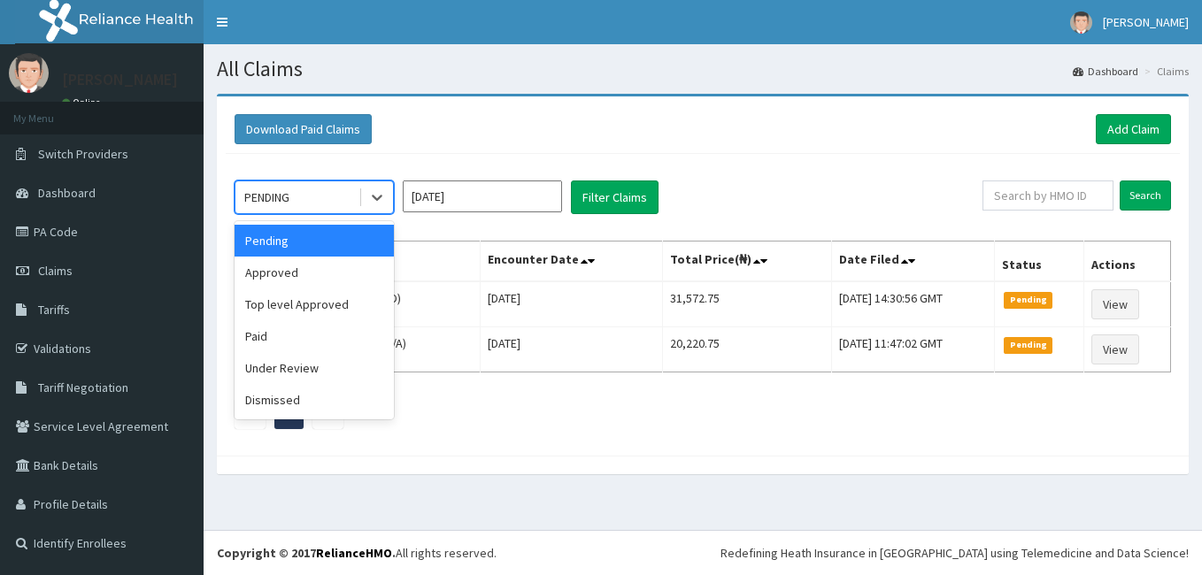
click at [300, 336] on div "Paid" at bounding box center [314, 336] width 159 height 32
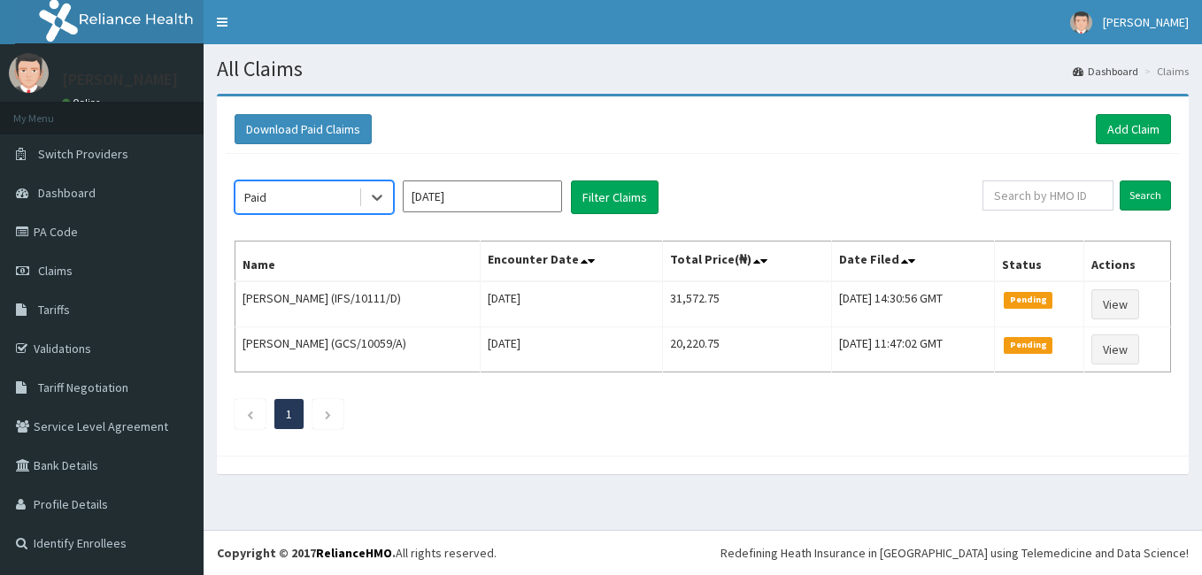
click at [550, 197] on input "[DATE]" at bounding box center [482, 197] width 159 height 32
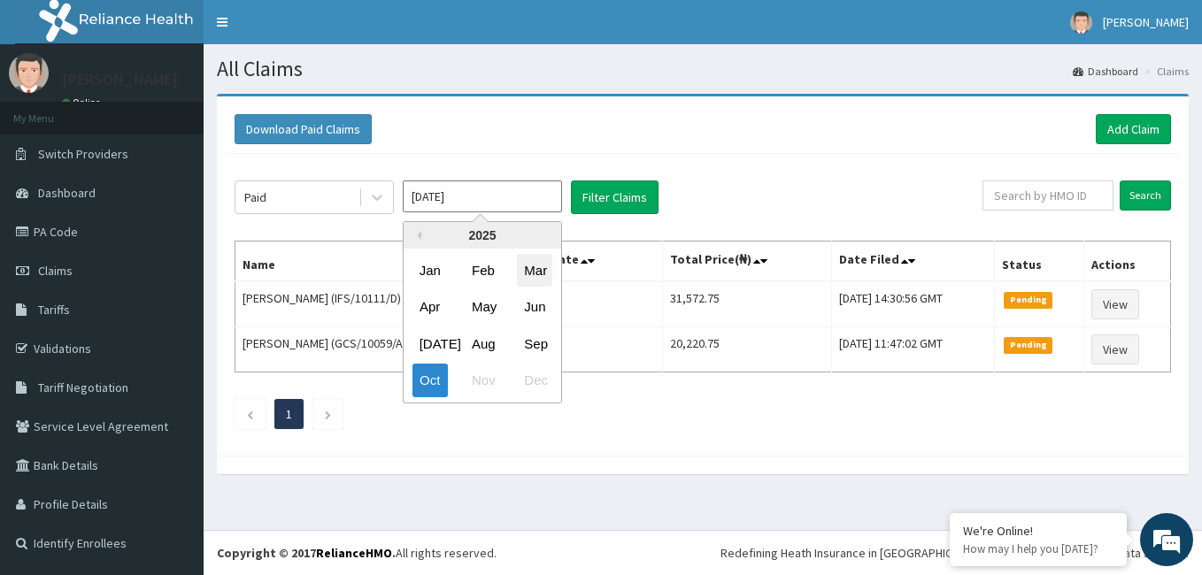
click at [539, 280] on div "Mar" at bounding box center [534, 270] width 35 height 33
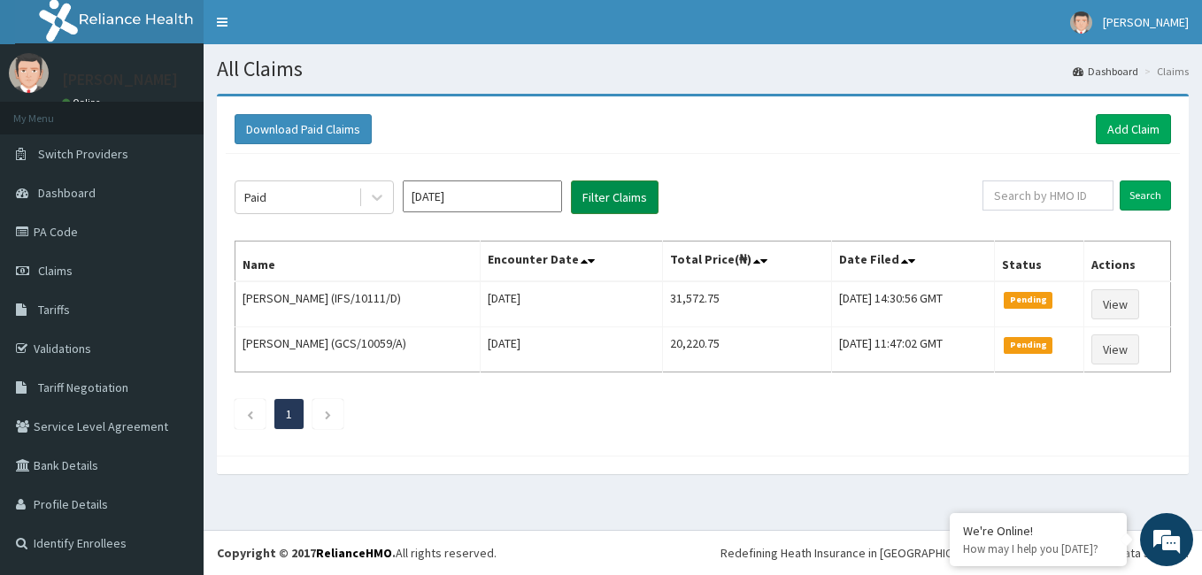
click at [609, 205] on button "Filter Claims" at bounding box center [615, 198] width 88 height 34
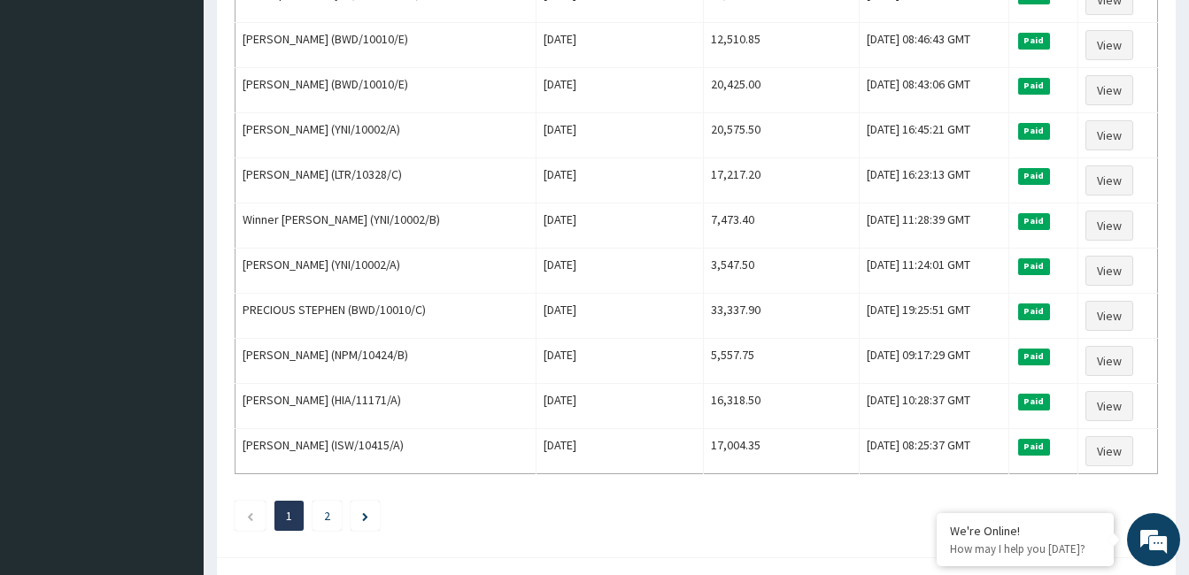
scroll to position [2143, 0]
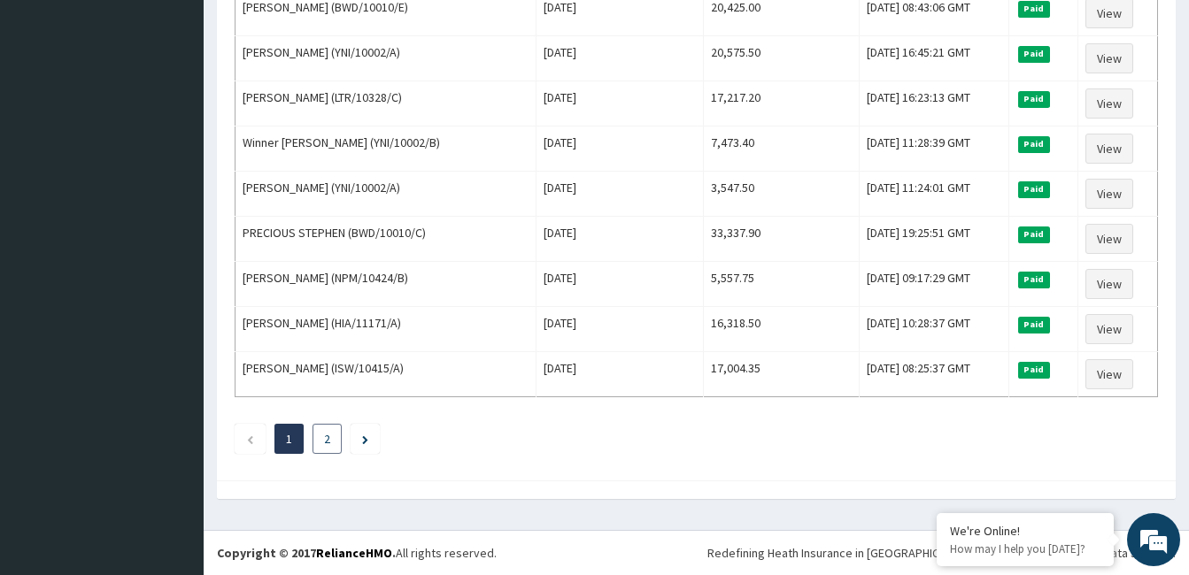
click at [328, 438] on link "2" at bounding box center [327, 439] width 6 height 16
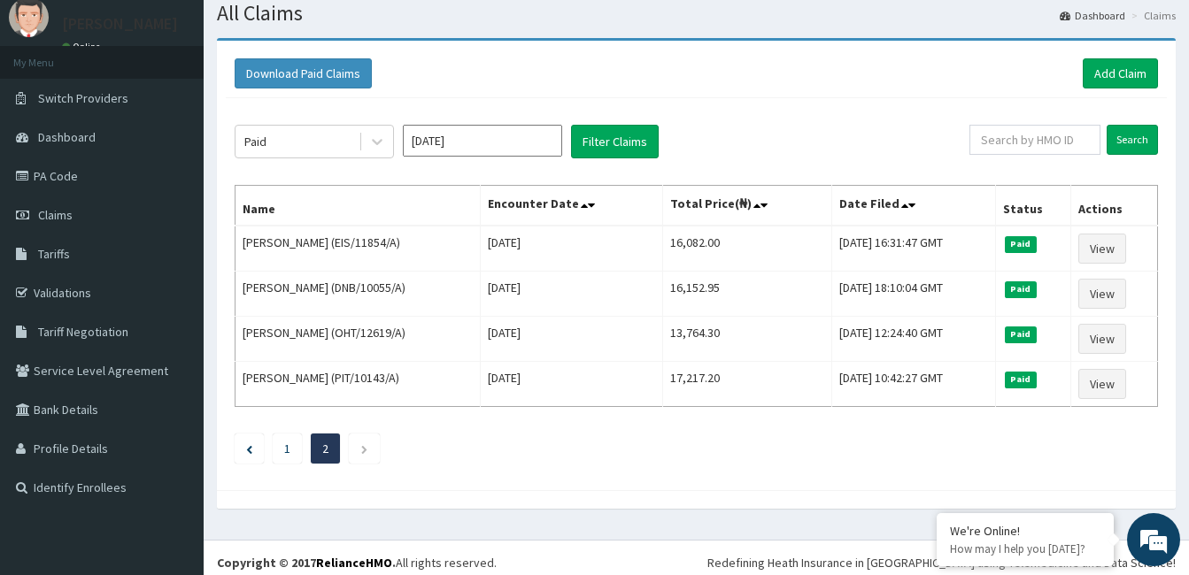
scroll to position [66, 0]
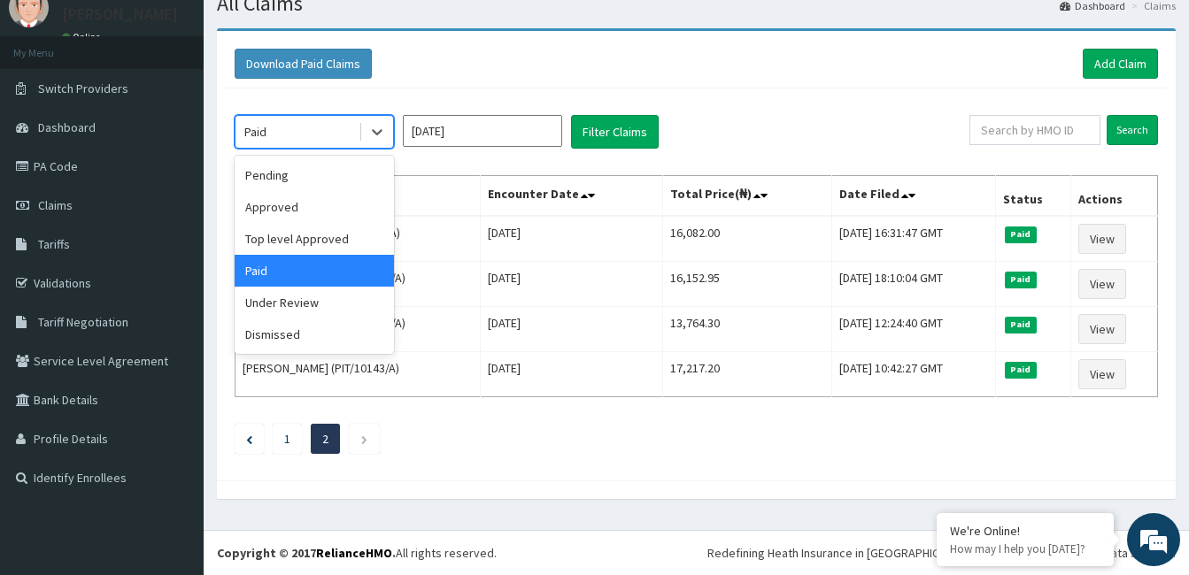
click at [293, 336] on div "Dismissed" at bounding box center [314, 335] width 159 height 32
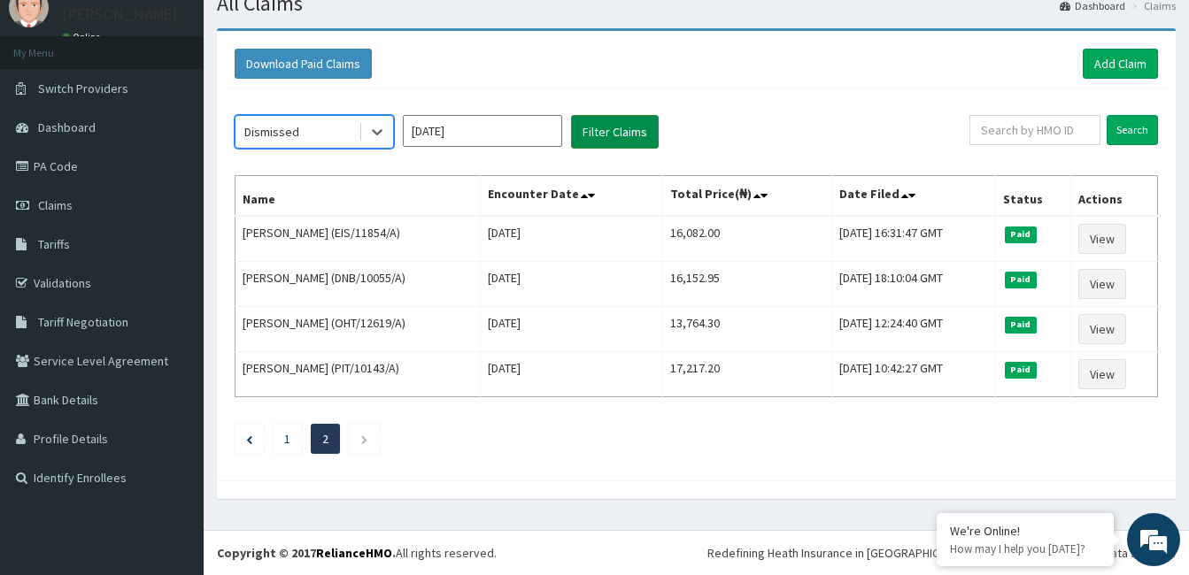
click at [614, 137] on button "Filter Claims" at bounding box center [615, 132] width 88 height 34
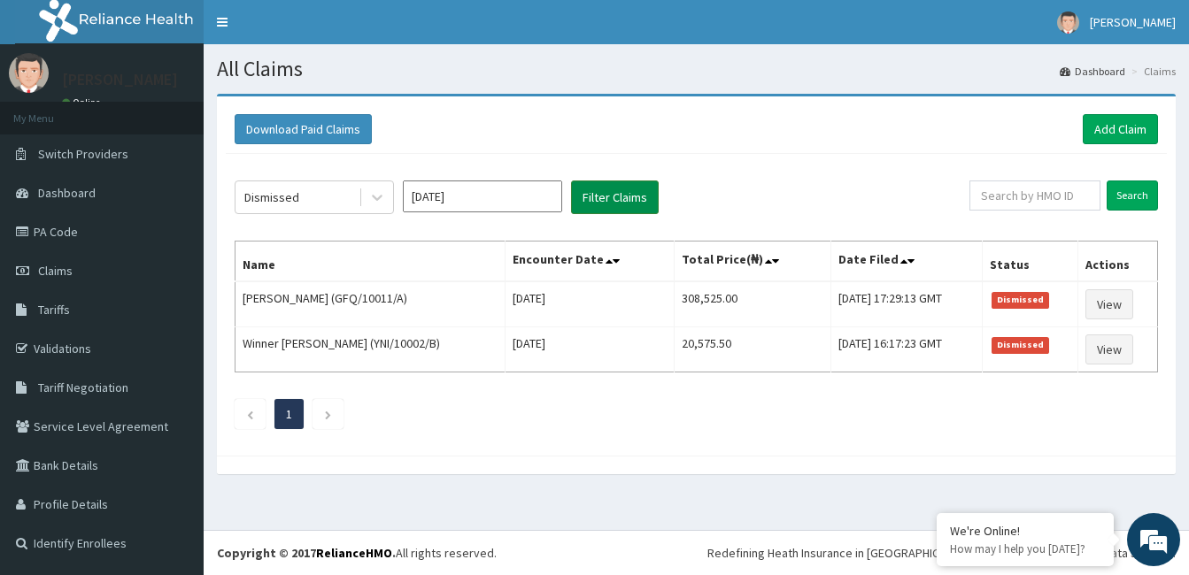
scroll to position [0, 0]
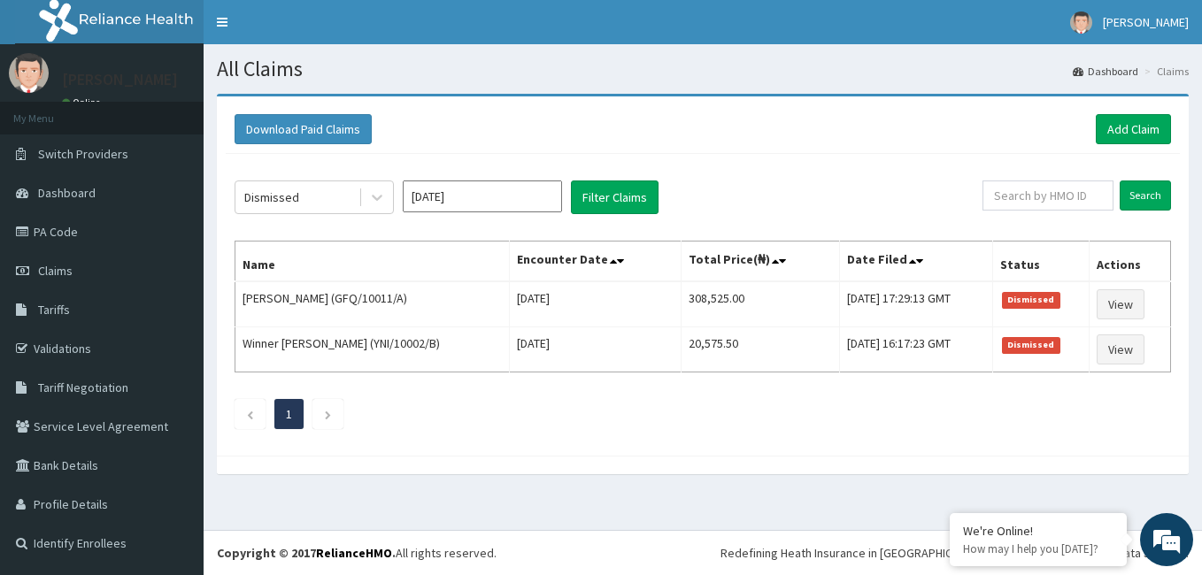
click at [485, 205] on input "[DATE]" at bounding box center [482, 197] width 159 height 32
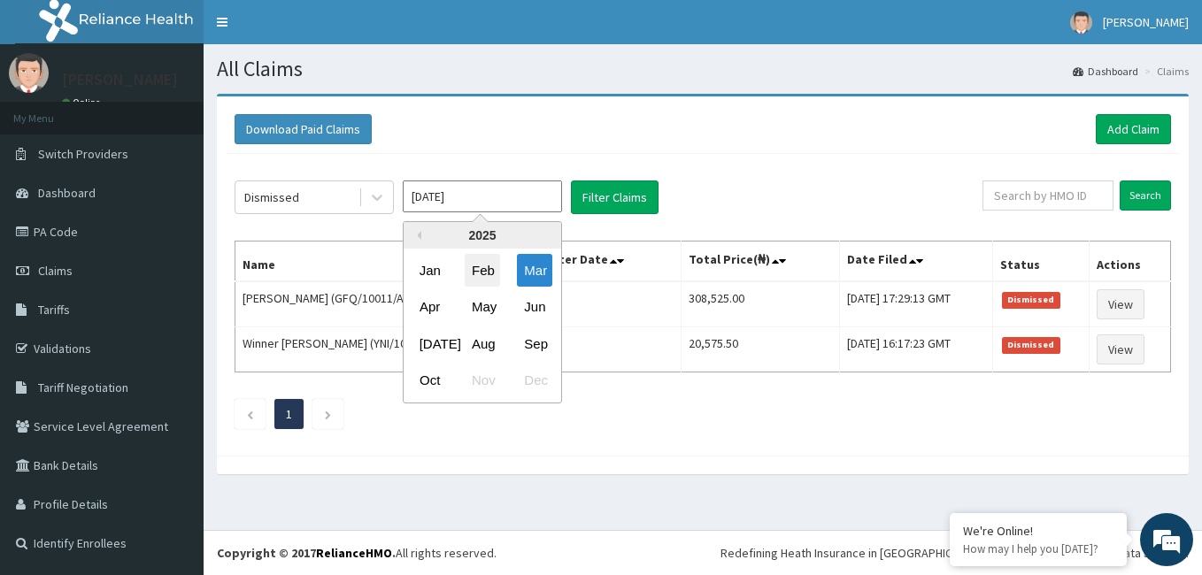
click at [486, 276] on div "Feb" at bounding box center [482, 270] width 35 height 33
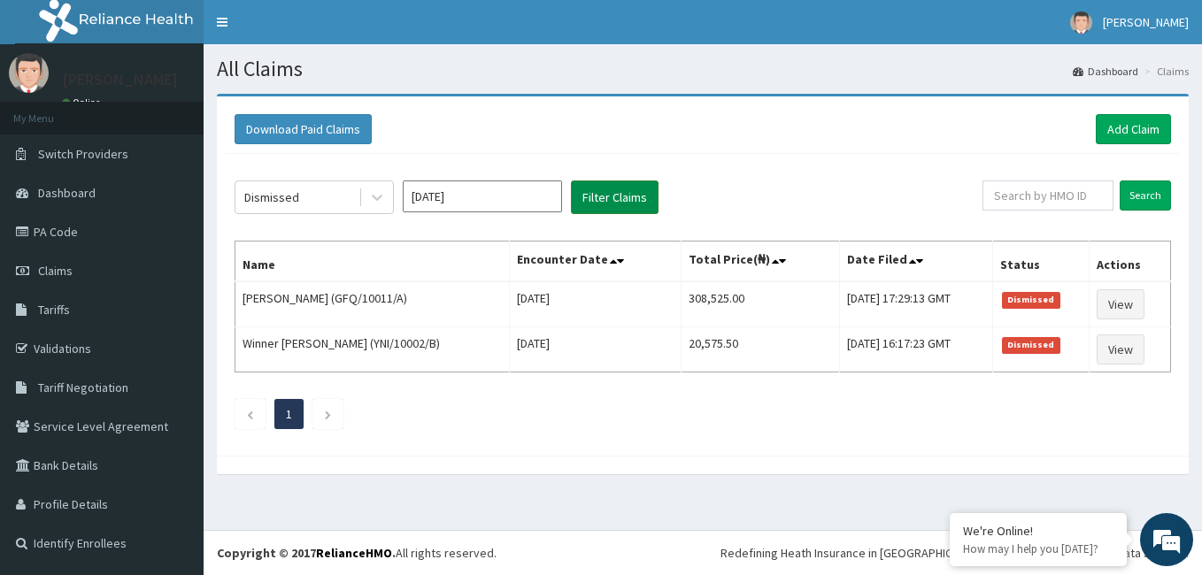
click at [650, 189] on button "Filter Claims" at bounding box center [615, 198] width 88 height 34
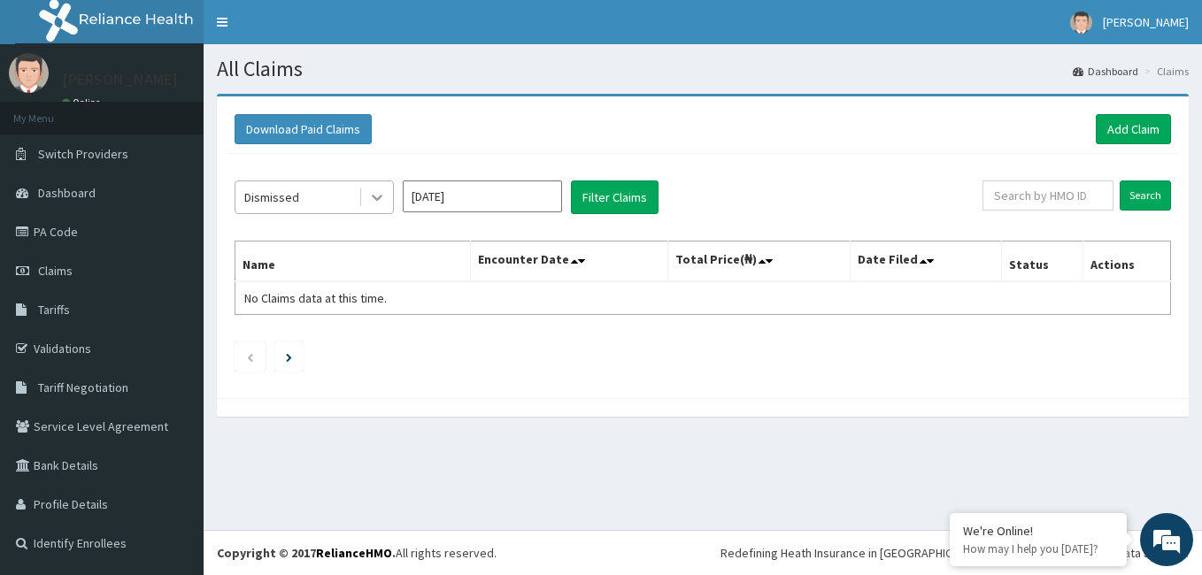
click at [365, 197] on div at bounding box center [377, 197] width 32 height 32
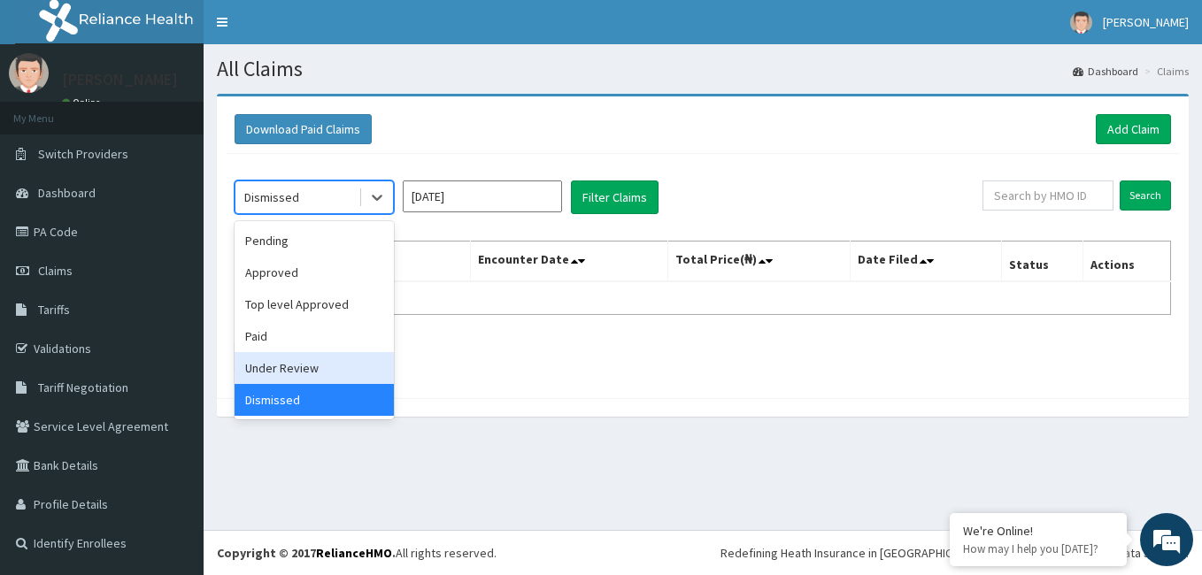
click at [283, 365] on div "Under Review" at bounding box center [314, 368] width 159 height 32
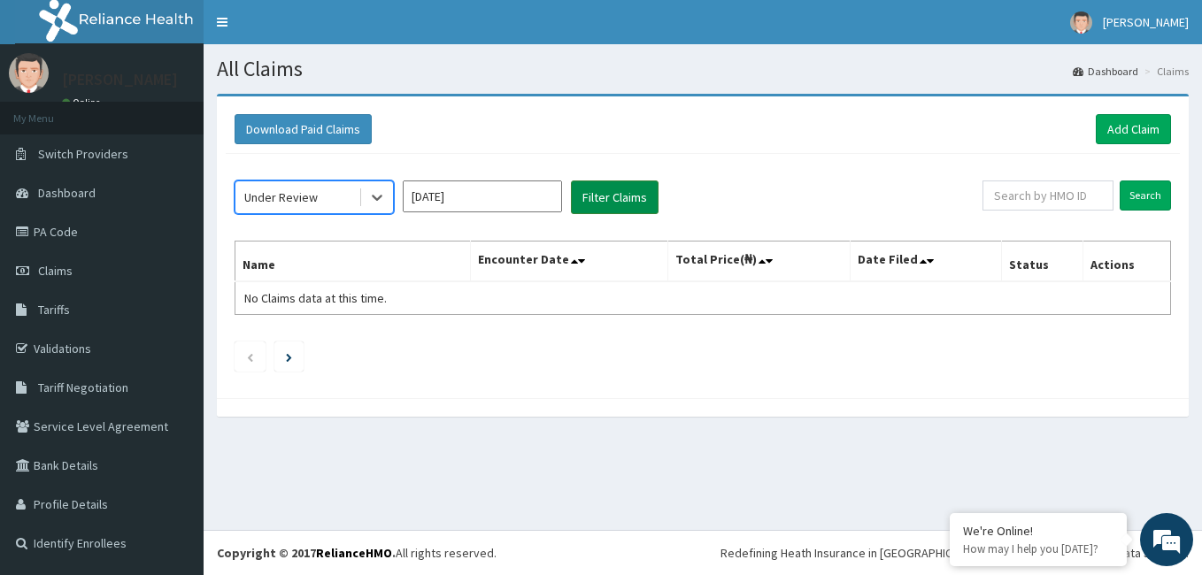
click at [606, 208] on button "Filter Claims" at bounding box center [615, 198] width 88 height 34
click at [610, 198] on button "Filter Claims" at bounding box center [615, 198] width 88 height 34
click at [311, 200] on div "Under Review" at bounding box center [280, 198] width 73 height 18
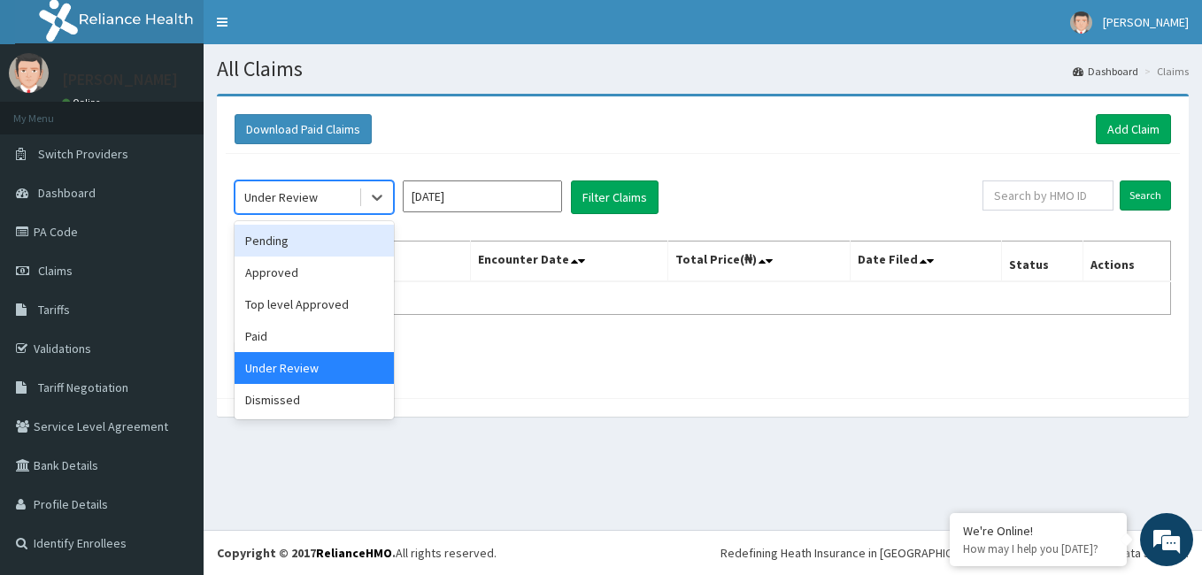
click at [292, 241] on div "Pending" at bounding box center [314, 241] width 159 height 32
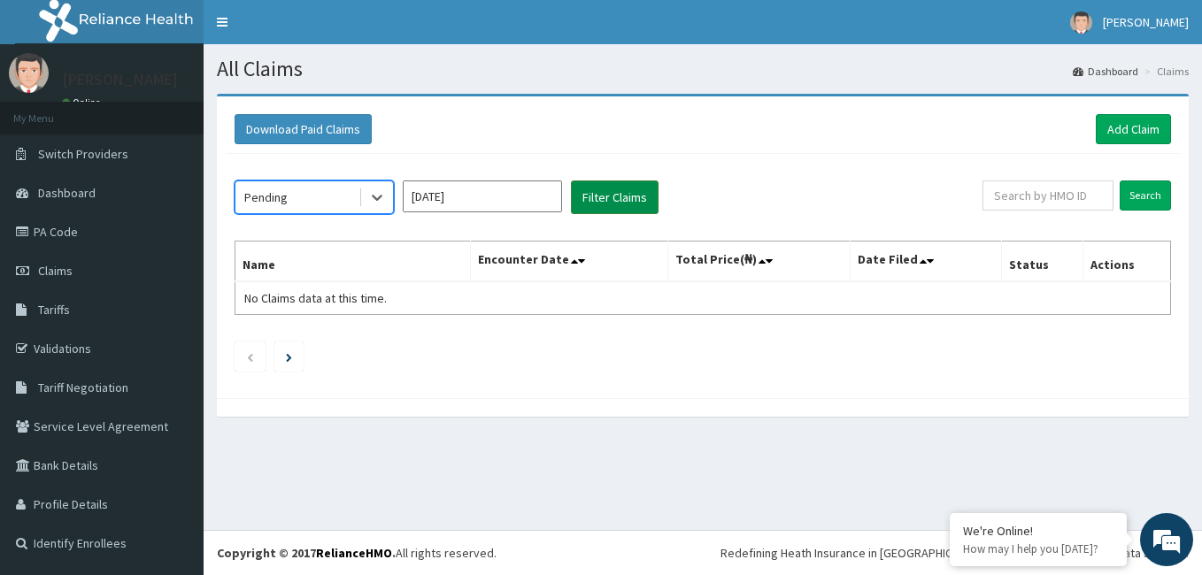
click at [619, 200] on button "Filter Claims" at bounding box center [615, 198] width 88 height 34
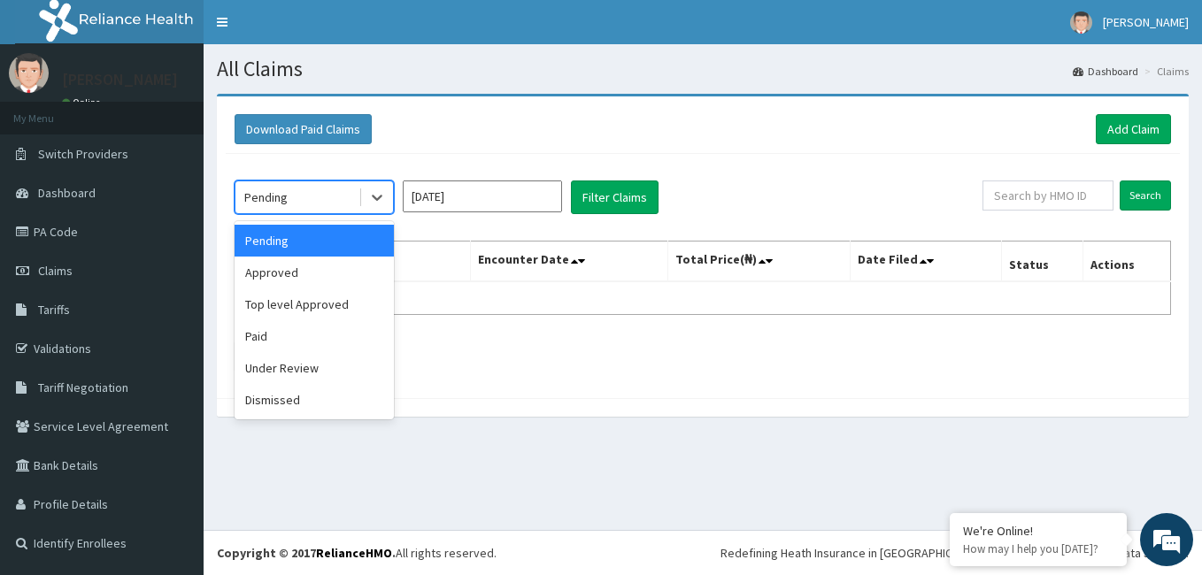
click at [315, 193] on div "Pending" at bounding box center [296, 197] width 123 height 28
click at [282, 266] on div "Approved" at bounding box center [314, 273] width 159 height 32
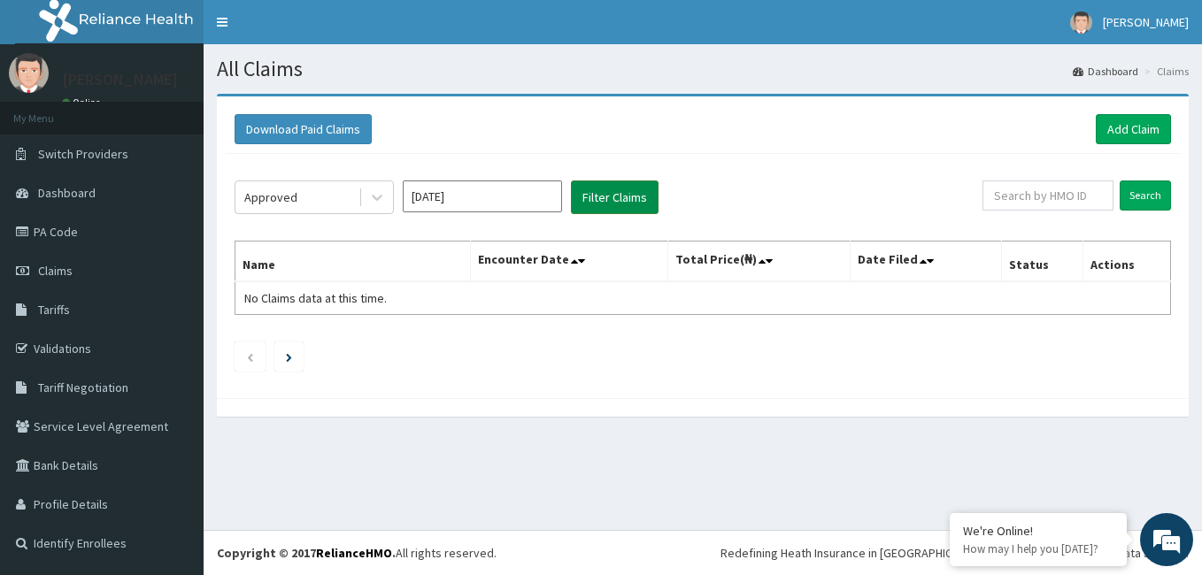
click at [610, 199] on button "Filter Claims" at bounding box center [615, 198] width 88 height 34
click at [457, 202] on input "Feb 2025" at bounding box center [482, 197] width 159 height 32
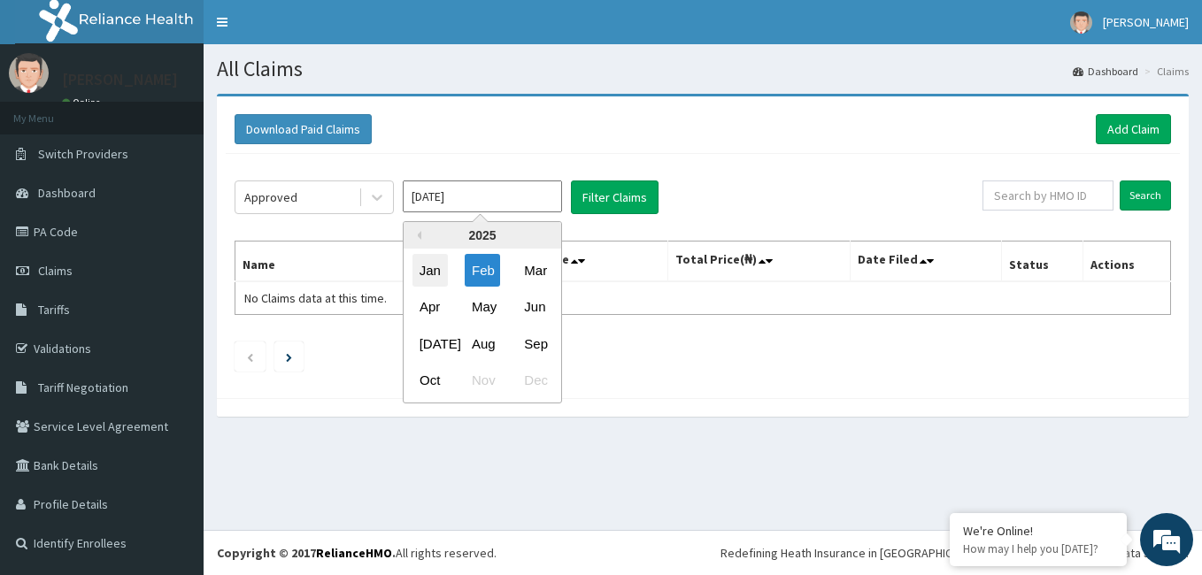
click at [434, 272] on div "Jan" at bounding box center [430, 270] width 35 height 33
type input "Jan 2025"
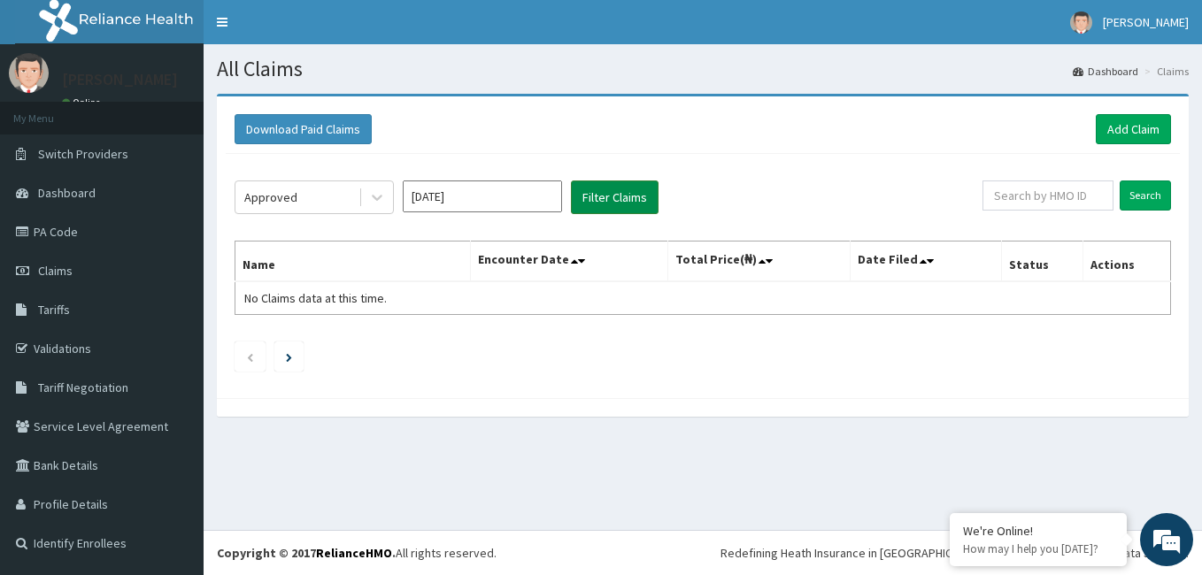
click at [610, 199] on button "Filter Claims" at bounding box center [615, 198] width 88 height 34
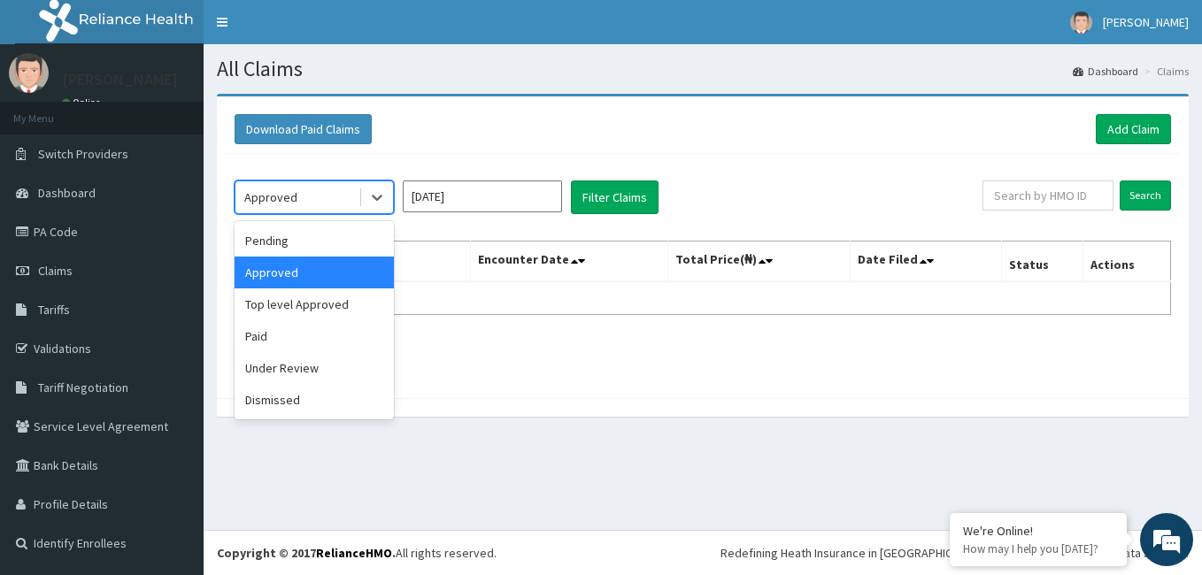
click at [322, 305] on div "Top level Approved" at bounding box center [314, 305] width 159 height 32
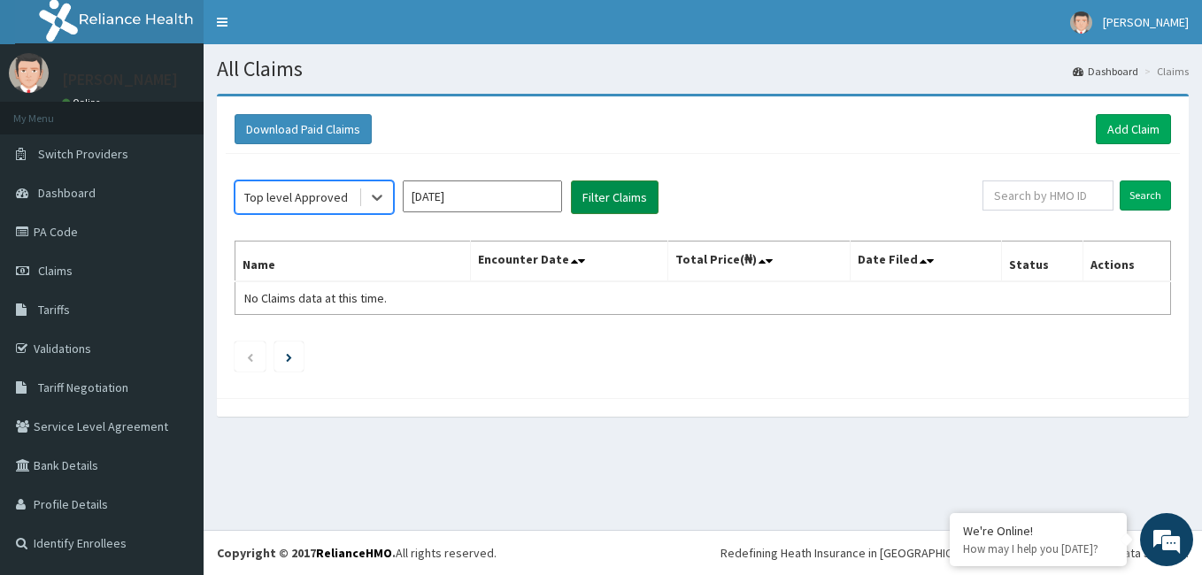
click at [620, 192] on button "Filter Claims" at bounding box center [615, 198] width 88 height 34
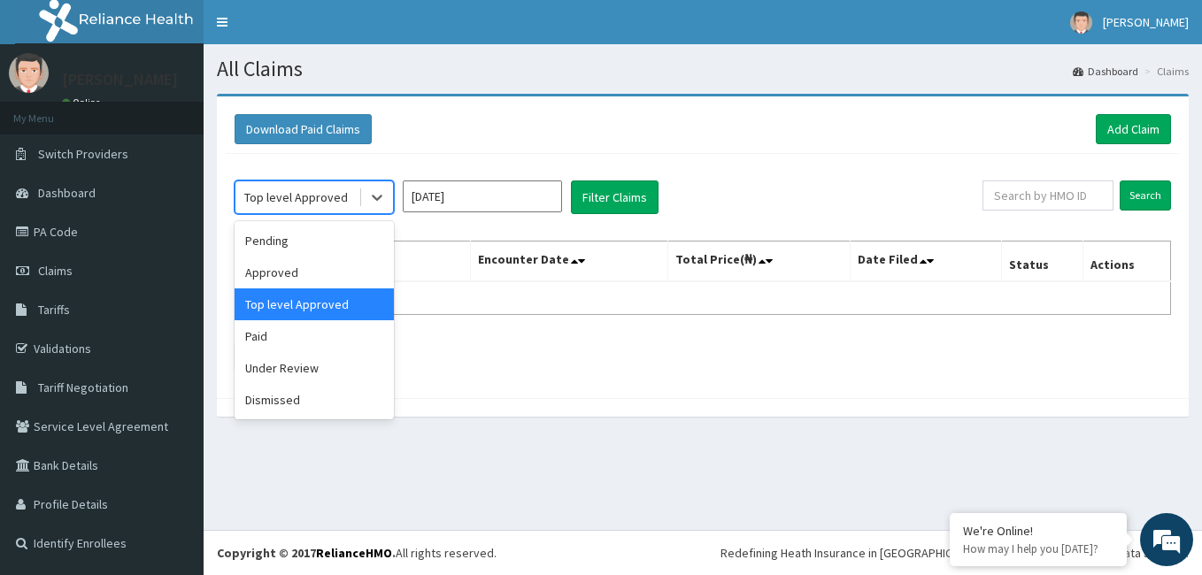
click at [296, 400] on div "Dismissed" at bounding box center [314, 400] width 159 height 32
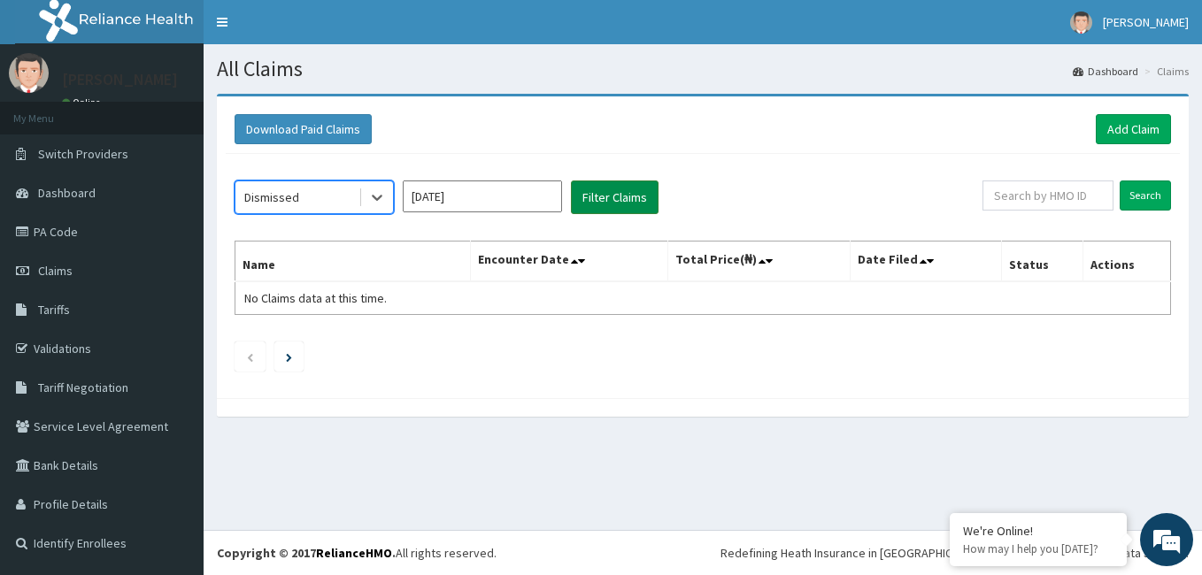
click at [604, 198] on button "Filter Claims" at bounding box center [615, 198] width 88 height 34
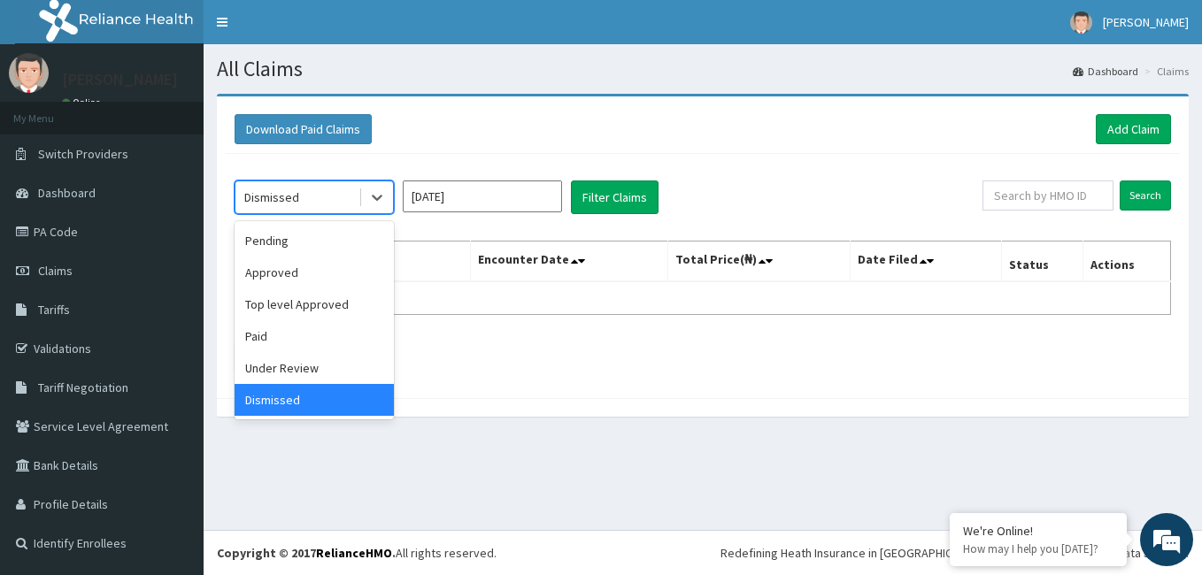
click at [313, 376] on div "Under Review" at bounding box center [314, 368] width 159 height 32
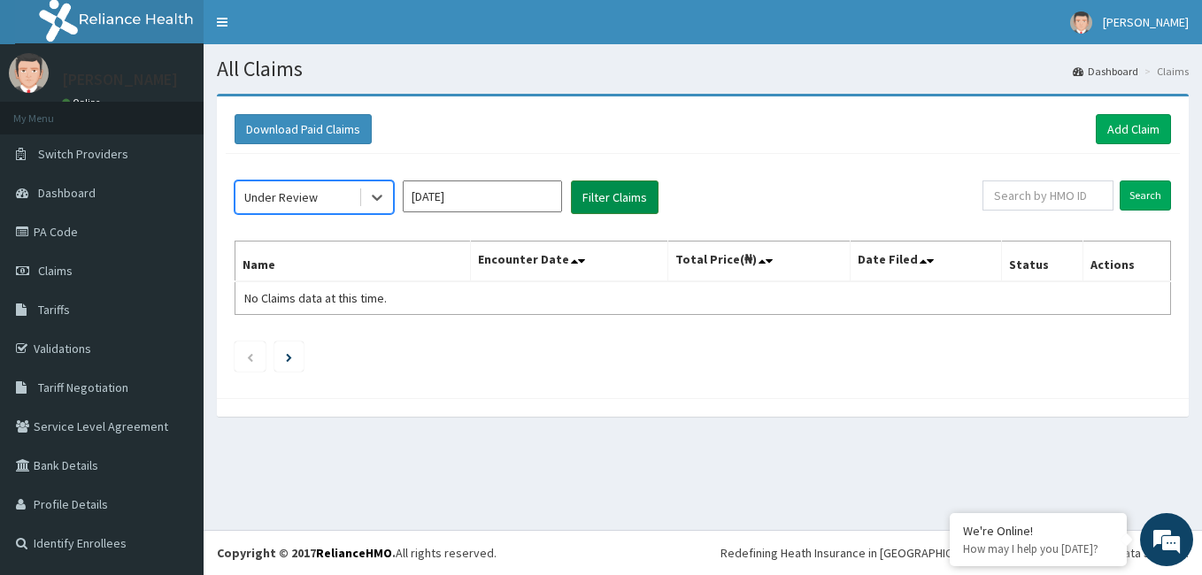
click at [635, 182] on button "Filter Claims" at bounding box center [615, 198] width 88 height 34
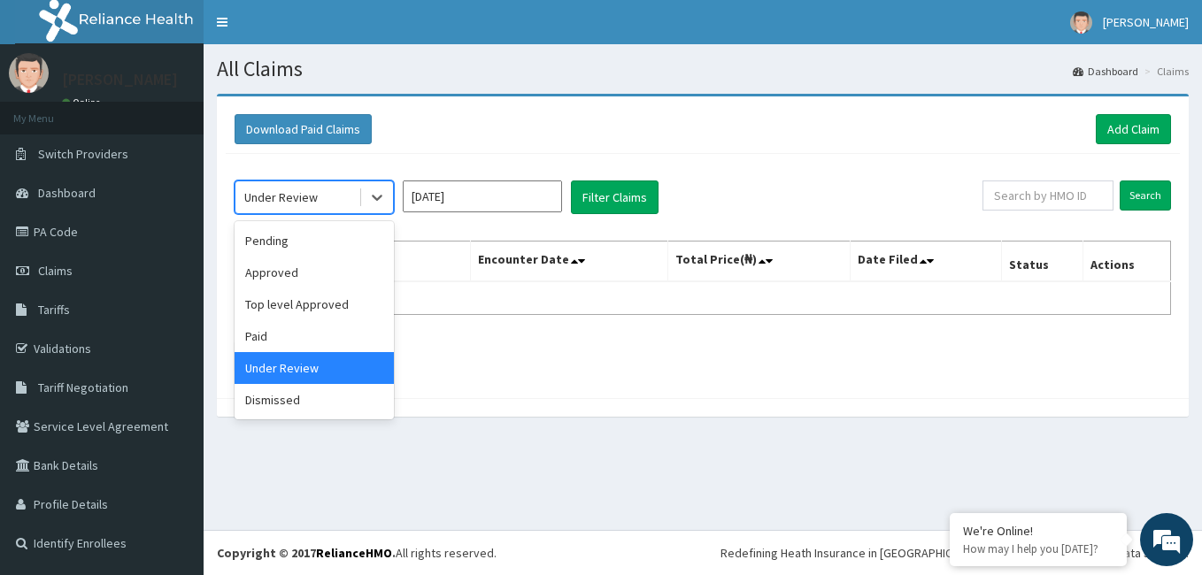
click at [312, 242] on div "Pending" at bounding box center [314, 241] width 159 height 32
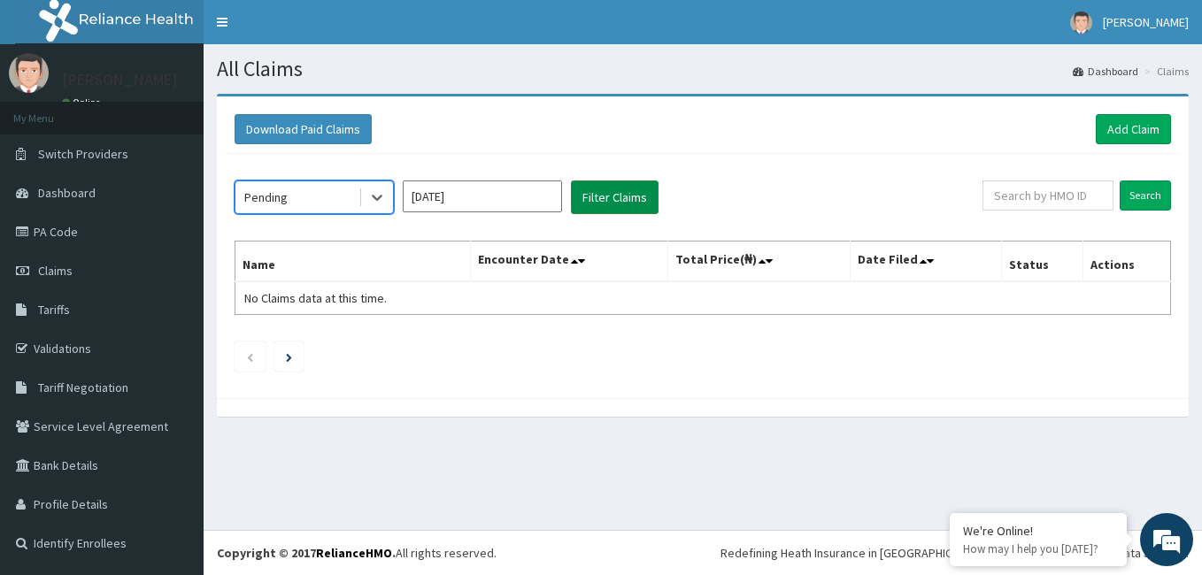
click at [621, 206] on button "Filter Claims" at bounding box center [615, 198] width 88 height 34
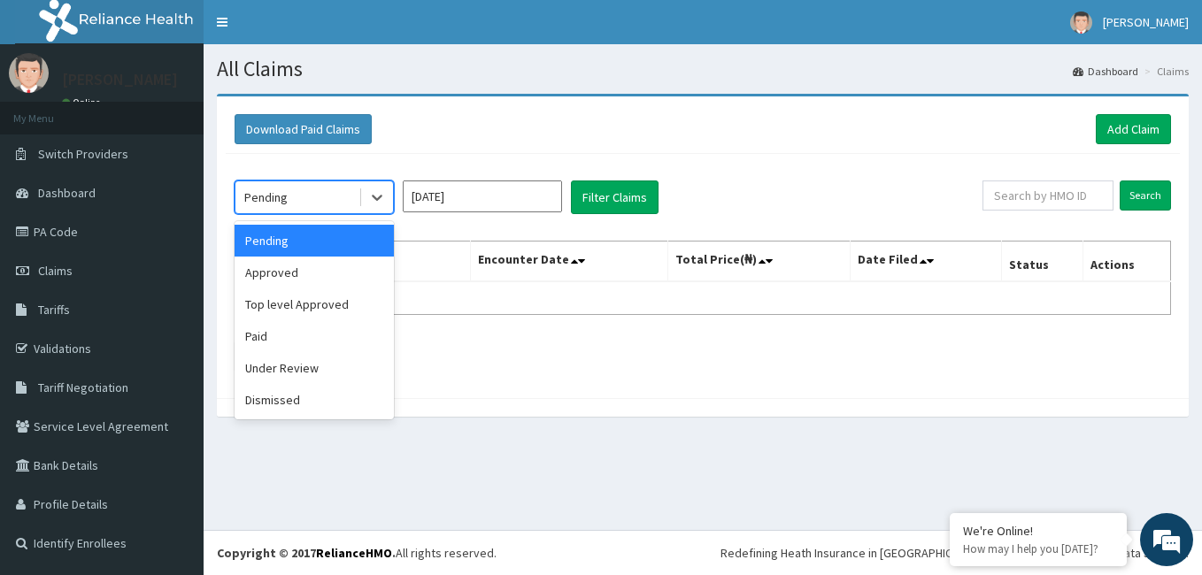
click at [288, 339] on div "Paid" at bounding box center [314, 336] width 159 height 32
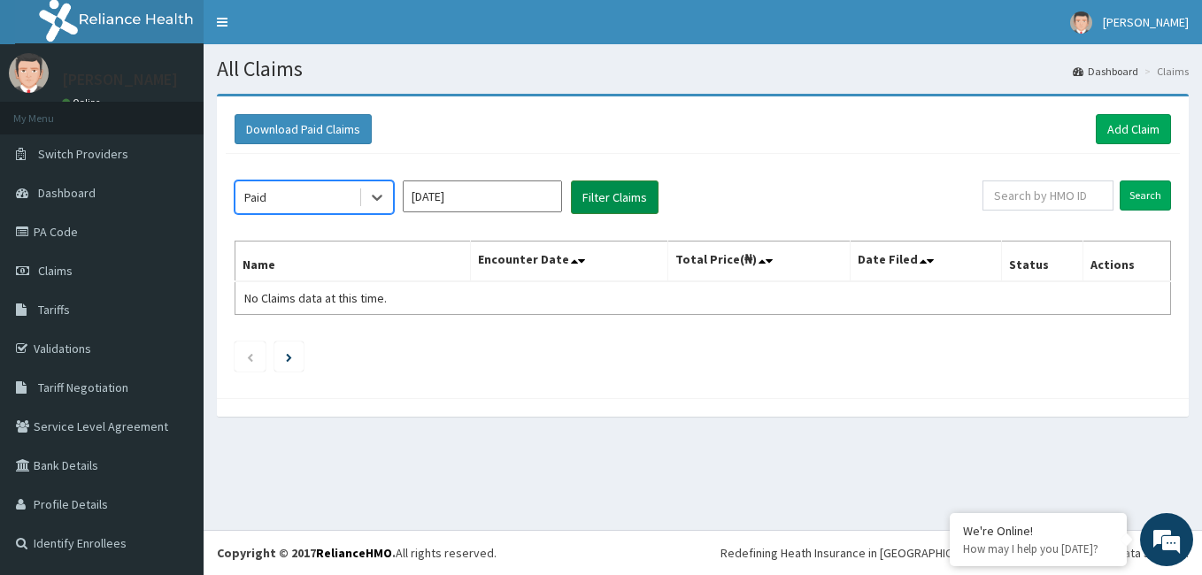
click at [613, 187] on button "Filter Claims" at bounding box center [615, 198] width 88 height 34
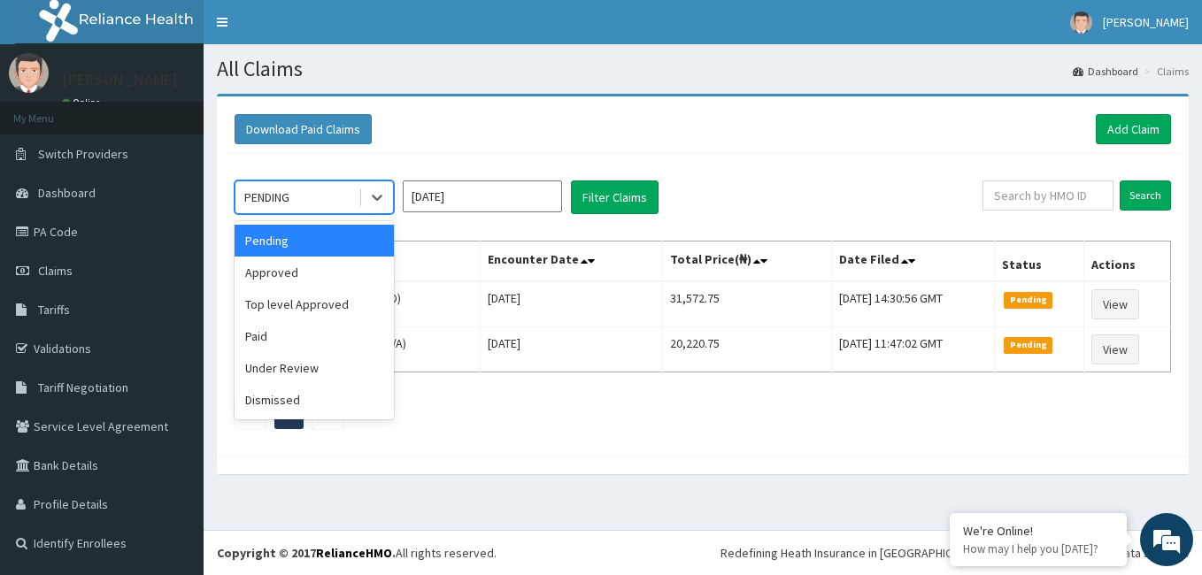
click at [336, 205] on div "PENDING" at bounding box center [296, 197] width 123 height 28
click at [278, 344] on div "Paid" at bounding box center [314, 336] width 159 height 32
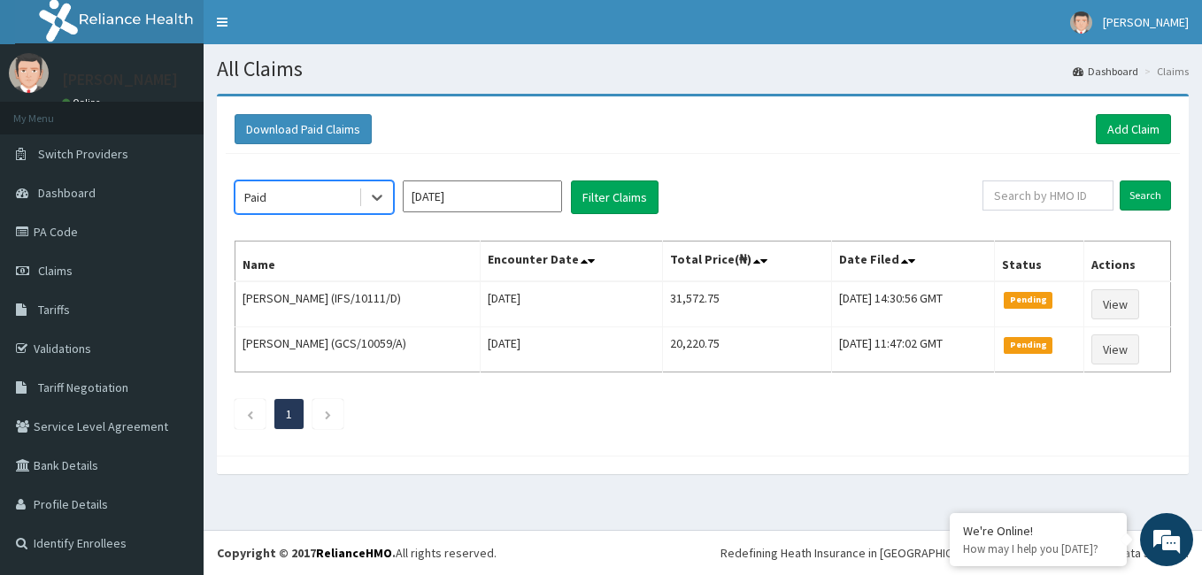
click at [521, 203] on input "[DATE]" at bounding box center [482, 197] width 159 height 32
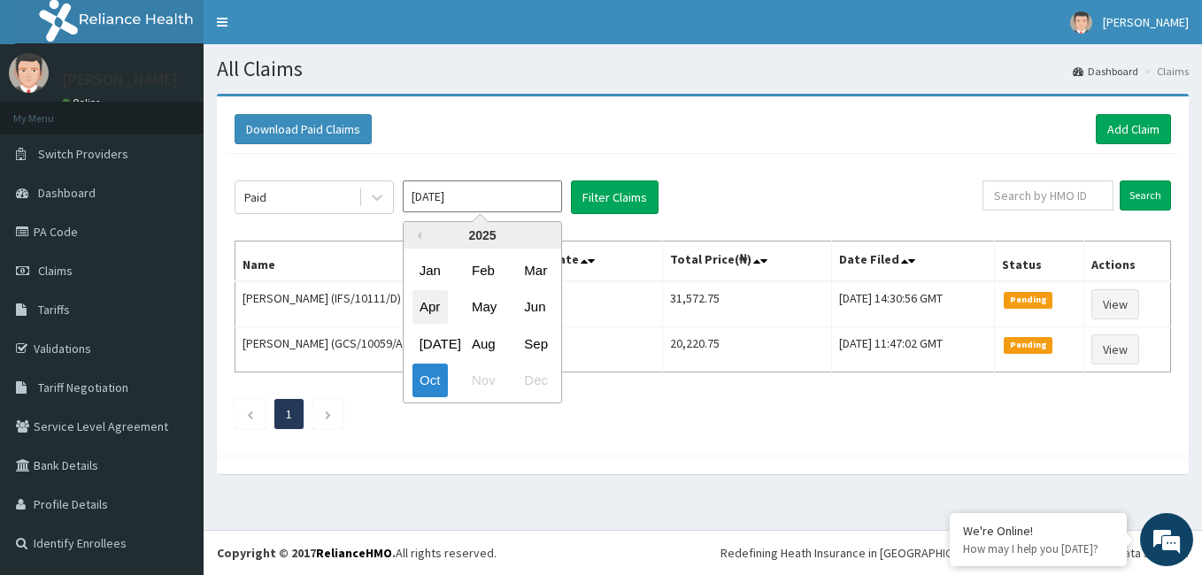
click at [433, 310] on div "Apr" at bounding box center [430, 307] width 35 height 33
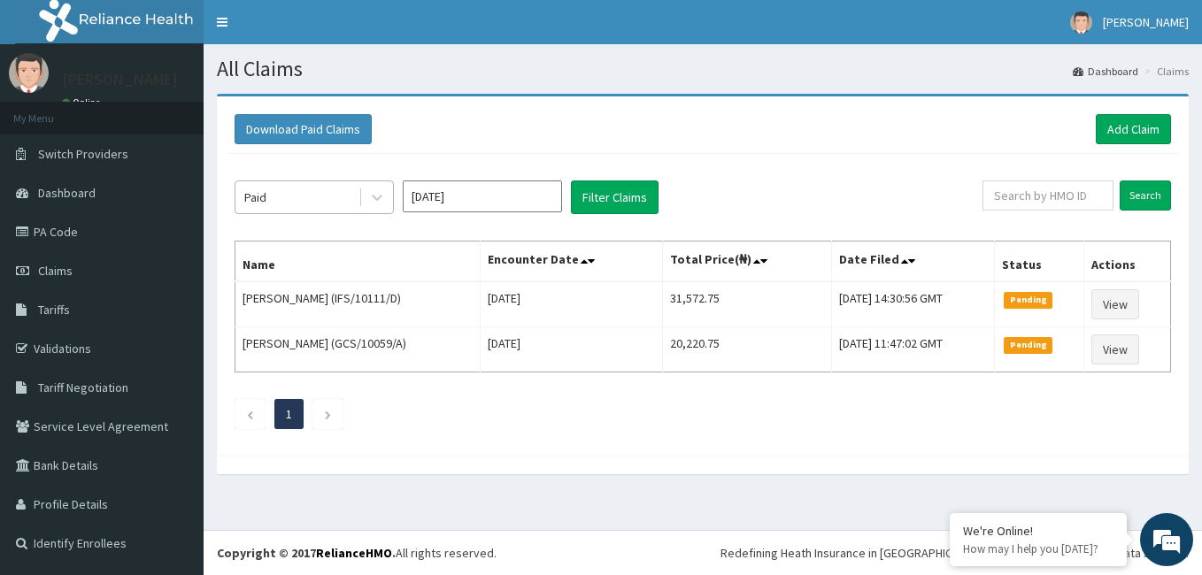
click at [342, 196] on div "Paid" at bounding box center [296, 197] width 123 height 28
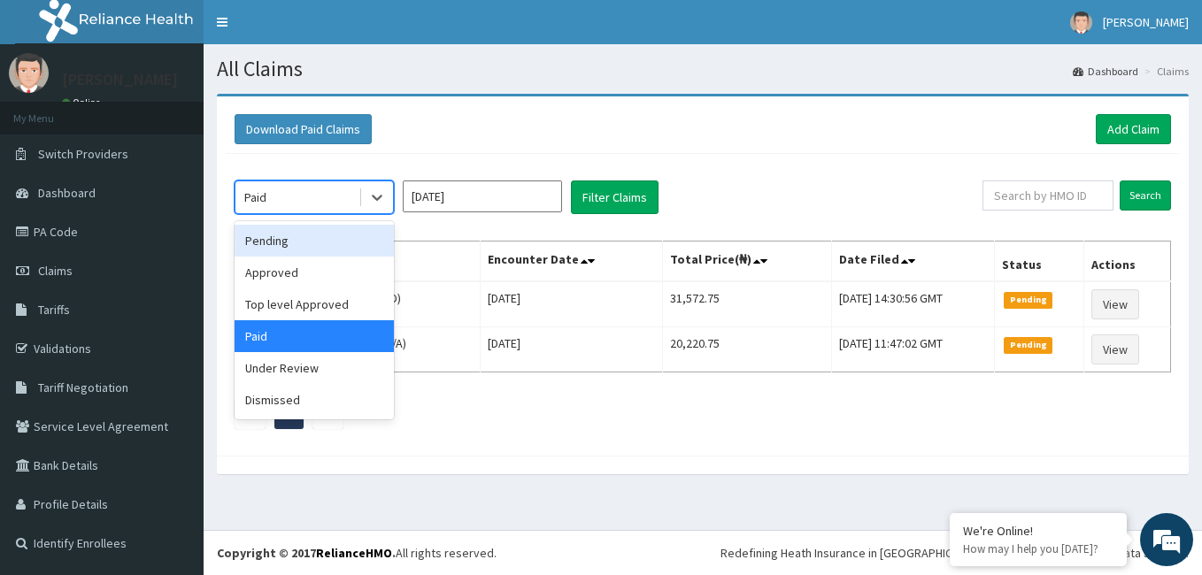
click at [289, 247] on div "Pending" at bounding box center [314, 241] width 159 height 32
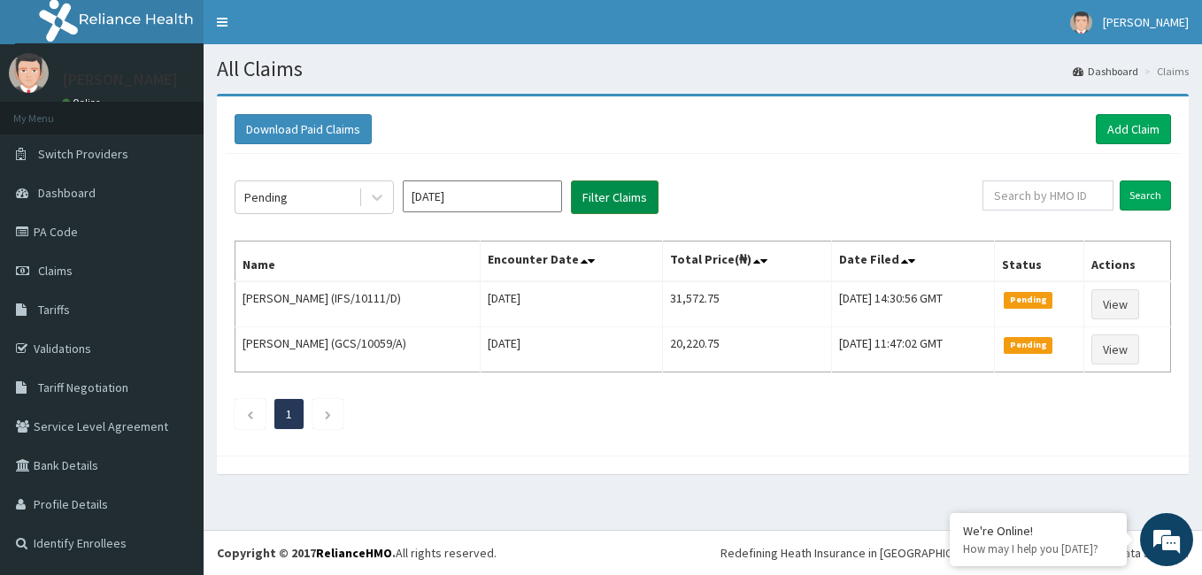
click at [603, 205] on button "Filter Claims" at bounding box center [615, 198] width 88 height 34
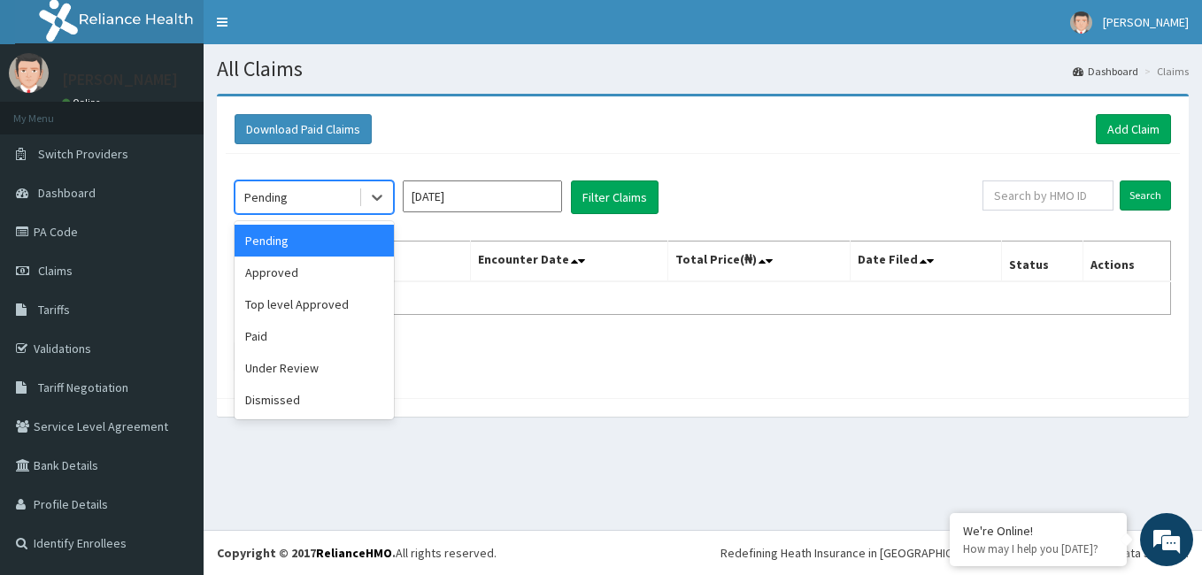
click at [297, 210] on div "Pending" at bounding box center [296, 197] width 123 height 28
click at [288, 282] on div "Approved" at bounding box center [314, 273] width 159 height 32
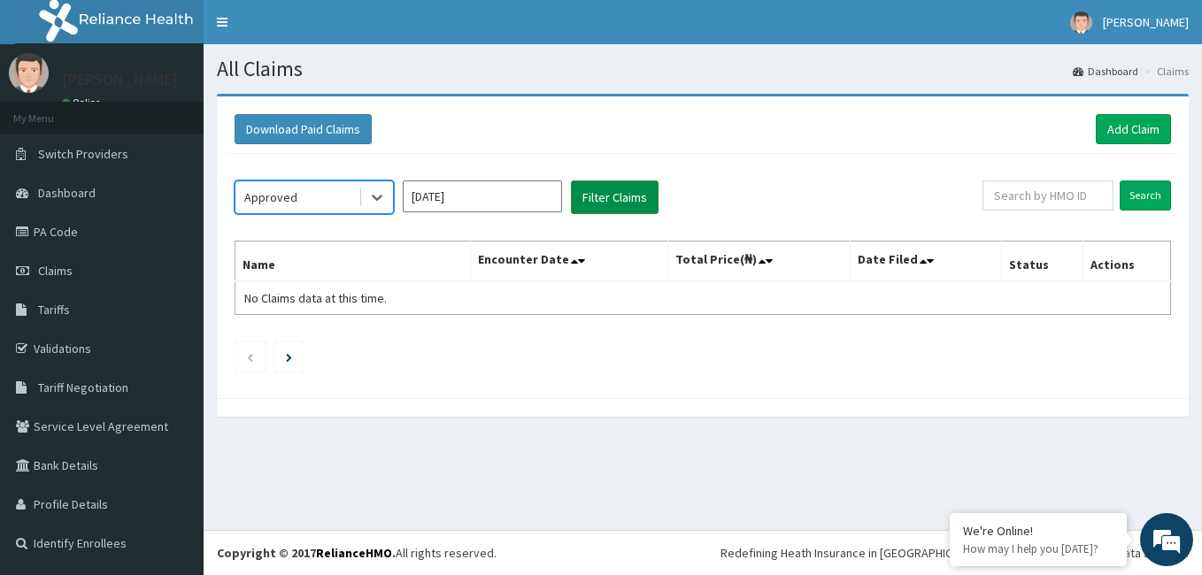
click at [621, 185] on button "Filter Claims" at bounding box center [615, 198] width 88 height 34
click at [336, 204] on div "Approved" at bounding box center [296, 197] width 123 height 28
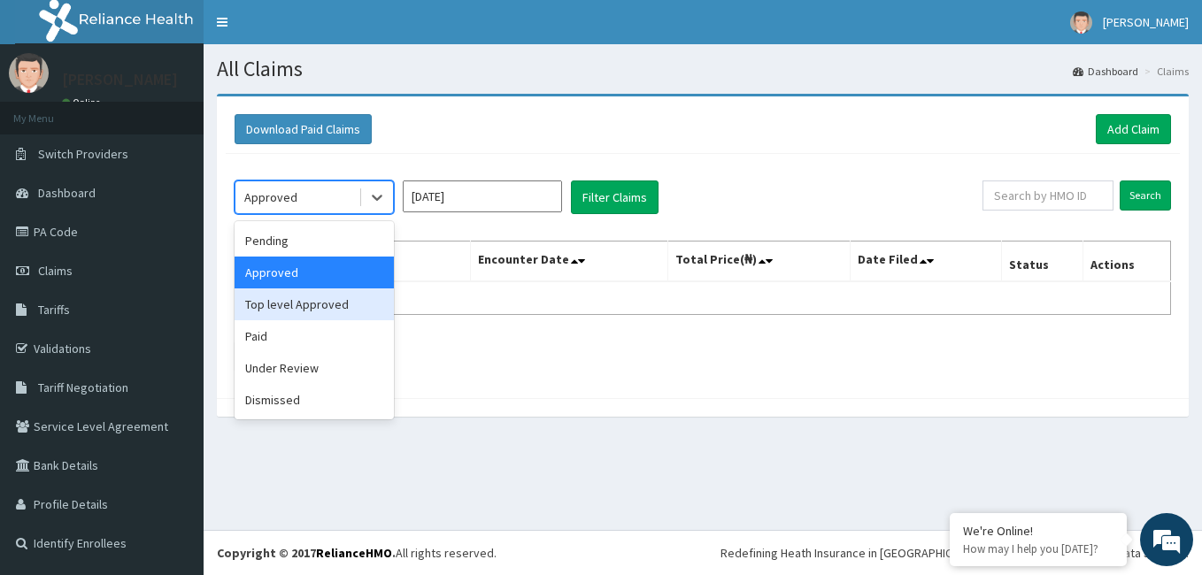
click at [297, 311] on div "Top level Approved" at bounding box center [314, 305] width 159 height 32
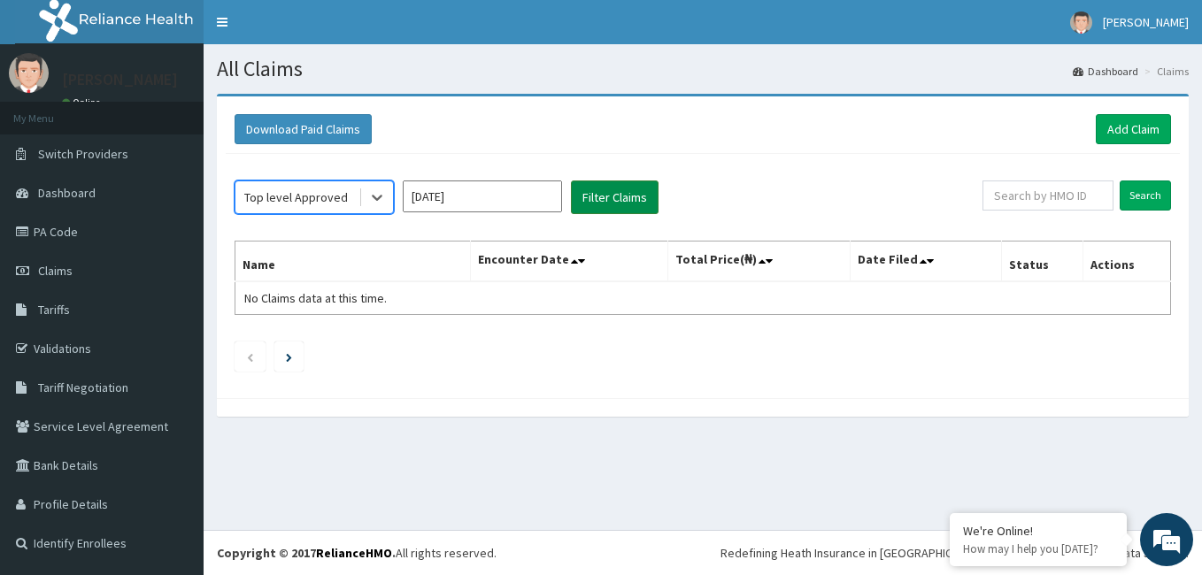
click at [619, 196] on button "Filter Claims" at bounding box center [615, 198] width 88 height 34
click at [345, 200] on div "Top level Approved" at bounding box center [296, 197] width 123 height 28
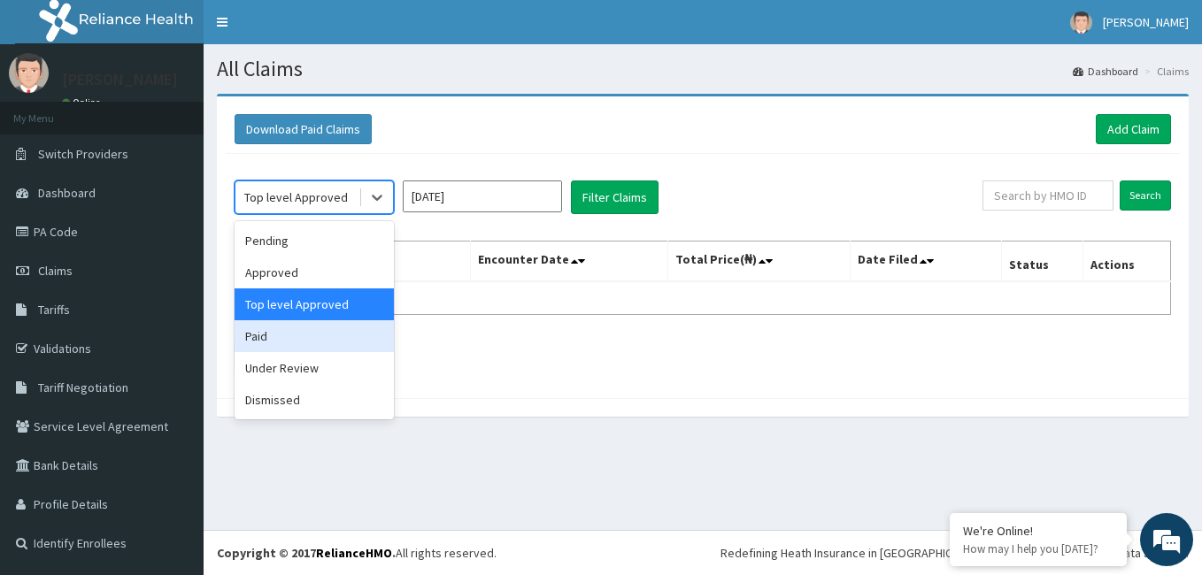
click at [284, 351] on div "Paid" at bounding box center [314, 336] width 159 height 32
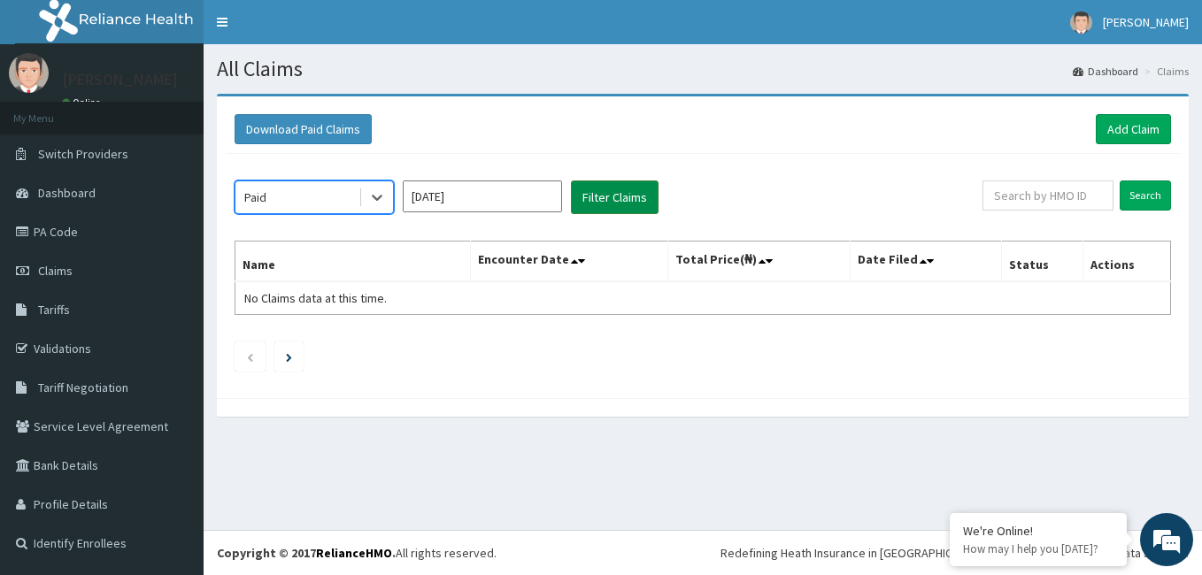
click at [597, 187] on button "Filter Claims" at bounding box center [615, 198] width 88 height 34
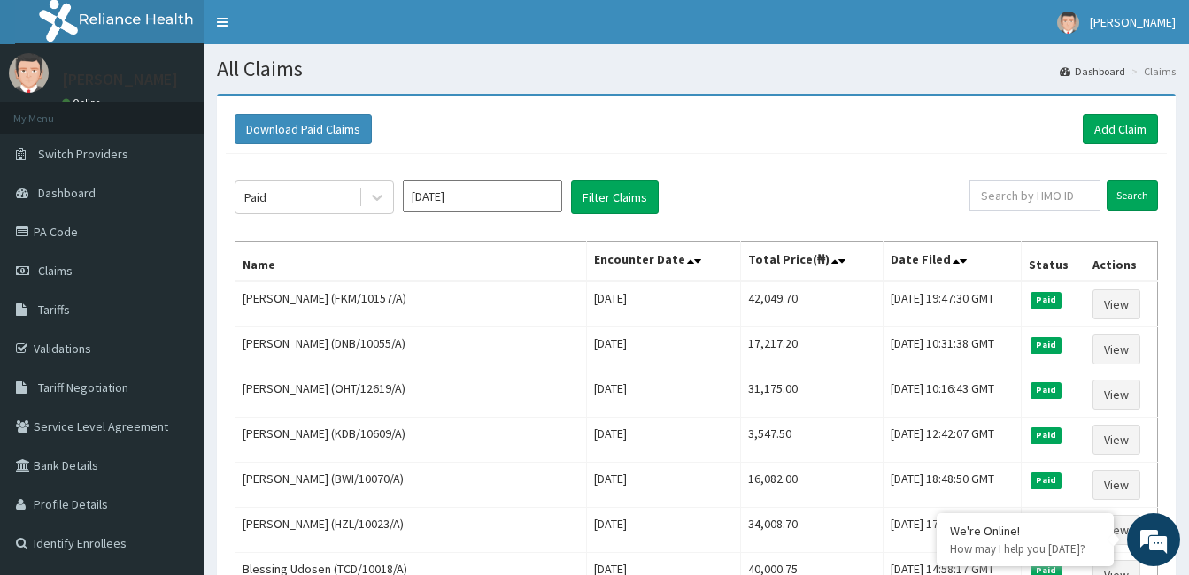
click at [538, 194] on input "[DATE]" at bounding box center [482, 197] width 159 height 32
click at [524, 199] on input "[DATE]" at bounding box center [482, 197] width 159 height 32
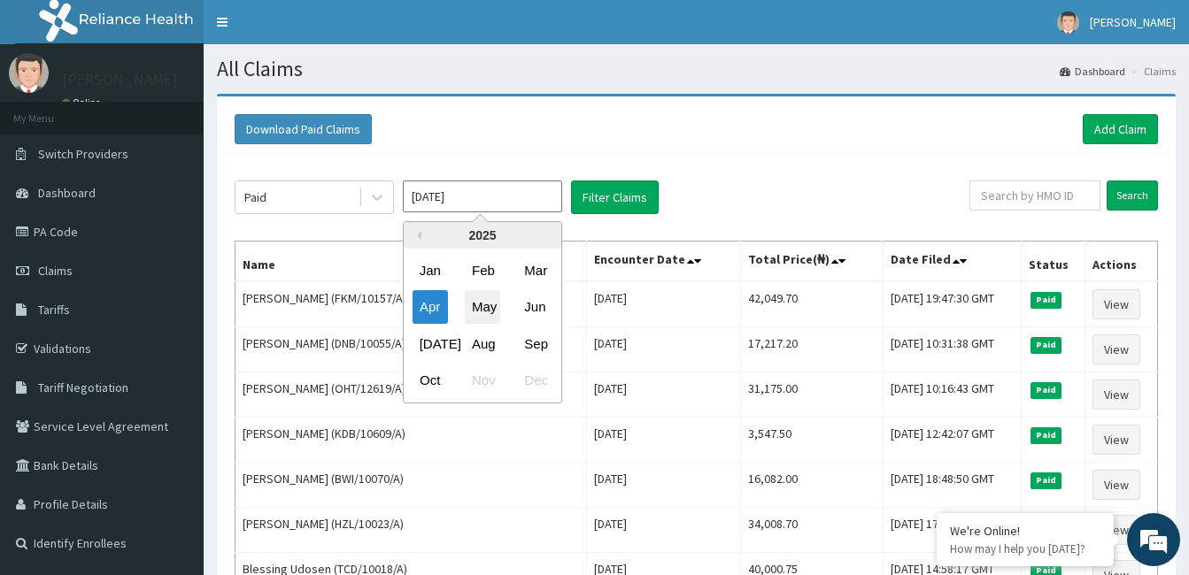
click at [483, 304] on div "May" at bounding box center [482, 307] width 35 height 33
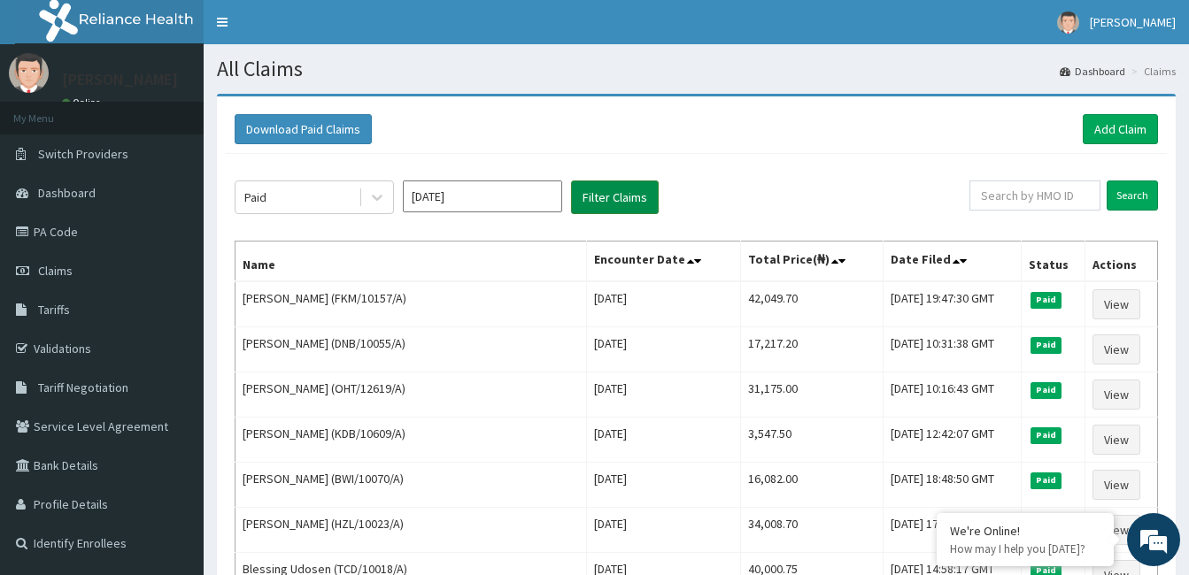
click at [602, 205] on button "Filter Claims" at bounding box center [615, 198] width 88 height 34
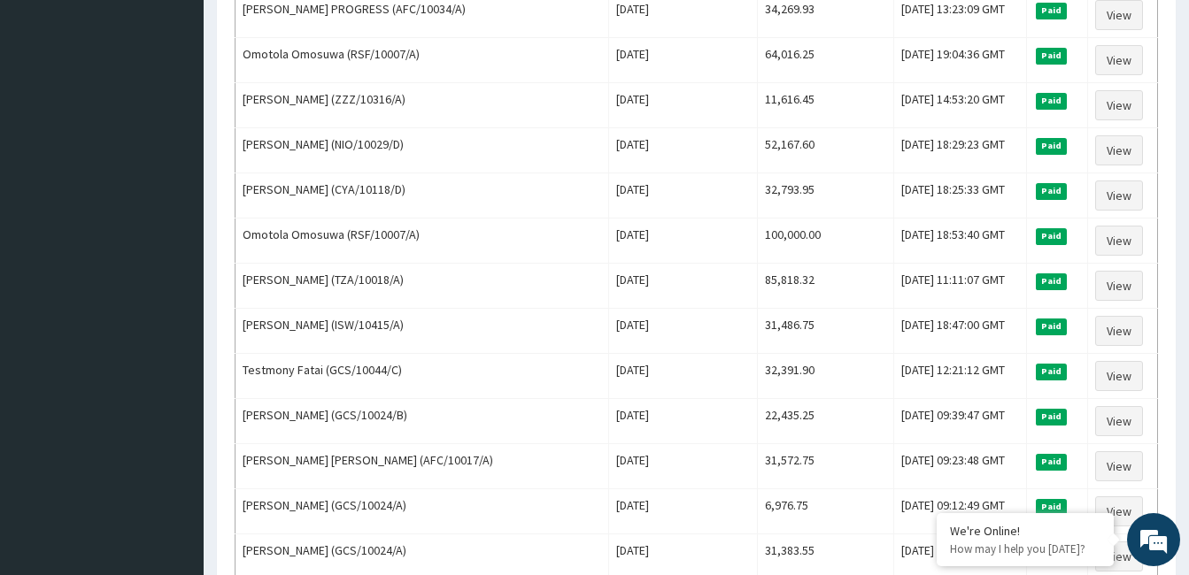
scroll to position [2143, 0]
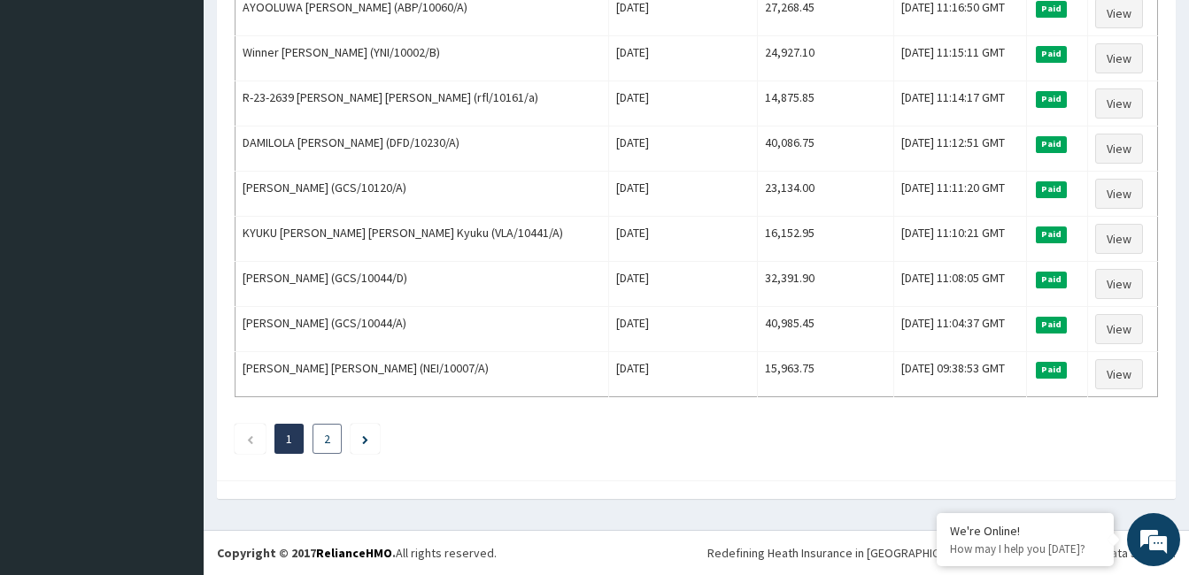
click at [342, 436] on li "2" at bounding box center [327, 439] width 29 height 30
click at [324, 445] on link "2" at bounding box center [327, 439] width 6 height 16
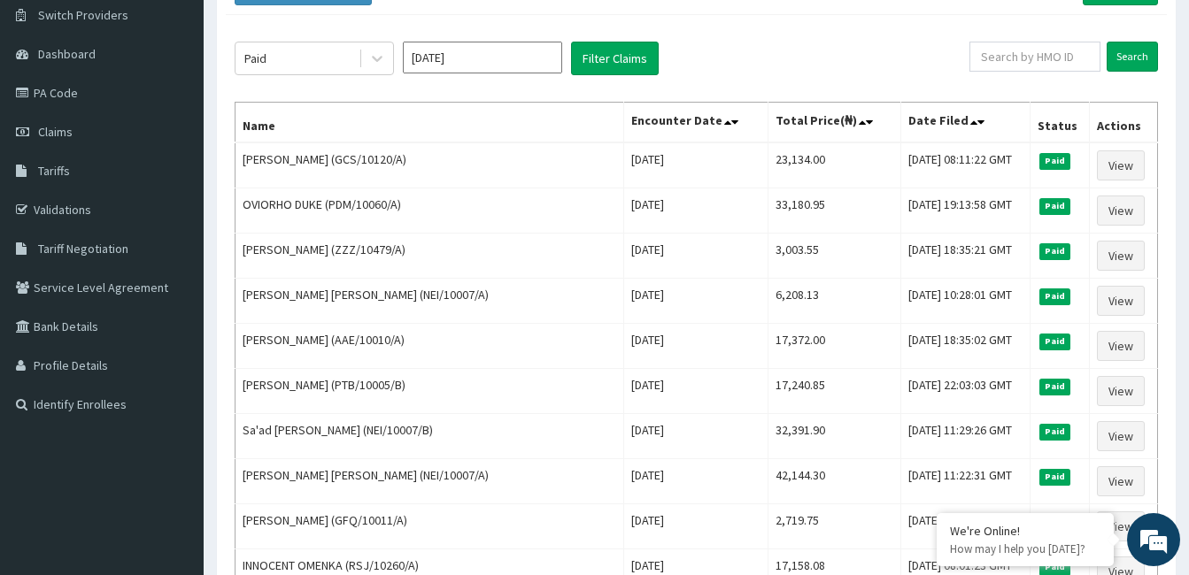
scroll to position [0, 0]
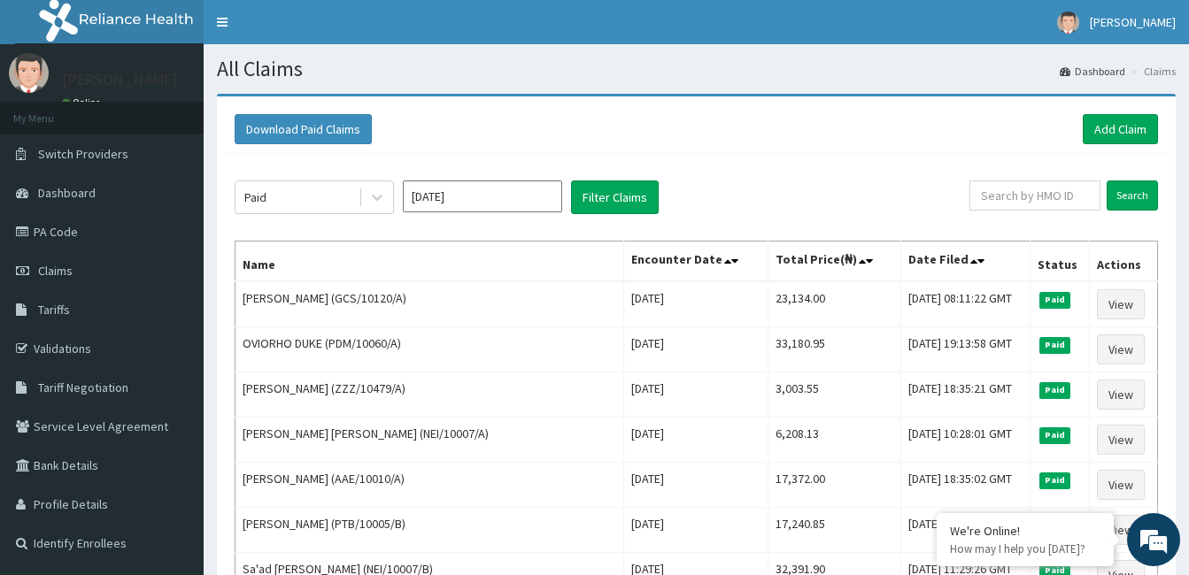
click at [477, 194] on input "[DATE]" at bounding box center [482, 197] width 159 height 32
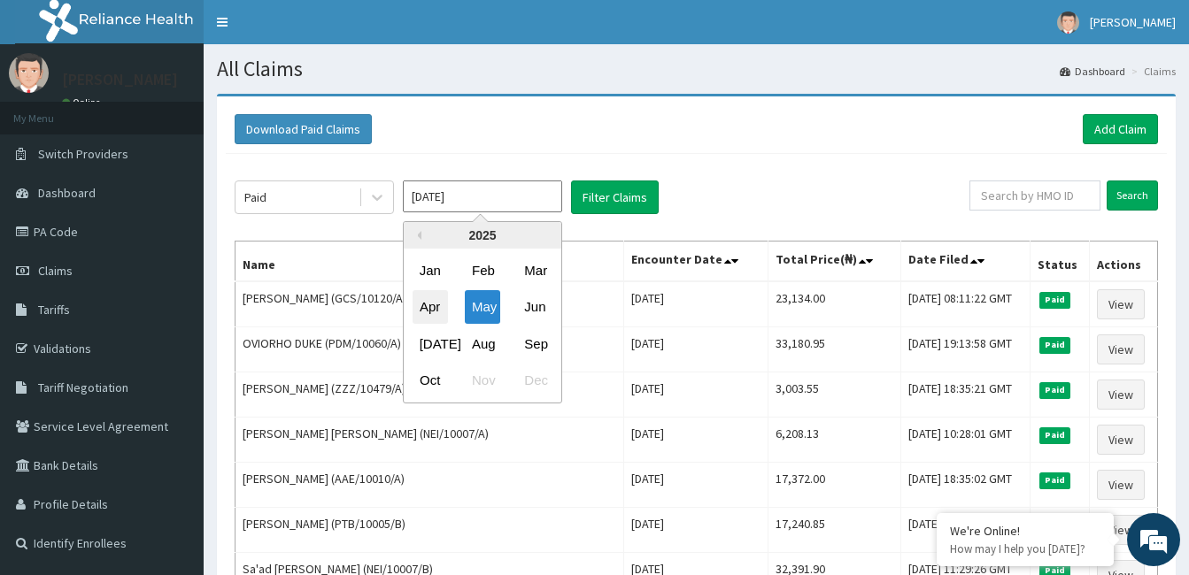
click at [437, 309] on div "Apr" at bounding box center [430, 307] width 35 height 33
type input "[DATE]"
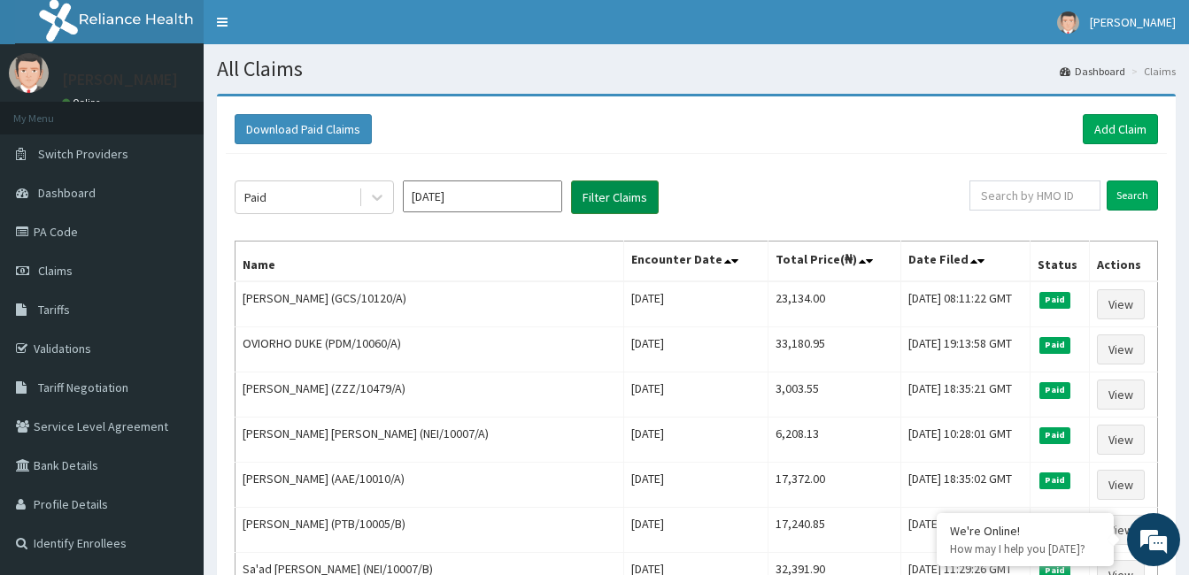
click at [608, 197] on button "Filter Claims" at bounding box center [615, 198] width 88 height 34
